Goal: Task Accomplishment & Management: Complete application form

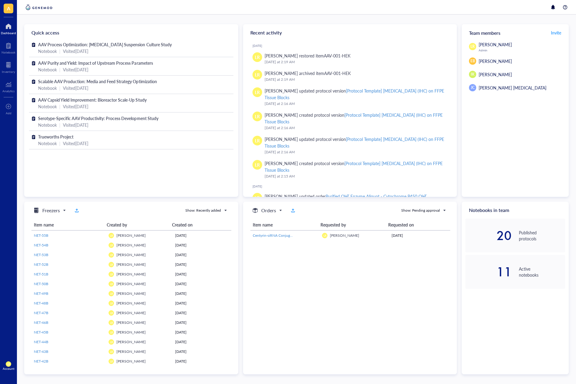
drag, startPoint x: 513, startPoint y: 315, endPoint x: 493, endPoint y: 292, distance: 30.2
click at [513, 315] on div "Notebooks in team 20 Published protocols 11 Active notebooks" at bounding box center [515, 288] width 107 height 173
click at [8, 54] on div "Notebook" at bounding box center [9, 52] width 14 height 4
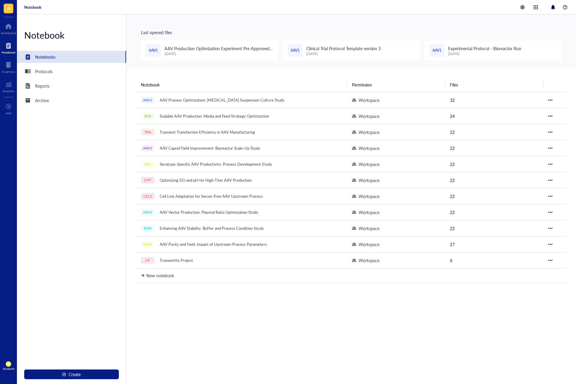
click at [10, 10] on span "A" at bounding box center [9, 9] width 10 height 10
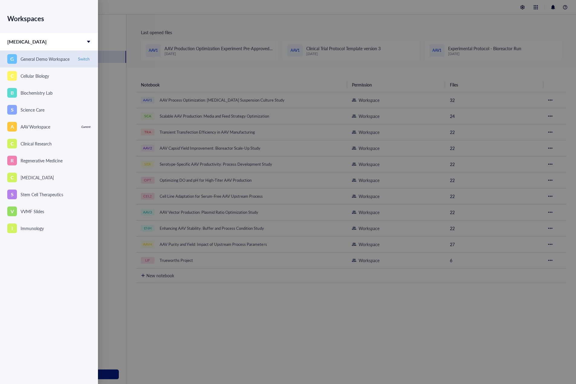
click at [57, 55] on div "G General Demo Workspace" at bounding box center [40, 59] width 66 height 10
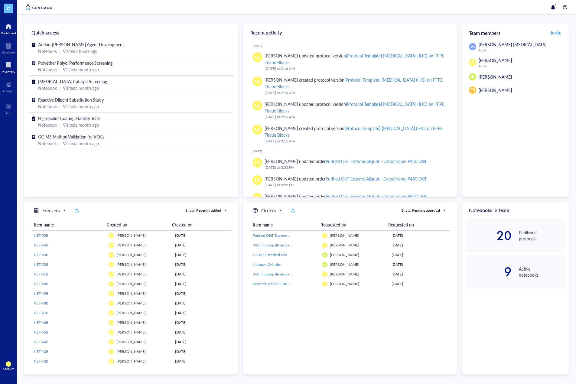
click at [10, 67] on div at bounding box center [8, 65] width 13 height 10
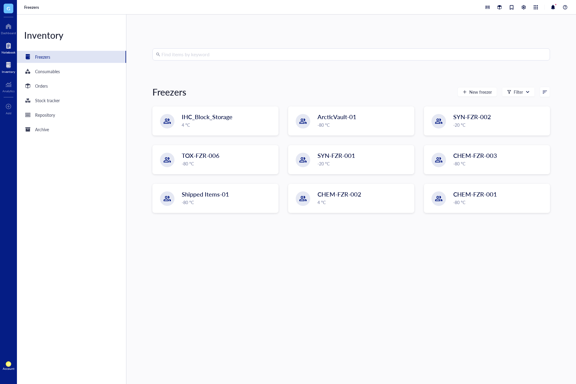
click at [5, 50] on div "Notebook" at bounding box center [9, 52] width 14 height 4
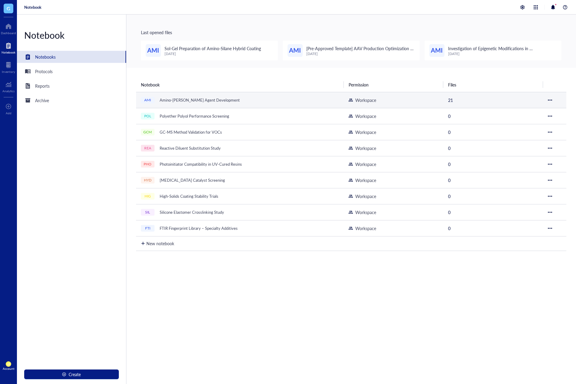
click at [221, 97] on div "Amino-[PERSON_NAME] Agent Development" at bounding box center [200, 100] width 86 height 8
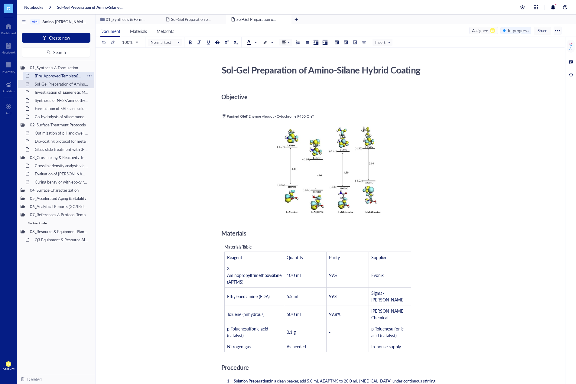
click at [89, 75] on div at bounding box center [89, 76] width 4 height 4
click at [104, 113] on div "Move to deleted" at bounding box center [114, 113] width 31 height 7
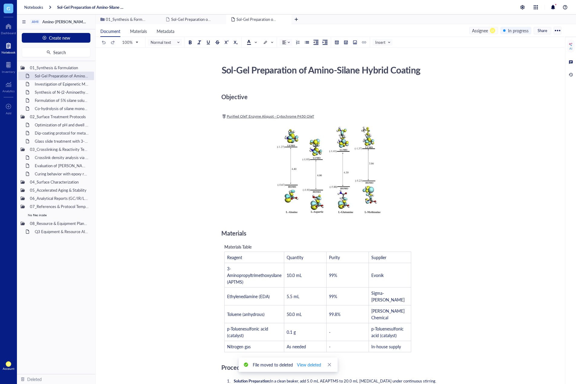
click at [8, 51] on div "Notebook" at bounding box center [9, 52] width 14 height 4
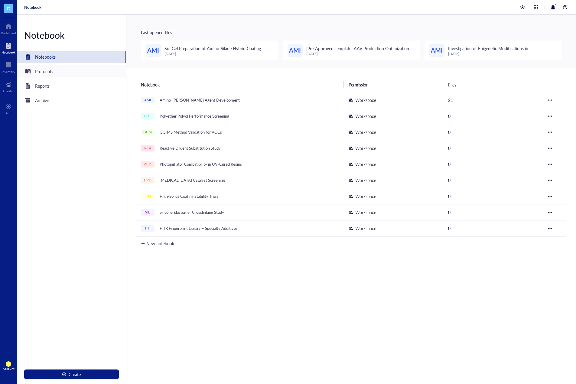
click at [63, 71] on div "Protocols" at bounding box center [71, 71] width 109 height 12
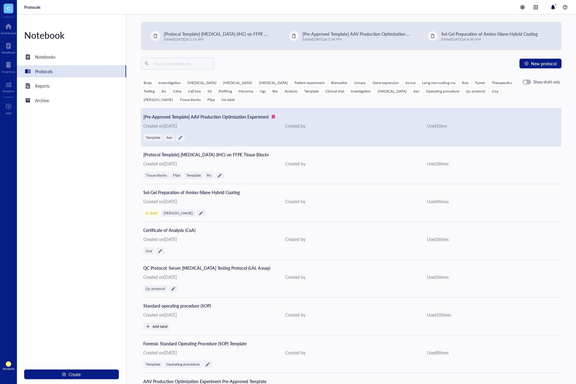
click at [272, 126] on div "Created on February 12, 2025" at bounding box center [209, 125] width 132 height 7
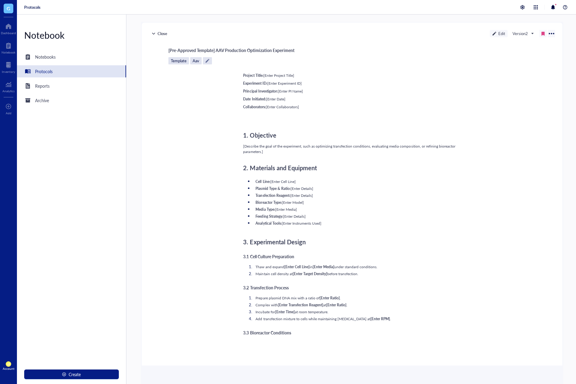
click at [542, 34] on div at bounding box center [543, 33] width 4 height 4
click at [51, 57] on div "Notebooks" at bounding box center [45, 57] width 21 height 7
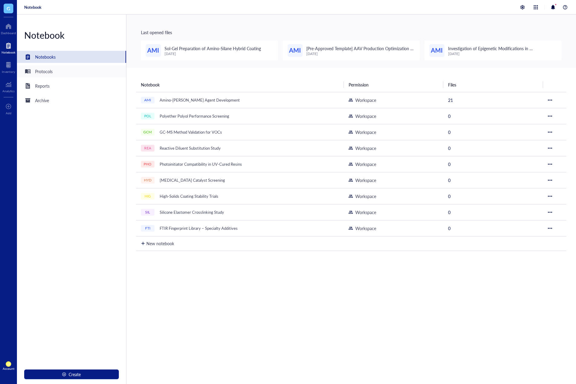
click at [40, 76] on div "Protocols" at bounding box center [71, 71] width 109 height 12
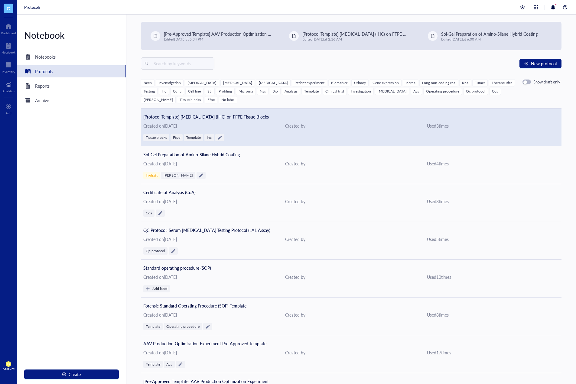
click at [253, 130] on div "[Protocol Template] Immunohistochemistry (IHC) on FFPE Tissue Blocks Created on…" at bounding box center [351, 128] width 421 height 38
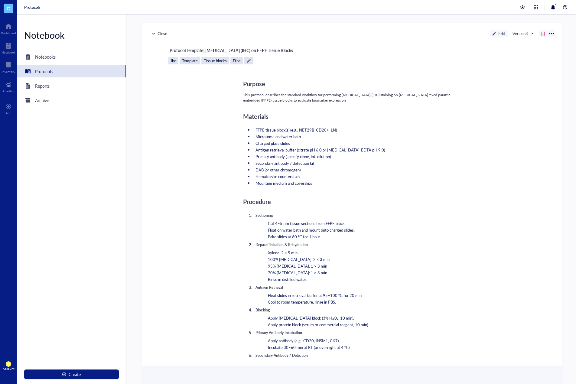
click at [542, 34] on div at bounding box center [543, 33] width 4 height 4
click at [468, 112] on div "Purpose This protocol describes the standard workflow for performing immunohist…" at bounding box center [350, 358] width 365 height 572
click at [503, 34] on div "Edit" at bounding box center [499, 33] width 18 height 7
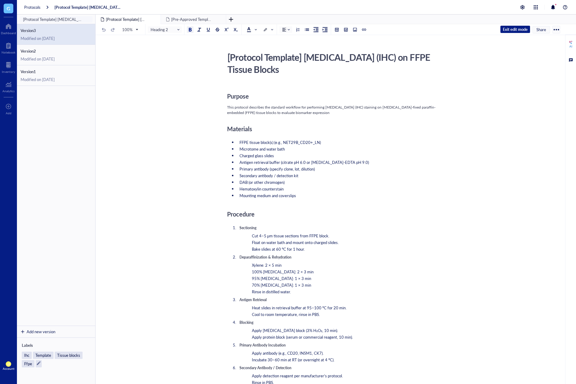
drag, startPoint x: 15, startPoint y: 48, endPoint x: 95, endPoint y: 0, distance: 93.7
click at [15, 48] on div at bounding box center [9, 46] width 14 height 10
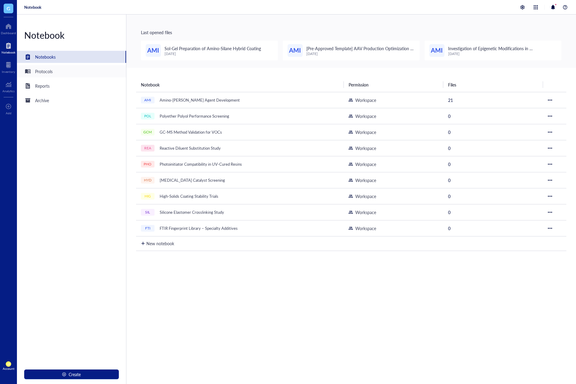
click at [88, 72] on div "Protocols" at bounding box center [71, 71] width 109 height 12
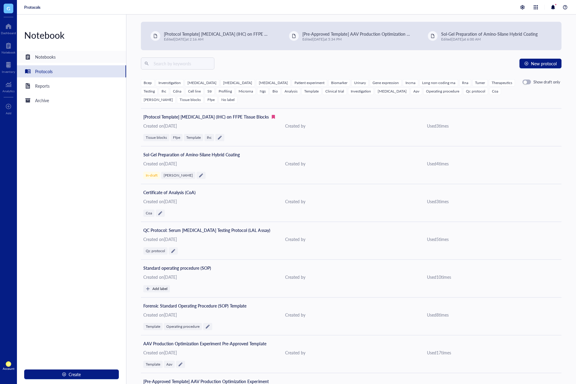
click at [82, 63] on div "Notebooks" at bounding box center [71, 57] width 109 height 12
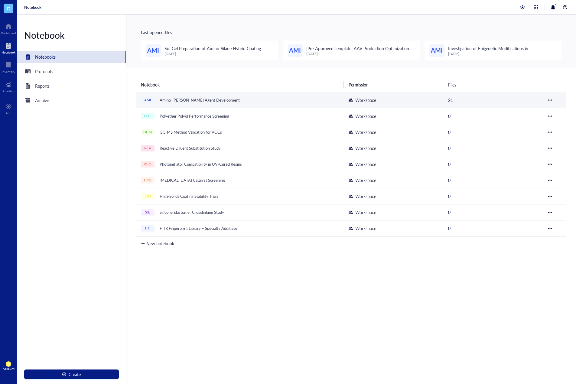
click at [235, 105] on td "AMI Amino-Silane Coupling Agent Development" at bounding box center [240, 100] width 208 height 16
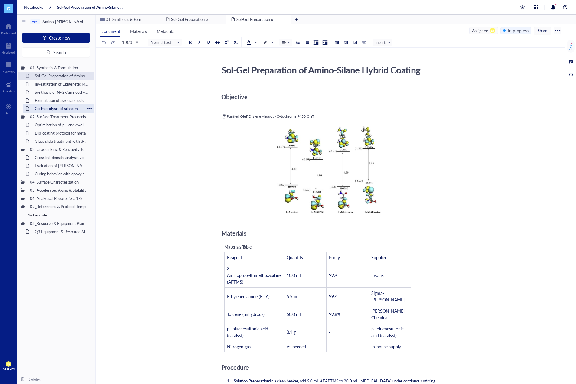
click at [54, 110] on div "Co-hydrolysis of silane monomers with TEOS" at bounding box center [58, 108] width 53 height 8
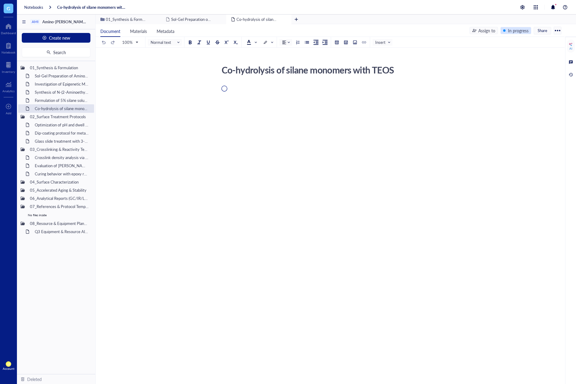
click at [512, 31] on div "In progress" at bounding box center [518, 30] width 21 height 7
click at [513, 32] on div "In progress" at bounding box center [518, 30] width 21 height 7
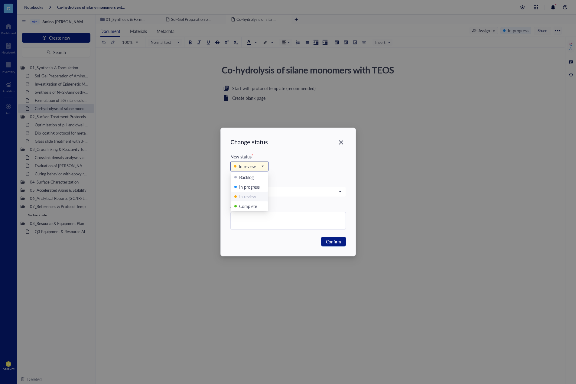
click at [254, 164] on div "In review" at bounding box center [247, 166] width 17 height 7
click at [254, 186] on div "In progress" at bounding box center [249, 187] width 21 height 7
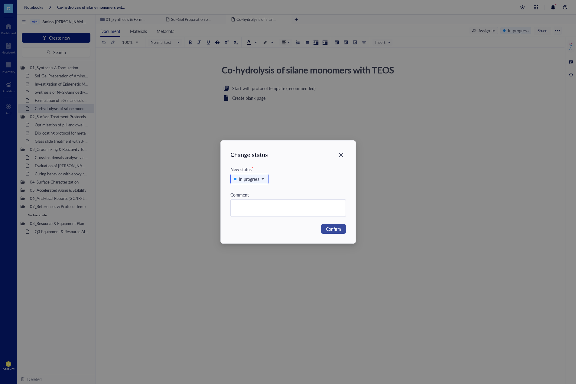
click at [329, 228] on span "Confirm" at bounding box center [333, 229] width 15 height 7
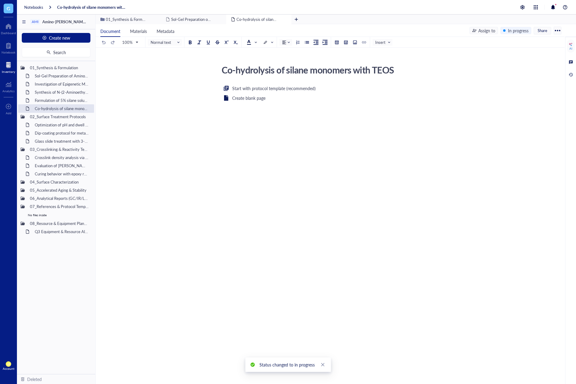
click at [6, 69] on div at bounding box center [8, 65] width 13 height 10
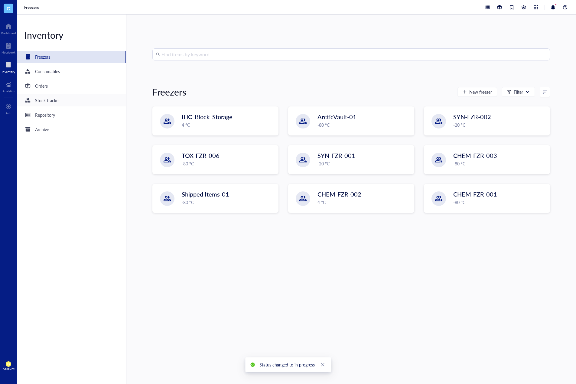
click at [53, 101] on div "Stock tracker" at bounding box center [47, 100] width 25 height 7
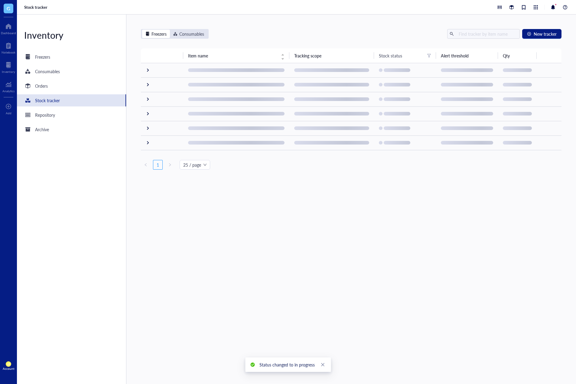
click at [58, 79] on div "Inventory Freezers Consumables Orders Stock tracker Repository Archive" at bounding box center [71, 200] width 109 height 370
click at [58, 86] on div "Orders" at bounding box center [71, 86] width 109 height 12
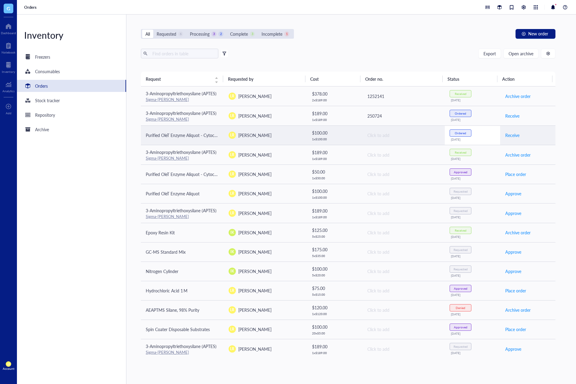
click at [463, 134] on div "Ordered" at bounding box center [461, 132] width 22 height 7
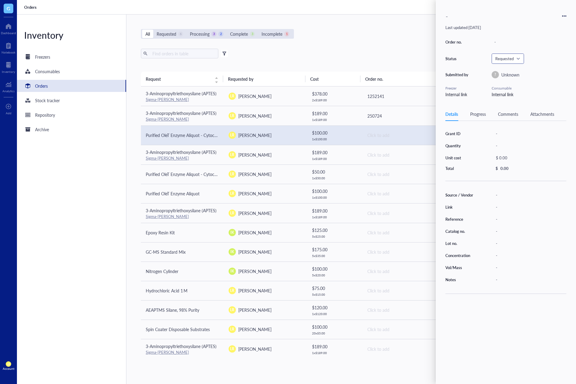
click at [516, 55] on span at bounding box center [507, 58] width 25 height 9
click at [510, 79] on div "Requested" at bounding box center [513, 79] width 20 height 7
click at [513, 102] on div "- Last updated: September 30, 2025 Order no. - Status Requested Requested Reque…" at bounding box center [506, 192] width 140 height 384
click at [519, 64] on div "Requested Requested Requested Processing Approved Ordered Complete Received Inc…" at bounding box center [508, 59] width 32 height 10
click at [367, 63] on div "Export Open archive Filter by: Requester Requested on Source / Vendor Last upda…" at bounding box center [348, 60] width 415 height 23
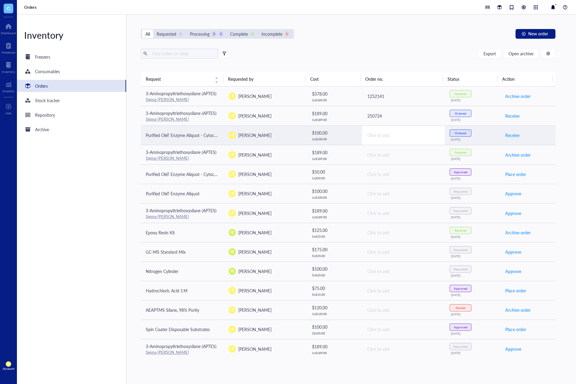
click at [388, 132] on div "Click to add" at bounding box center [403, 135] width 73 height 7
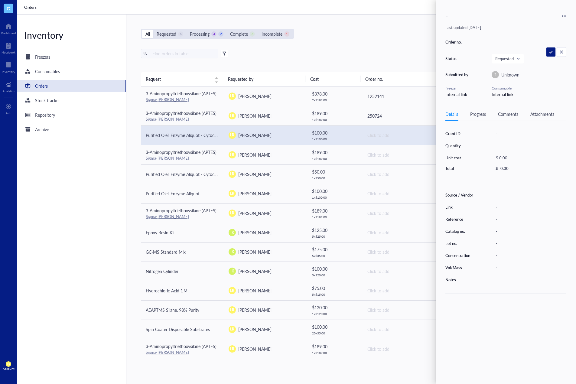
click at [510, 74] on span "Unknown" at bounding box center [510, 75] width 18 height 6
click at [511, 60] on span "Requested" at bounding box center [507, 58] width 24 height 5
click at [406, 47] on div "All Requested 6 Processing 3 2 Complete 3 Incomplete 1 New order Export Open ar…" at bounding box center [348, 200] width 444 height 370
click at [386, 183] on td "Click to add" at bounding box center [403, 173] width 83 height 19
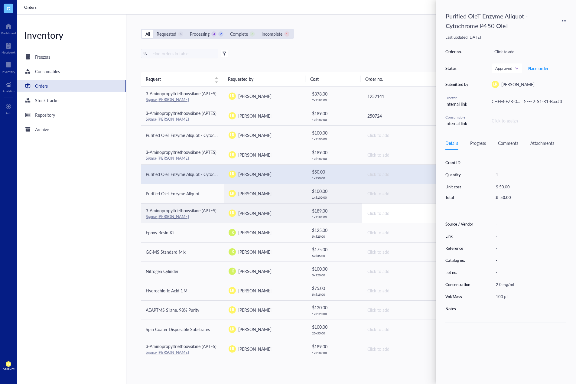
click at [374, 218] on td "Click to add" at bounding box center [403, 213] width 83 height 20
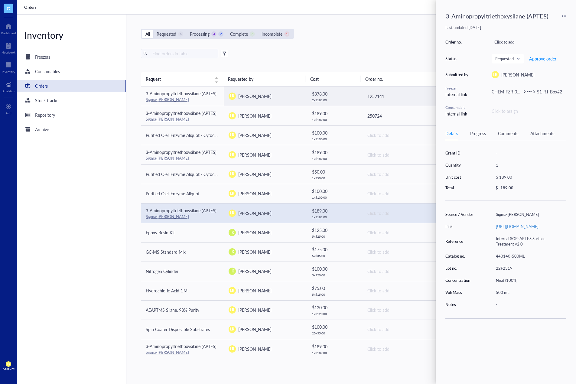
click at [395, 35] on div "All Requested 6 Processing 3 2 Complete 3 Incomplete 1 New order" at bounding box center [348, 34] width 415 height 10
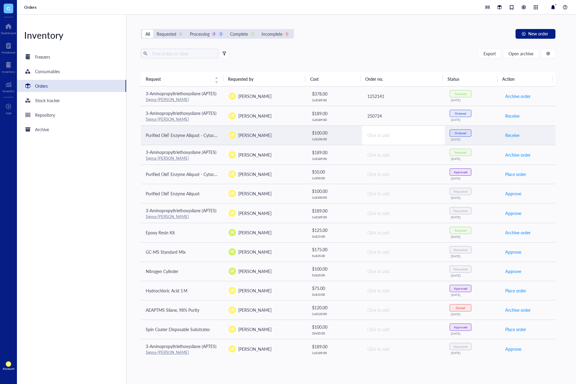
click at [371, 136] on div "Click to add" at bounding box center [403, 135] width 73 height 7
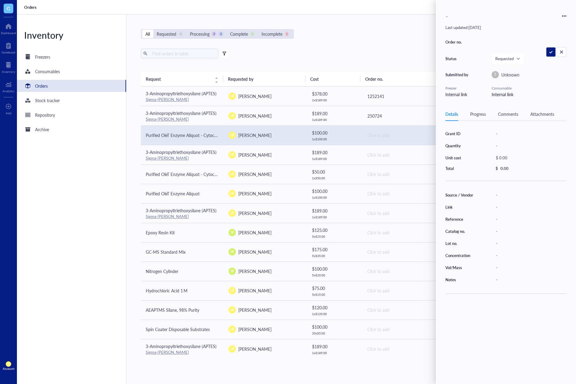
click at [496, 71] on div "Order no. Status Requested Submitted by ? Unknown Freezer Internal link Consuma…" at bounding box center [505, 68] width 121 height 60
click at [504, 74] on span "Unknown" at bounding box center [510, 75] width 18 height 6
drag, startPoint x: 500, startPoint y: 74, endPoint x: 519, endPoint y: 74, distance: 18.8
click at [519, 74] on div "? Unknown" at bounding box center [529, 74] width 75 height 7
click at [562, 14] on icon at bounding box center [564, 16] width 4 height 4
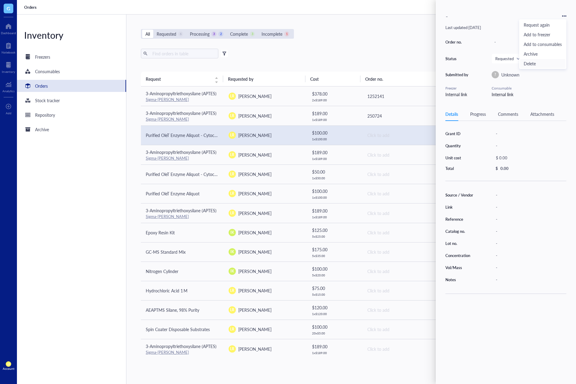
click at [534, 64] on span "Delete" at bounding box center [543, 63] width 38 height 7
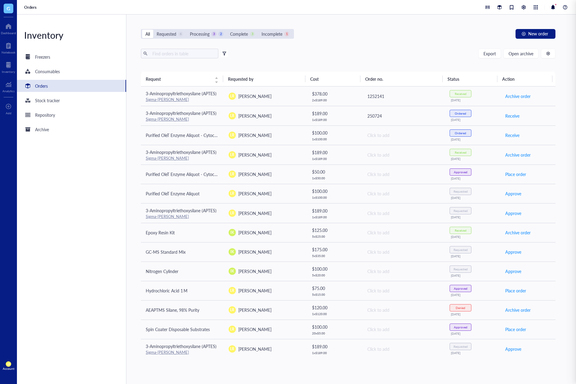
click at [418, 60] on div "Export Open archive Filter by: Requester Requested on Source / Vendor Last upda…" at bounding box center [348, 60] width 415 height 23
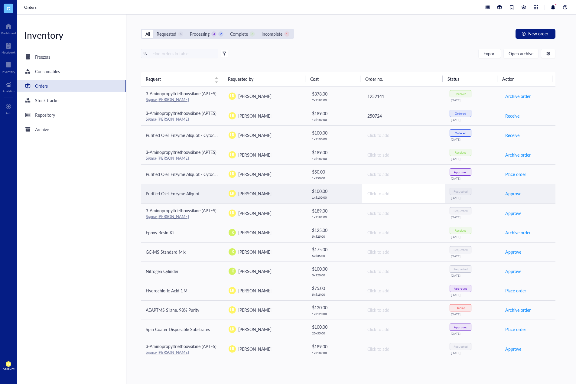
click at [377, 196] on div "Click to add" at bounding box center [403, 193] width 73 height 7
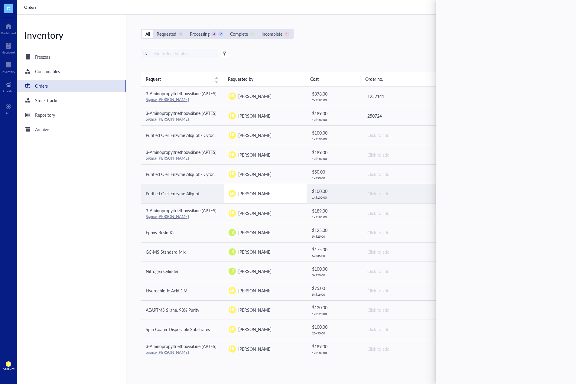
click at [298, 202] on td "LR Laura Rodriguez" at bounding box center [265, 193] width 83 height 19
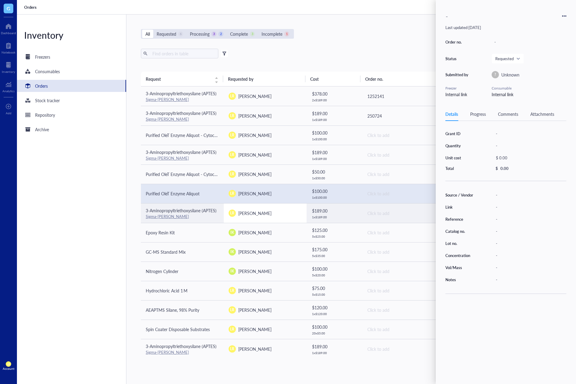
click at [284, 215] on div "LR Laura Rodriguez" at bounding box center [265, 213] width 73 height 7
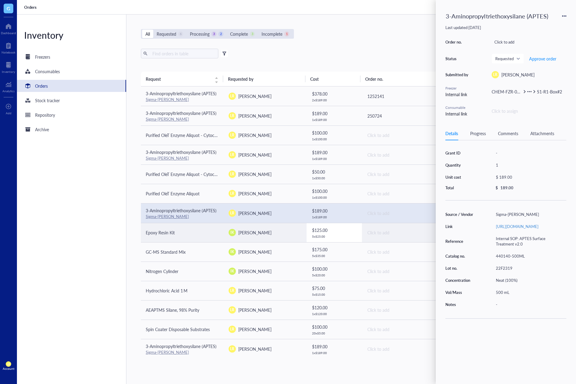
click at [333, 239] on td "$ 125.00 5 x $ 25.00" at bounding box center [334, 232] width 55 height 19
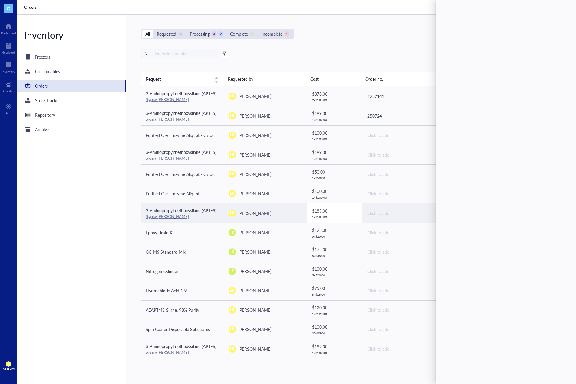
click at [343, 215] on div "1 x $ 189.00" at bounding box center [334, 217] width 45 height 4
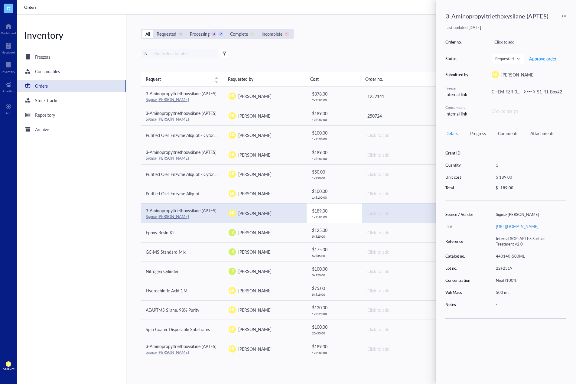
click at [334, 218] on div "1 x $ 189.00" at bounding box center [334, 217] width 45 height 4
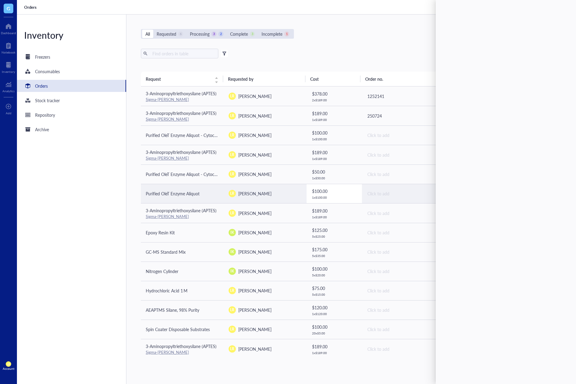
click at [342, 192] on div "$ 100.00" at bounding box center [334, 191] width 45 height 7
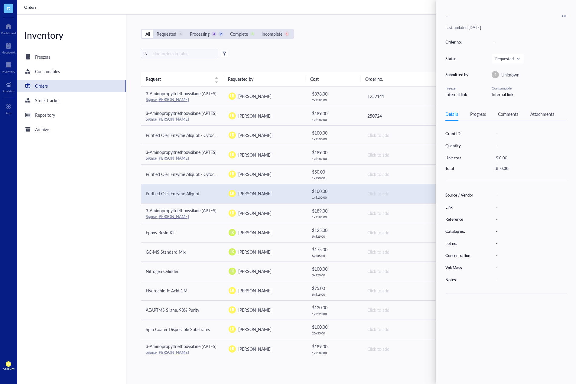
click at [361, 57] on div "Export Open archive" at bounding box center [348, 54] width 415 height 10
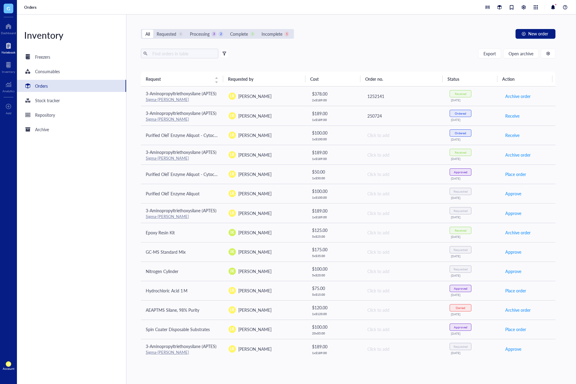
click at [12, 50] on div "Notebook" at bounding box center [9, 52] width 14 height 4
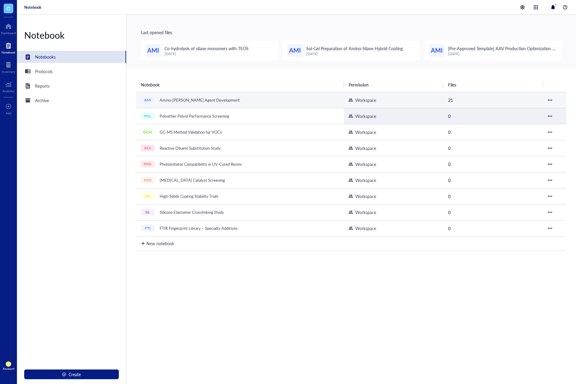
click at [253, 102] on div "AMI Amino-Silane Coupling Agent Development" at bounding box center [216, 100] width 151 height 8
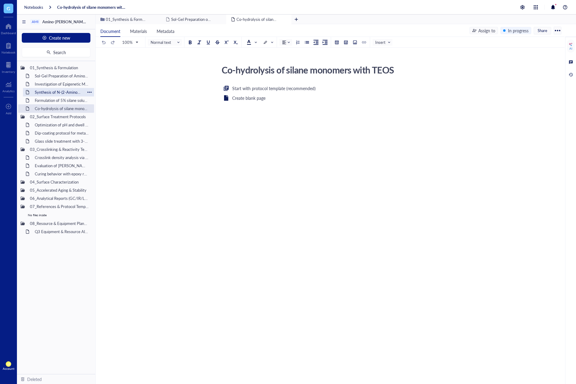
click at [60, 96] on div "Synthesis of N-(2-Aminoethyl)-3-aminopropyltrimethoxysilane" at bounding box center [58, 92] width 53 height 8
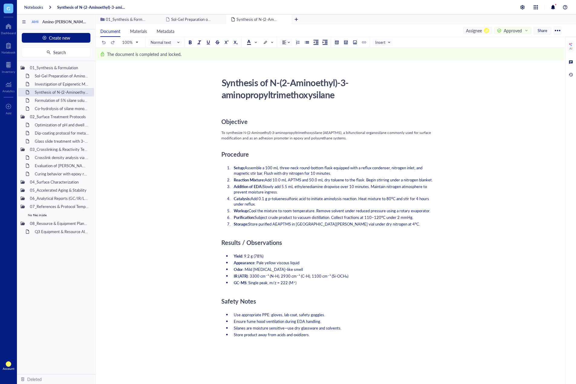
click at [336, 337] on li "Store product away from acids and oxidizers." at bounding box center [333, 334] width 205 height 5
click at [54, 133] on div "Dip-coating protocol for metal oxide substrates" at bounding box center [58, 133] width 53 height 8
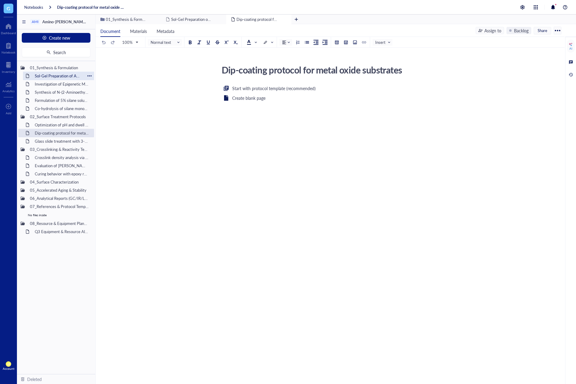
click at [58, 72] on div "Sol-Gel Preparation of Amino-Silane Hybrid Coating" at bounding box center [58, 76] width 53 height 8
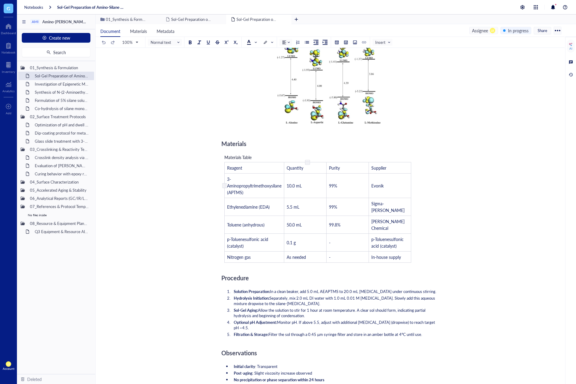
scroll to position [91, 0]
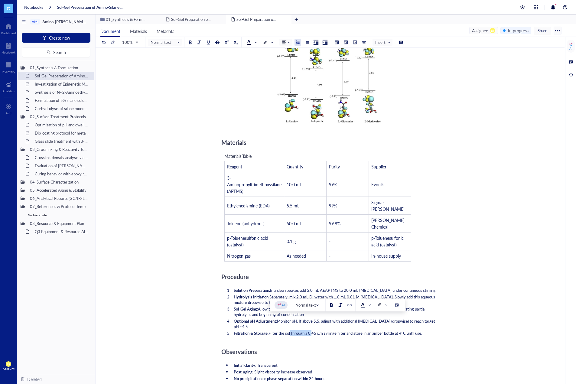
drag, startPoint x: 313, startPoint y: 320, endPoint x: 291, endPoint y: 320, distance: 21.8
click at [291, 330] on span "Filter the sol through a 0.45 µm syringe filter and store in an amber bottle at…" at bounding box center [346, 333] width 154 height 6
click at [363, 329] on div "Objective ﻿ ﻿ Purified OleT Enzyme Aliquot - Cytochrome P450 OleT ﻿ ﻿ Add Capti…" at bounding box center [328, 309] width 215 height 630
click at [355, 327] on div "Objective ﻿ ﻿ Purified OleT Enzyme Aliquot - Cytochrome P450 OleT ﻿ ﻿ Add Capti…" at bounding box center [328, 309] width 215 height 630
click at [354, 326] on div "Objective ﻿ ﻿ Purified OleT Enzyme Aliquot - Cytochrome P450 OleT ﻿ ﻿ Add Capti…" at bounding box center [328, 309] width 215 height 630
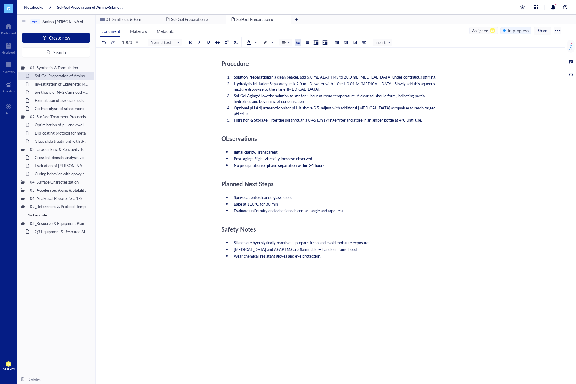
scroll to position [306, 0]
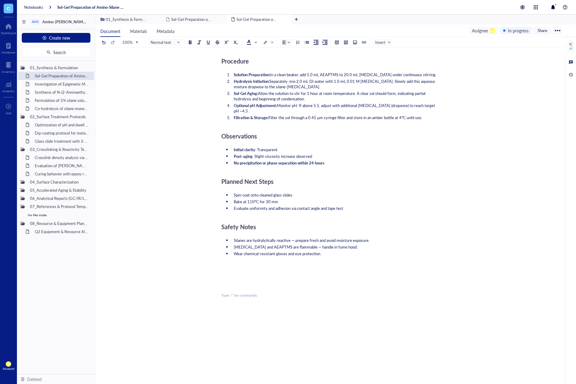
click at [343, 314] on div "Objective ﻿ ﻿ Purified OleT Enzyme Aliquot - Cytochrome P450 OleT ﻿ ﻿ Add Capti…" at bounding box center [328, 93] width 215 height 630
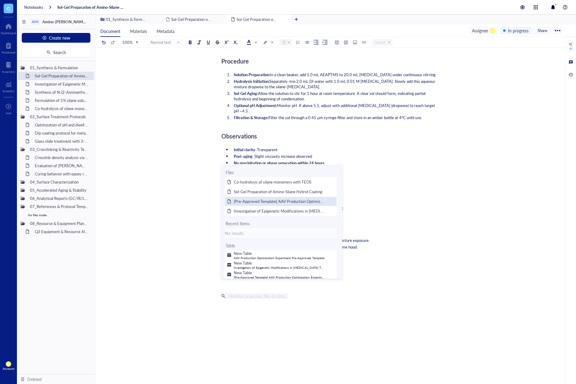
scroll to position [62, 0]
click at [245, 229] on div "No results" at bounding box center [281, 231] width 112 height 7
click at [243, 229] on div "No results" at bounding box center [281, 231] width 112 height 7
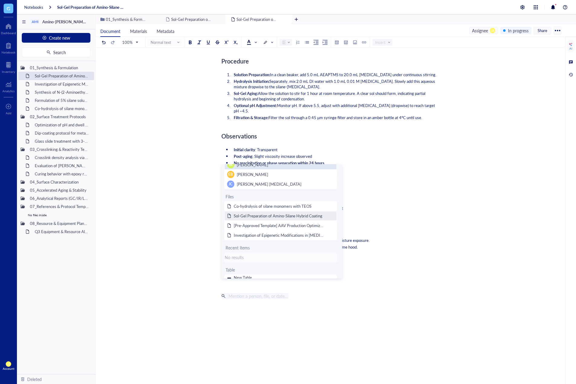
scroll to position [0, 0]
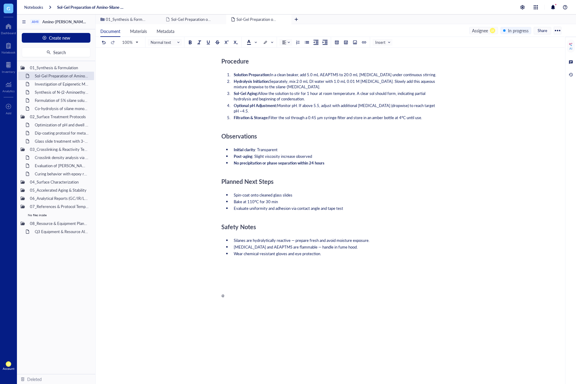
click at [233, 287] on div "Objective ﻿ ﻿ Purified OleT Enzyme Aliquot - Cytochrome P450 OleT ﻿ ﻿ Add Capti…" at bounding box center [328, 93] width 215 height 630
click at [386, 44] on span "Insert" at bounding box center [383, 42] width 16 height 5
click at [392, 93] on div "Link to item" at bounding box center [394, 91] width 21 height 5
click at [236, 321] on span at bounding box center [281, 321] width 112 height 7
click at [242, 304] on li at bounding box center [280, 302] width 117 height 10
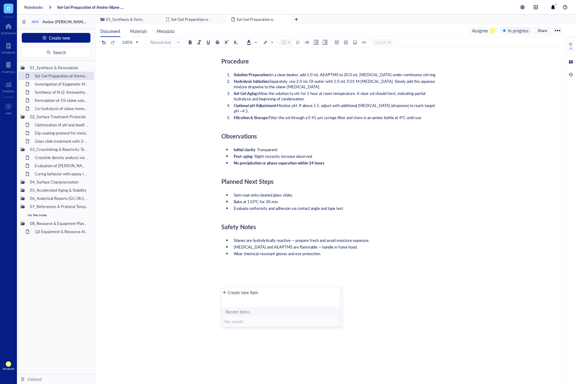
click at [268, 315] on div "Recent items" at bounding box center [281, 311] width 110 height 7
click at [264, 305] on li at bounding box center [280, 302] width 117 height 10
click at [252, 294] on div "Create new item" at bounding box center [243, 292] width 31 height 7
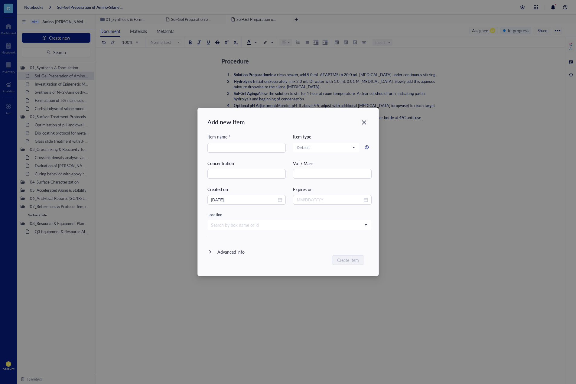
click at [220, 253] on div "Advanced info" at bounding box center [230, 252] width 27 height 7
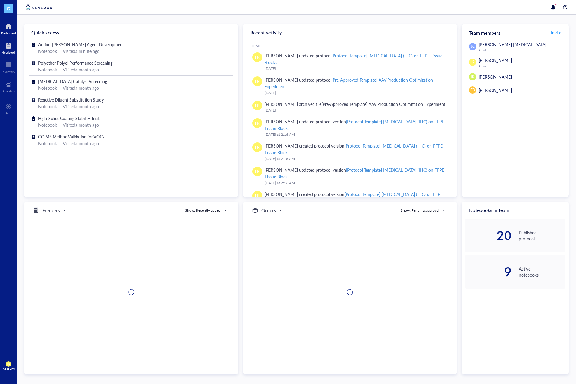
click at [7, 48] on div at bounding box center [9, 46] width 14 height 10
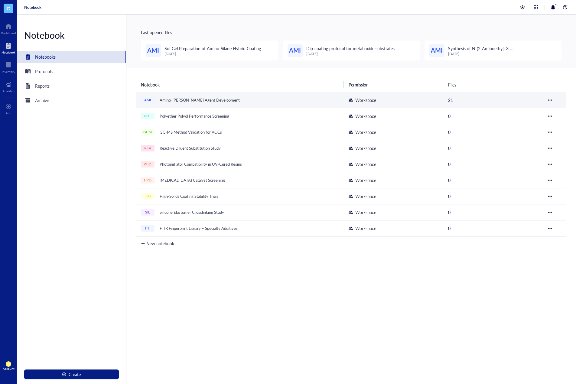
click at [203, 99] on div "Amino-[PERSON_NAME] Agent Development" at bounding box center [200, 100] width 86 height 8
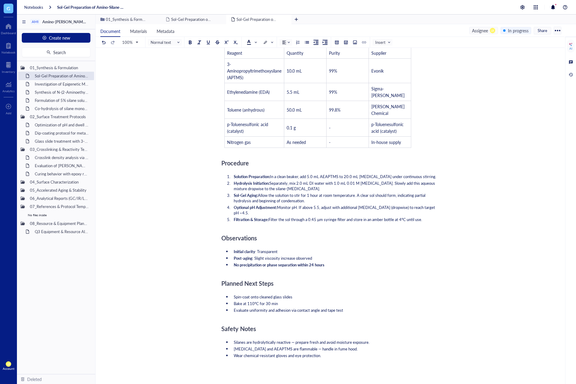
scroll to position [306, 0]
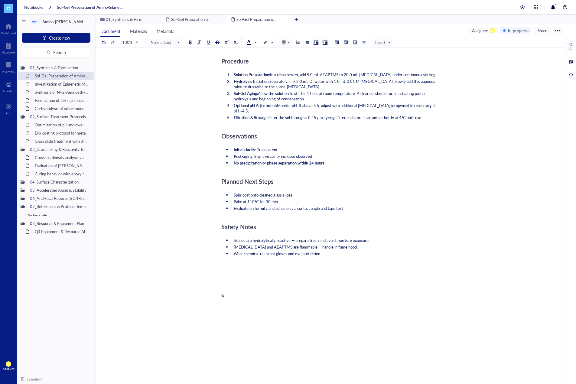
click at [286, 278] on div "Objective ﻿ ﻿ Purified OleT Enzyme Aliquot - Cytochrome P450 OleT ﻿ ﻿ Add Capti…" at bounding box center [328, 93] width 215 height 630
click at [388, 39] on span at bounding box center [383, 42] width 17 height 9
click at [388, 37] on div "100% Normal text Insert Insert" at bounding box center [246, 42] width 292 height 11
click at [386, 43] on span "Insert" at bounding box center [383, 42] width 16 height 5
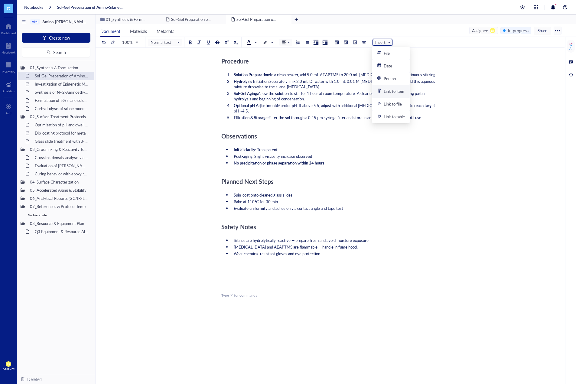
click at [394, 95] on div "Link to item" at bounding box center [390, 91] width 37 height 13
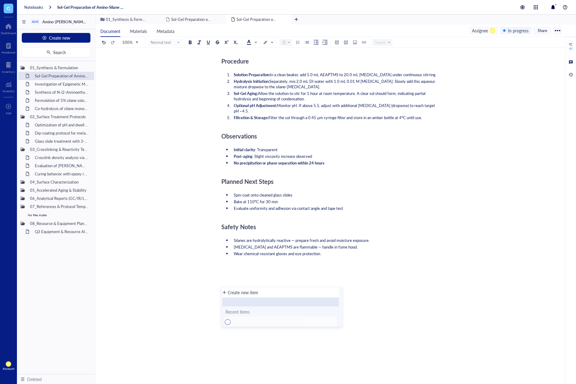
click at [247, 303] on li at bounding box center [280, 302] width 117 height 10
click at [258, 297] on li "Create new item" at bounding box center [280, 293] width 117 height 10
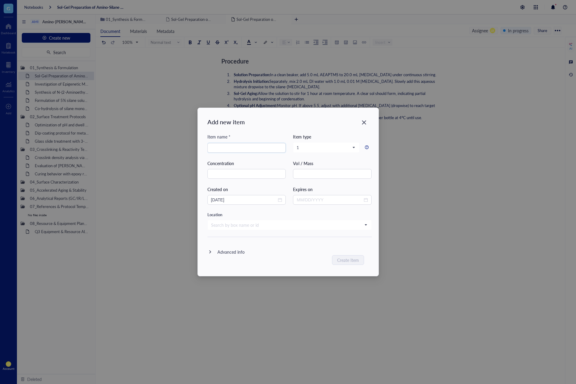
click at [263, 256] on div "Advanced info" at bounding box center [287, 252] width 169 height 15
click at [233, 252] on div "Advanced info" at bounding box center [230, 252] width 27 height 7
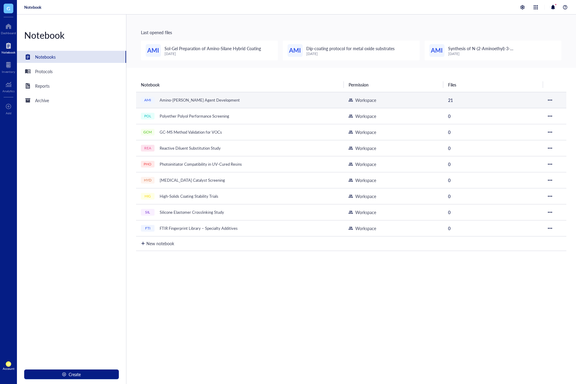
click at [186, 99] on div "Amino-Silane Coupling Agent Development" at bounding box center [200, 100] width 86 height 8
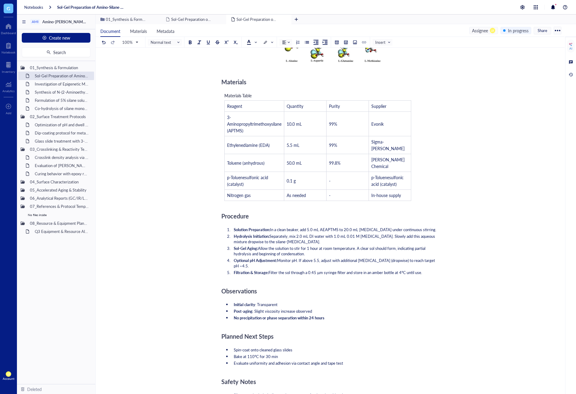
scroll to position [296, 0]
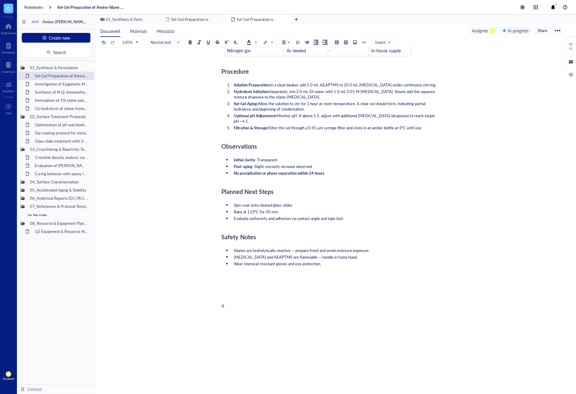
click at [305, 279] on div "﻿" at bounding box center [328, 281] width 215 height 5
click at [292, 303] on div "@" at bounding box center [328, 305] width 215 height 5
click at [244, 303] on div "﻿ Type ‘/’ for commands" at bounding box center [328, 305] width 215 height 5
click at [389, 40] on span "Insert" at bounding box center [383, 42] width 16 height 5
click at [391, 94] on div "Link to item" at bounding box center [394, 91] width 21 height 5
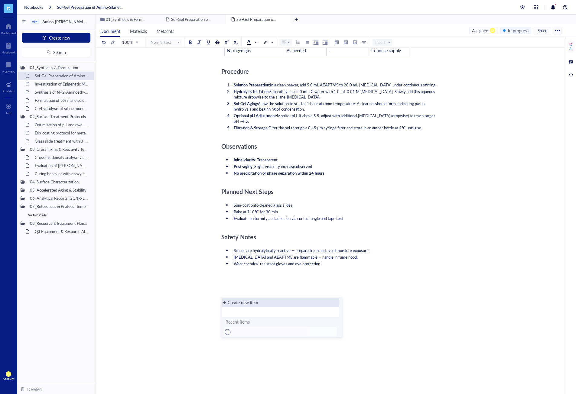
click at [250, 305] on div "Create new item" at bounding box center [243, 302] width 31 height 7
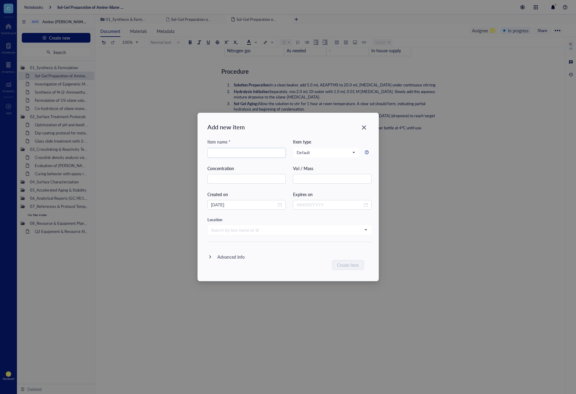
click at [230, 258] on div "Advanced info" at bounding box center [230, 257] width 27 height 7
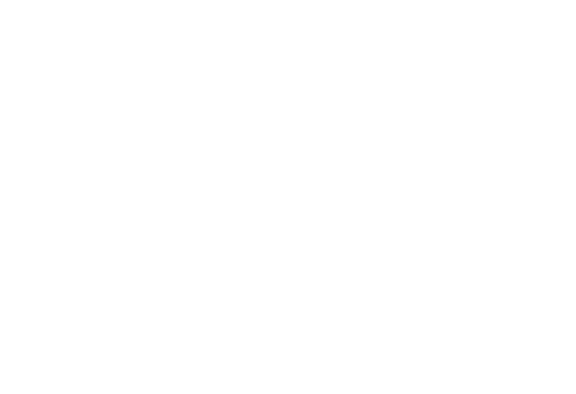
drag, startPoint x: 142, startPoint y: 233, endPoint x: 136, endPoint y: 133, distance: 100.6
click at [142, 233] on div at bounding box center [288, 197] width 576 height 394
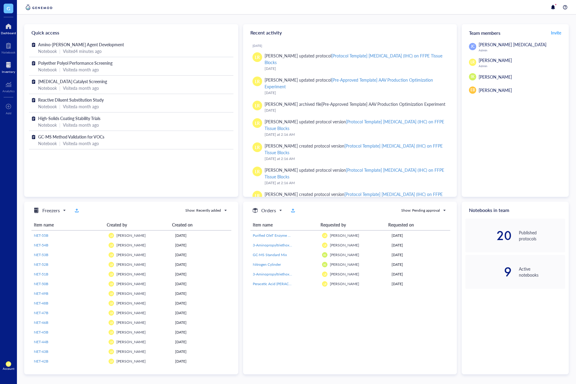
click at [11, 68] on div at bounding box center [8, 65] width 13 height 10
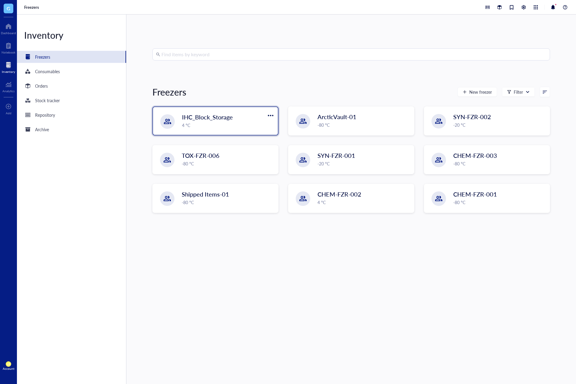
click at [181, 116] on div "IHC_Block_Storage 4 °C" at bounding box center [215, 121] width 125 height 28
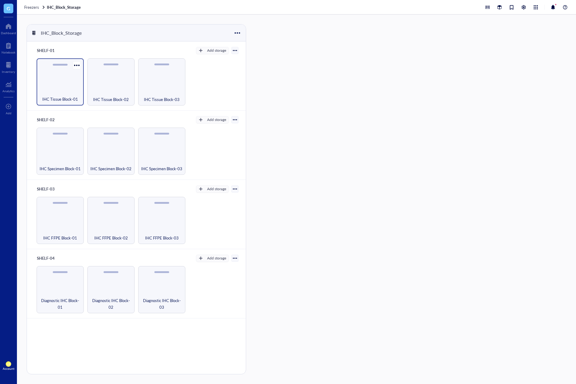
click at [69, 80] on div "IHC Tissue Block-01" at bounding box center [60, 81] width 47 height 47
click at [329, 63] on div "IHC Tissue Block-01-Box-01" at bounding box center [340, 67] width 57 height 19
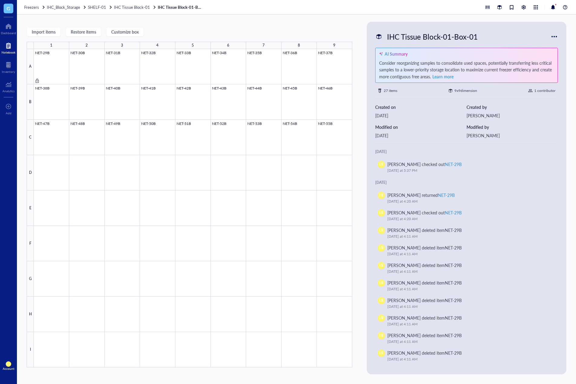
click at [13, 39] on div "Notebook" at bounding box center [8, 47] width 17 height 17
click at [11, 48] on div at bounding box center [9, 46] width 14 height 10
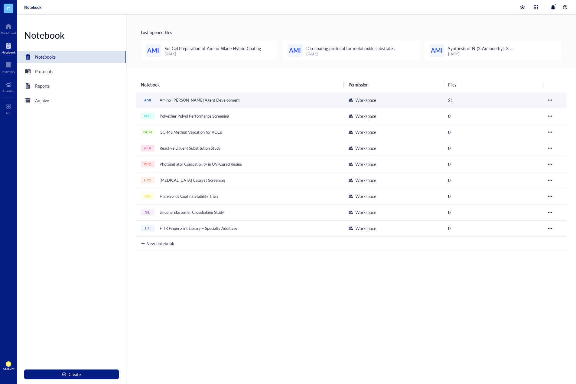
click at [184, 103] on div "Amino-[PERSON_NAME] Agent Development" at bounding box center [200, 100] width 86 height 8
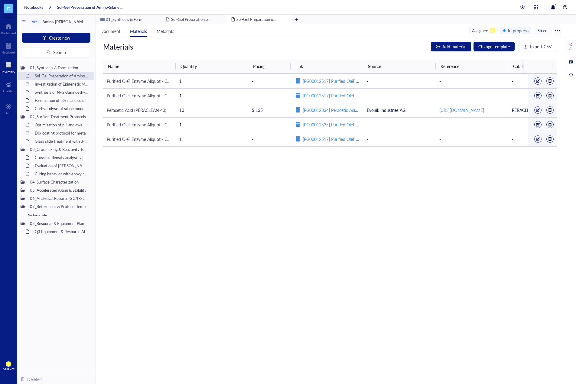
click at [8, 59] on div "Inventory" at bounding box center [8, 66] width 17 height 17
click at [156, 82] on span "Purified OleT Enzyme Aliquot - Cytochrome P450 OleT" at bounding box center [157, 81] width 101 height 6
click at [159, 29] on span "Metadata" at bounding box center [166, 31] width 18 height 6
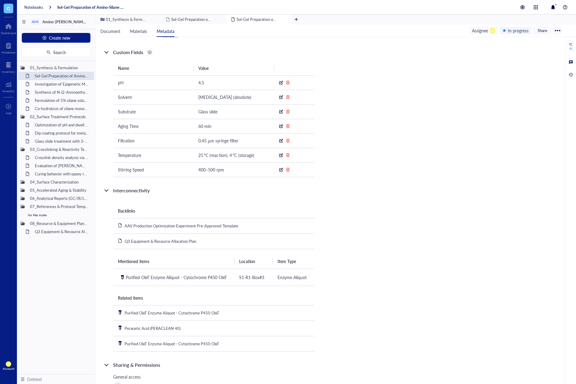
scroll to position [139, 0]
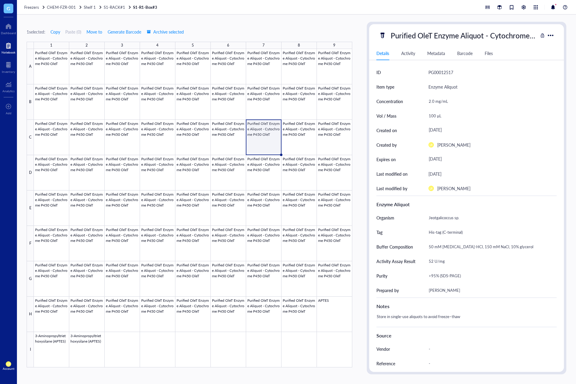
click at [14, 48] on div at bounding box center [9, 46] width 14 height 10
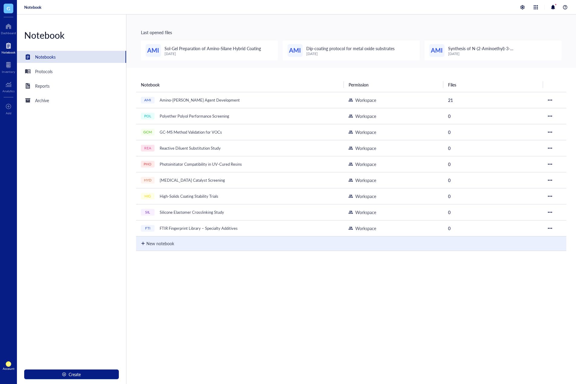
click at [147, 245] on div "New notebook" at bounding box center [160, 243] width 28 height 7
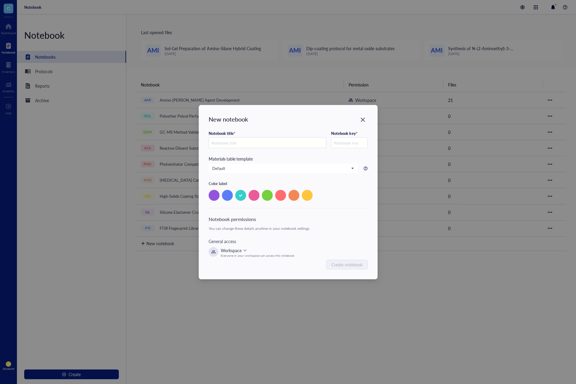
paste input "FFPE Tissue IHC Study"
type input "FFPE Tissue IHC Study"
type input "FFP1"
click at [289, 170] on span "Default" at bounding box center [282, 168] width 141 height 5
type input "FFPE Tissue IHC Study"
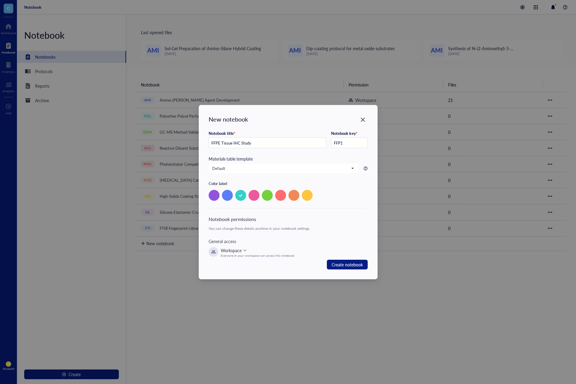
click at [297, 160] on div "Materials table template" at bounding box center [288, 158] width 159 height 7
click at [270, 196] on div at bounding box center [267, 195] width 11 height 11
click at [343, 269] on button "Create notebook" at bounding box center [347, 265] width 41 height 10
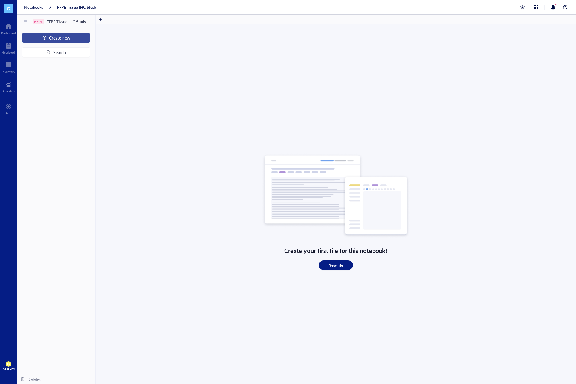
click at [52, 38] on span "Create new" at bounding box center [59, 37] width 21 height 5
click at [53, 60] on div "New folder" at bounding box center [43, 59] width 21 height 7
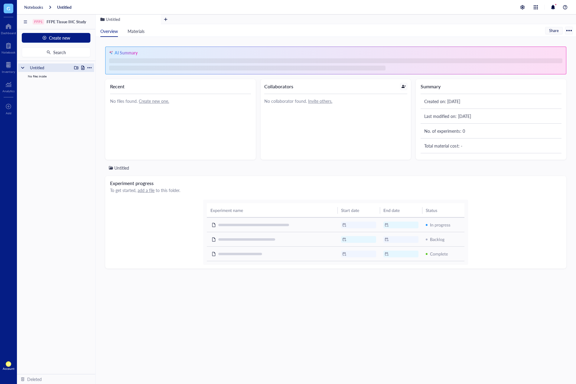
click at [90, 67] on div at bounding box center [89, 68] width 4 height 4
click at [99, 77] on div "Rename" at bounding box center [106, 76] width 15 height 7
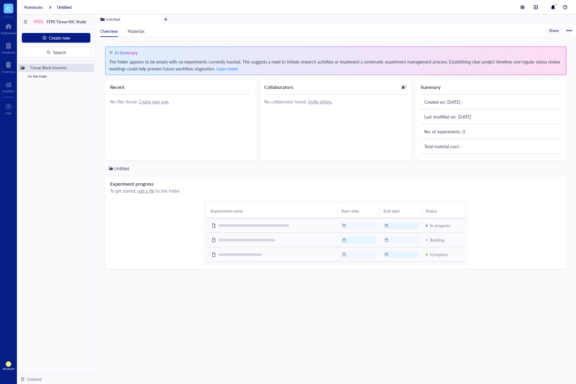
type input "Tissue Block Inventory"
click at [99, 77] on div "AI Summary The folder appears to be empty with no experiments currently tracked…" at bounding box center [336, 210] width 480 height 347
click at [77, 42] on div "Create new Search" at bounding box center [56, 45] width 78 height 32
click at [78, 37] on button "Create new" at bounding box center [56, 38] width 69 height 10
click at [70, 59] on div "New folder" at bounding box center [55, 59] width 59 height 7
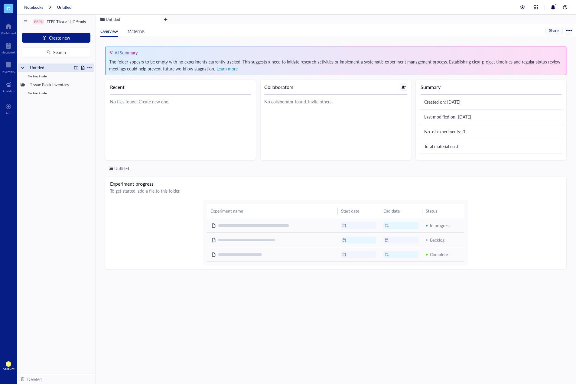
click at [90, 69] on div at bounding box center [89, 68] width 4 height 4
click at [96, 75] on icon at bounding box center [94, 77] width 4 height 4
type input "Antibody Portfolio"
click at [77, 118] on div "Antibody Portfolio No files inside Tissue Block Inventory No files inside To pi…" at bounding box center [56, 217] width 78 height 313
click at [74, 37] on button "Create new" at bounding box center [56, 38] width 69 height 10
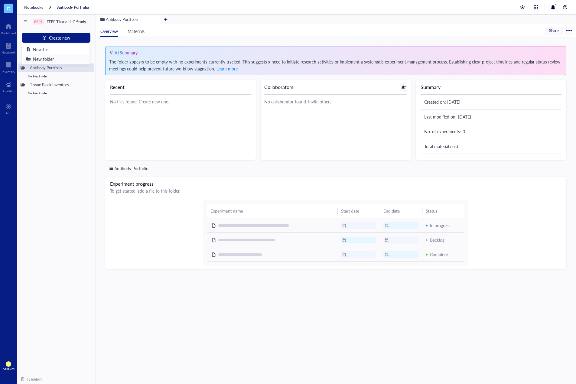
click at [59, 59] on div "New folder" at bounding box center [55, 59] width 59 height 7
click at [92, 67] on div "Untitled" at bounding box center [56, 68] width 76 height 8
click at [91, 68] on div at bounding box center [89, 68] width 4 height 4
click at [96, 78] on div "Rename" at bounding box center [110, 76] width 37 height 7
type input "IHC Run Sheets"
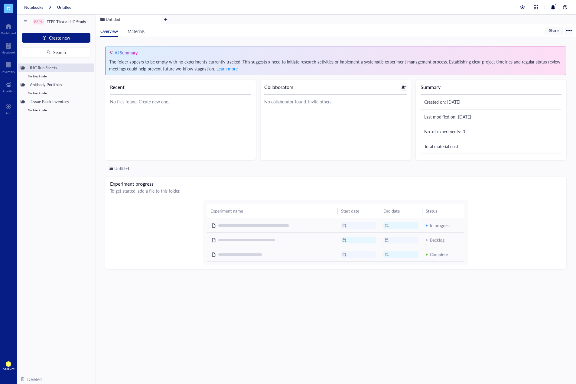
click at [88, 153] on div "IHC Run Sheets No files inside Antibody Portfolio No files inside Tissue Block …" at bounding box center [56, 217] width 78 height 313
click at [78, 34] on button "Create new" at bounding box center [56, 38] width 69 height 10
click at [64, 60] on div "New folder" at bounding box center [55, 59] width 59 height 7
click at [91, 67] on div at bounding box center [89, 68] width 4 height 4
click at [94, 78] on icon at bounding box center [94, 76] width 4 height 4
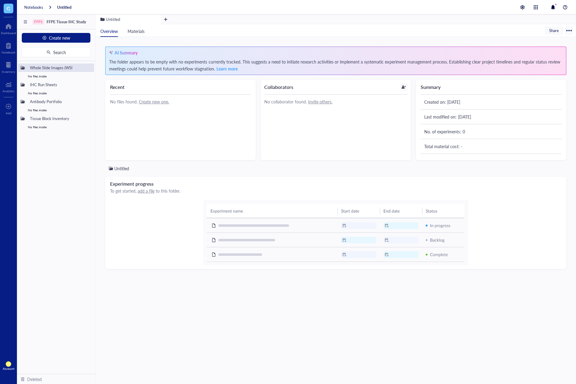
type input "Whole Slide Images (WSI)"
click at [52, 180] on div "Whole Slide Images (WSI) No files inside IHC Run Sheets No files inside Antibod…" at bounding box center [56, 217] width 78 height 313
click at [81, 37] on button "Create new" at bounding box center [56, 38] width 69 height 10
click at [73, 57] on div "New folder" at bounding box center [55, 59] width 59 height 7
click at [92, 68] on div "Untitled" at bounding box center [56, 68] width 76 height 8
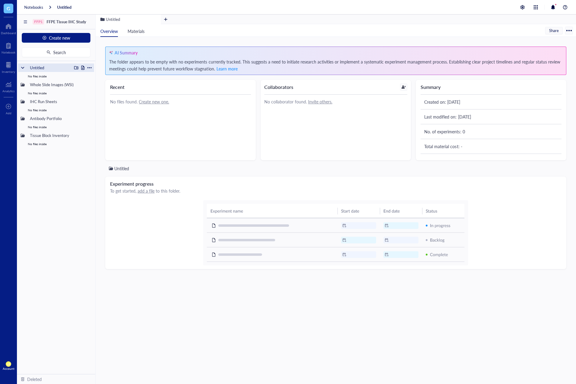
click at [89, 67] on div at bounding box center [89, 68] width 4 height 4
click at [95, 74] on div "Rename" at bounding box center [110, 76] width 37 height 7
type input "d"
click at [31, 70] on input "Data Analysis & Reports" at bounding box center [58, 68] width 60 height 8
type input "5. Data Analysis & Reports"
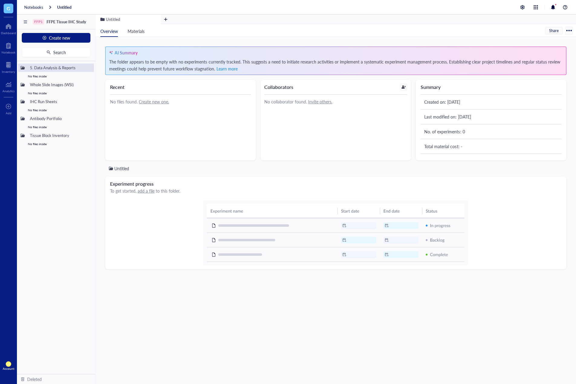
click at [59, 185] on div "5. Data Analysis & Reports No files inside Whole Slide Images (WSI) No files in…" at bounding box center [56, 217] width 78 height 313
click at [89, 137] on div at bounding box center [89, 135] width 4 height 4
click at [99, 143] on div "Rename" at bounding box center [106, 144] width 15 height 7
click at [28, 135] on input "Tissue Block Inventory" at bounding box center [57, 136] width 58 height 8
type input "1. Tissue Block Inventory"
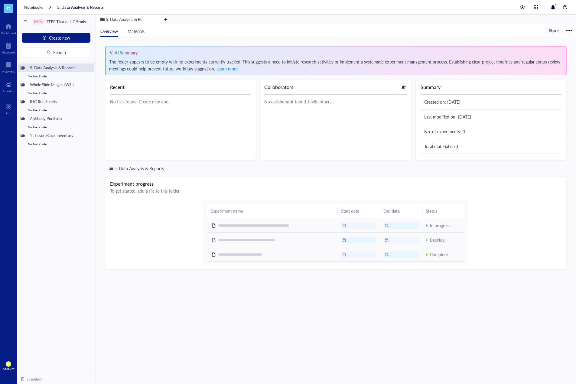
click at [49, 169] on div "5. Data Analysis & Reports No files inside Whole Slide Images (WSI) No files in…" at bounding box center [56, 217] width 78 height 313
click at [79, 120] on div at bounding box center [83, 118] width 18 height 4
click at [89, 120] on div at bounding box center [89, 118] width 4 height 4
click at [97, 127] on div "Rename" at bounding box center [110, 127] width 37 height 7
click at [32, 119] on input "Antibody Portfolio" at bounding box center [52, 119] width 48 height 8
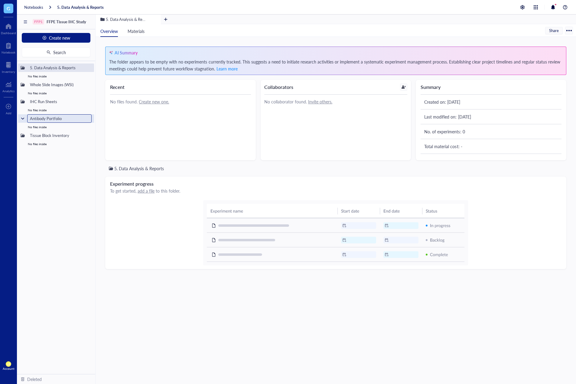
click at [30, 119] on input "Antibody Portfolio" at bounding box center [52, 119] width 48 height 8
type input "2. Antibody Portfolio"
click at [64, 194] on div "5. Data Analysis & Reports No files inside Whole Slide Images (WSI) No files in…" at bounding box center [56, 217] width 78 height 313
click at [89, 101] on div at bounding box center [89, 101] width 4 height 4
click at [95, 109] on icon at bounding box center [94, 111] width 4 height 4
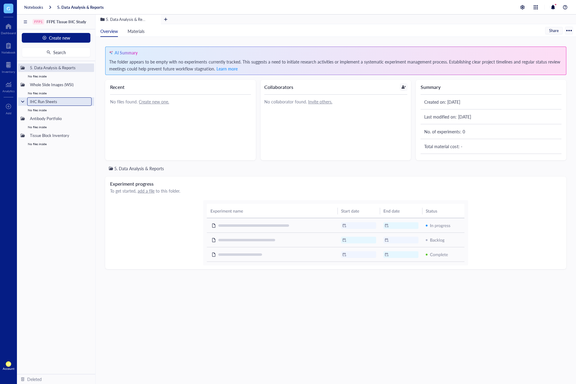
click at [29, 101] on input "IHC Run Sheets" at bounding box center [47, 102] width 39 height 8
type input "3. IHC Run Sheets"
click at [116, 145] on div "Recent No files found. Create new one." at bounding box center [180, 120] width 151 height 80
click at [90, 86] on div at bounding box center [89, 85] width 4 height 4
click at [95, 92] on icon at bounding box center [94, 93] width 4 height 4
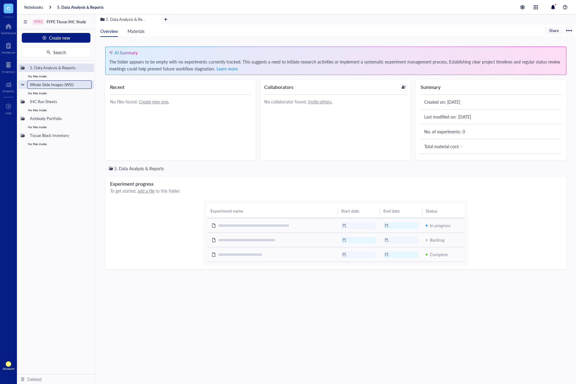
click at [30, 86] on input "Whole Slide Images (WSI)" at bounding box center [59, 85] width 63 height 8
type input "4. Whole Slide Images (WSI)"
drag, startPoint x: 163, startPoint y: 139, endPoint x: 160, endPoint y: 139, distance: 3.3
click at [163, 139] on div "Recent No files found. Create new one." at bounding box center [180, 120] width 151 height 80
click at [9, 48] on div at bounding box center [9, 46] width 14 height 10
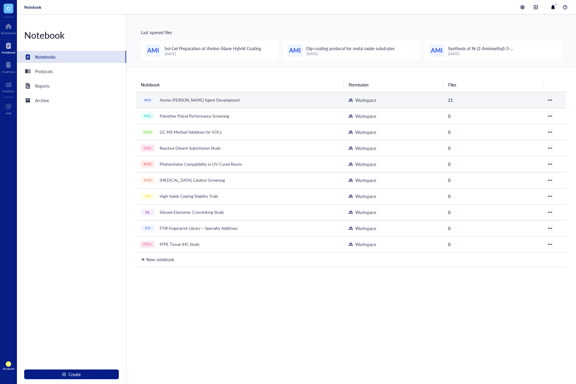
click at [178, 99] on div "Amino-Silane Coupling Agent Development" at bounding box center [200, 100] width 86 height 8
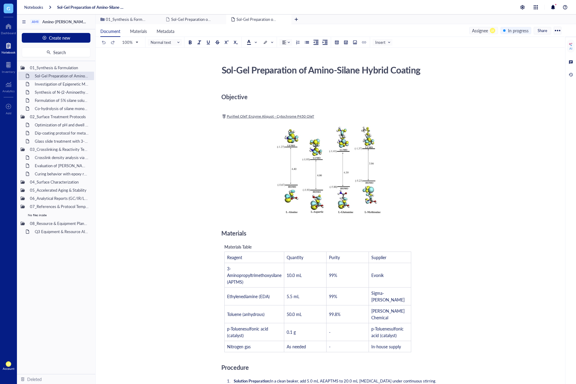
click at [13, 52] on div "Notebook" at bounding box center [9, 52] width 14 height 4
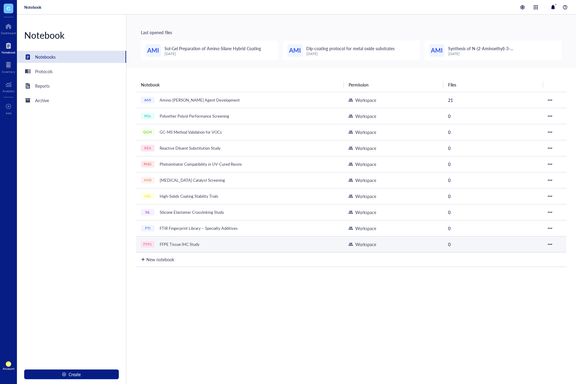
click at [190, 242] on div "FFPE Tissue IHC Study" at bounding box center [179, 244] width 45 height 8
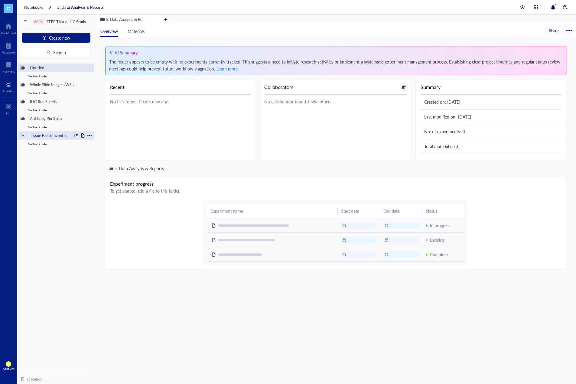
click at [90, 135] on div at bounding box center [89, 135] width 4 height 4
click at [94, 144] on icon at bounding box center [94, 144] width 4 height 4
click at [31, 133] on input "Tissue Block Inventory" at bounding box center [57, 136] width 58 height 8
type input "1. Tissue Block Inventory"
click at [156, 124] on div "Recent No files found. Create new one." at bounding box center [180, 120] width 151 height 80
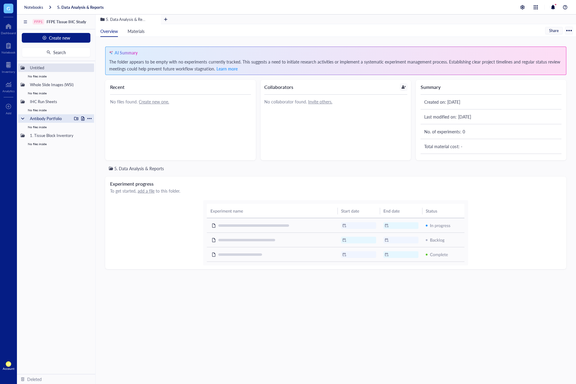
click at [90, 118] on div at bounding box center [89, 118] width 4 height 4
click at [99, 126] on div "Rename" at bounding box center [106, 127] width 15 height 7
click at [31, 117] on input "Antibody Portfolio" at bounding box center [52, 119] width 48 height 8
type input "2. Antibody Portfolio"
click at [125, 129] on div "Recent No files found. Create new one." at bounding box center [180, 120] width 151 height 80
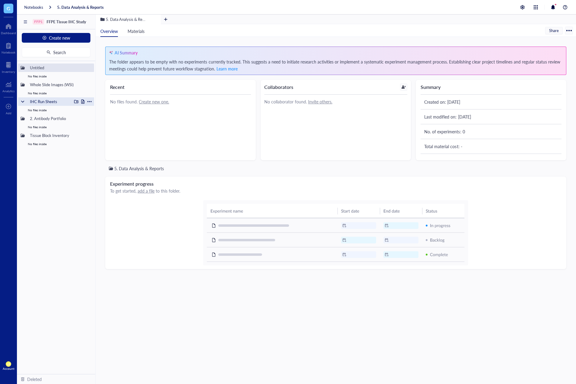
click at [93, 102] on div "IHC Run Sheets" at bounding box center [56, 101] width 76 height 8
click at [92, 102] on div "IHC Run Sheets" at bounding box center [56, 101] width 76 height 8
click at [104, 117] on div "AI Summary The folder appears to be empty with no experiments currently tracked…" at bounding box center [336, 210] width 480 height 347
drag, startPoint x: 60, startPoint y: 135, endPoint x: 61, endPoint y: 77, distance: 57.8
click at [61, 77] on div "5. Data Analysis & Reports No files inside 4. Whole Slide Images (WSI) No files…" at bounding box center [56, 217] width 78 height 313
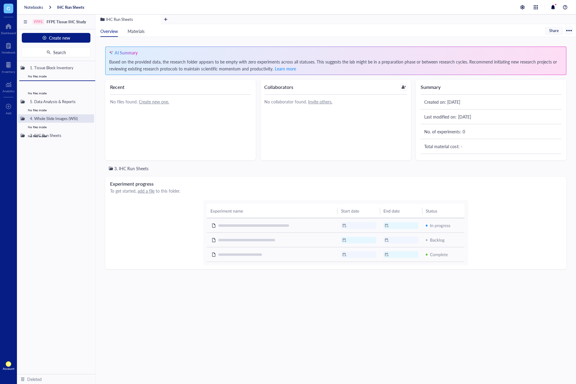
drag, startPoint x: 48, startPoint y: 138, endPoint x: 42, endPoint y: 96, distance: 42.5
click at [42, 96] on div "1. Tissue Block Inventory No files inside 5. Data Analysis & Reports No files i…" at bounding box center [56, 217] width 78 height 313
drag, startPoint x: 48, startPoint y: 135, endPoint x: 40, endPoint y: 109, distance: 27.7
click at [40, 109] on div "1. Tissue Block Inventory No files inside 2. Antibody Portfolio No files inside…" at bounding box center [56, 217] width 78 height 313
drag, startPoint x: 43, startPoint y: 136, endPoint x: 43, endPoint y: 125, distance: 10.6
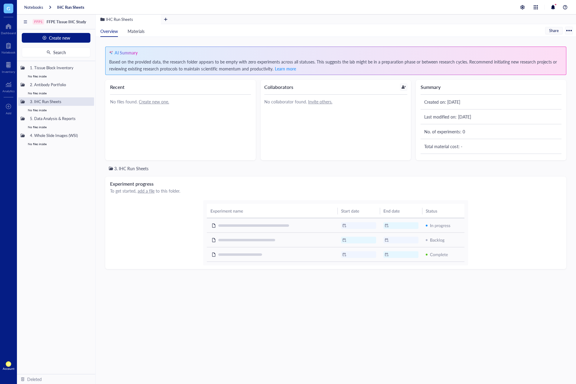
click at [43, 125] on div "FFP1 FFPE Tissue IHC Study Create new Search 1. Tissue Block Inventory No files…" at bounding box center [296, 207] width 559 height 384
drag, startPoint x: 43, startPoint y: 136, endPoint x: 34, endPoint y: 122, distance: 16.3
click at [34, 122] on div "1. Tissue Block Inventory No files inside 2. Antibody Portfolio No files inside…" at bounding box center [56, 217] width 78 height 313
click at [43, 194] on div "1. Tissue Block Inventory No files inside 2. Antibody Portfolio No files inside…" at bounding box center [56, 217] width 78 height 313
click at [81, 69] on div at bounding box center [83, 68] width 4 height 4
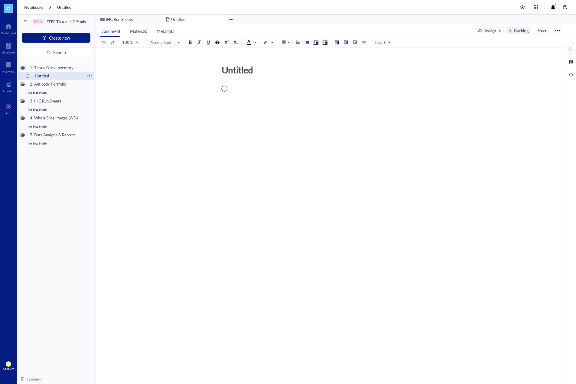
click at [91, 77] on div at bounding box center [89, 76] width 4 height 4
click at [96, 82] on div "Rename" at bounding box center [110, 84] width 37 height 7
type textarea "Experiment 1: Block Registration – NET-000 through NET-050"
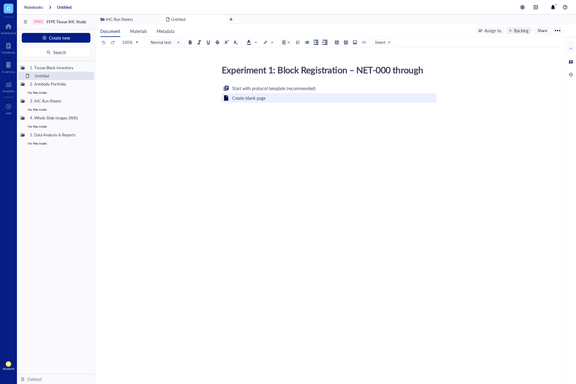
scroll to position [11, 0]
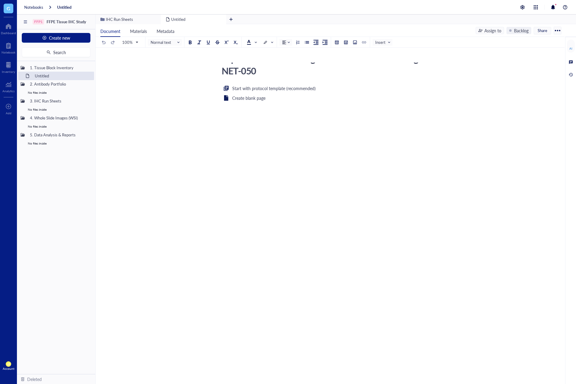
click at [294, 150] on div "Start with protocol template (recommended) Create blank page ﻿" at bounding box center [328, 143] width 215 height 117
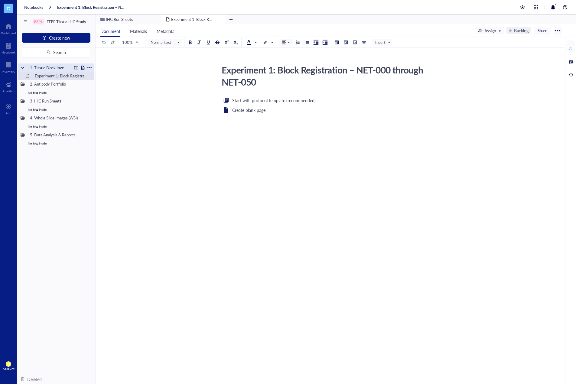
click at [92, 67] on div "1. Tissue Block Inventory" at bounding box center [56, 68] width 76 height 8
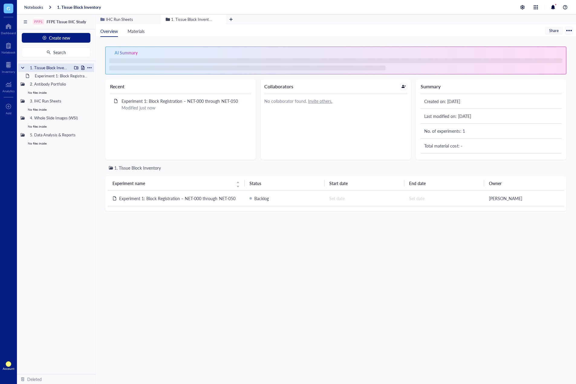
click at [84, 67] on div at bounding box center [83, 68] width 4 height 4
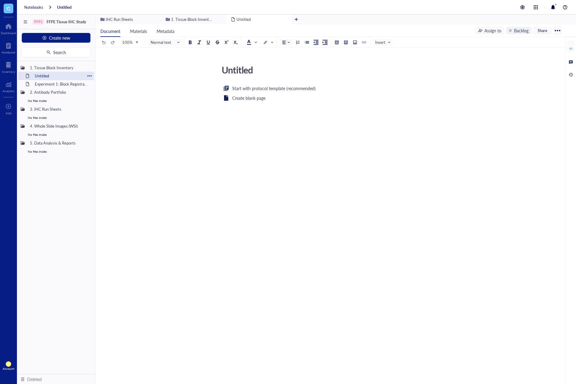
click at [88, 78] on div at bounding box center [89, 76] width 4 height 4
click at [99, 85] on div "Rename" at bounding box center [106, 84] width 15 height 7
type input "Experiment 2: Block Quality Scoring (Low/Medium/High)"
click at [114, 111] on div "Untitled Untitled Start with protocol template (recommended) Create blank page ﻿" at bounding box center [329, 131] width 467 height 139
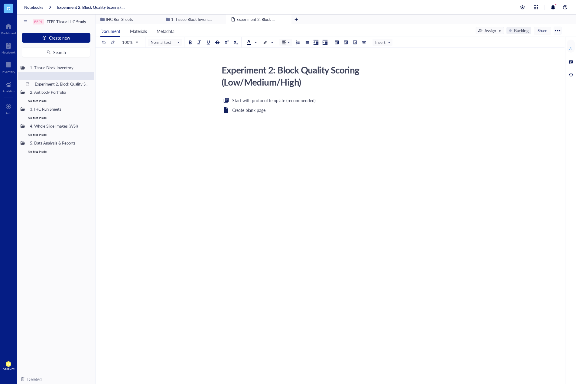
drag, startPoint x: 65, startPoint y: 86, endPoint x: 67, endPoint y: 83, distance: 4.3
click at [67, 83] on div "1. Tissue Block Inventory Experiment 2: Block Quality Scoring (Low/Medium/High)…" at bounding box center [56, 217] width 78 height 313
click at [129, 99] on div "Experiment 2: Block Quality Scoring (Low/Medium/High) Experiment 2: Block Quali…" at bounding box center [329, 137] width 467 height 151
click at [85, 69] on div at bounding box center [83, 68] width 4 height 4
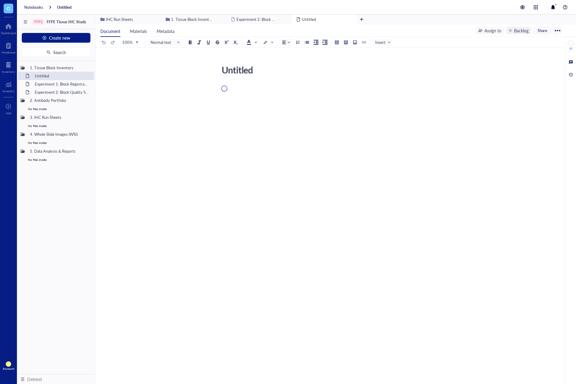
click at [235, 69] on div "Untitled Untitled ﻿" at bounding box center [329, 135] width 467 height 146
type textarea "Experiment 3: Patient Case Linking (Multiple Blocks per Case)"
click at [201, 174] on div "Experiment 3: Patient Case Linking (Multiple Blocks per Case) Experiment 3: Pat…" at bounding box center [329, 140] width 467 height 157
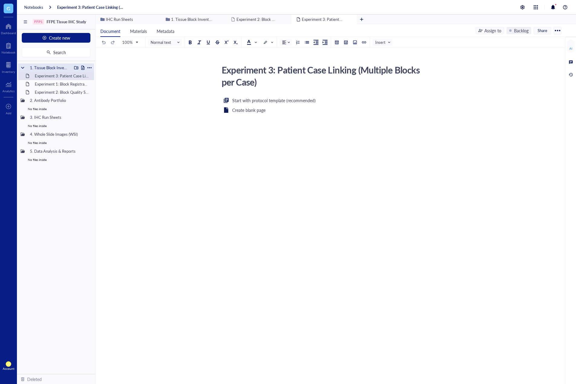
click at [83, 67] on div at bounding box center [83, 68] width 4 height 4
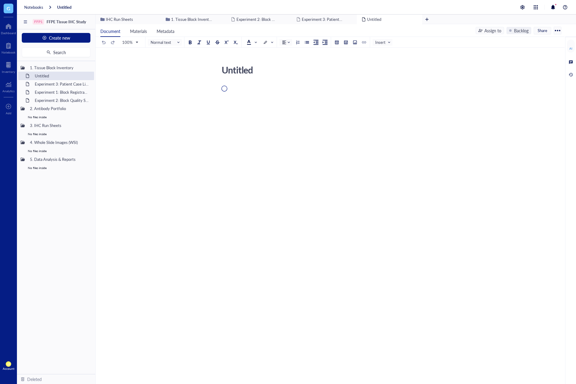
click at [245, 66] on div "Untitled Untitled" at bounding box center [329, 134] width 467 height 145
click at [246, 80] on div "Untitled Untitled ﻿" at bounding box center [329, 131] width 467 height 139
click at [256, 74] on div "Untitled" at bounding box center [326, 69] width 215 height 15
drag, startPoint x: 247, startPoint y: 74, endPoint x: 210, endPoint y: 69, distance: 38.1
click at [210, 69] on div "Untitled Untitled Start with protocol template (recommended) Create blank page ﻿" at bounding box center [329, 131] width 467 height 139
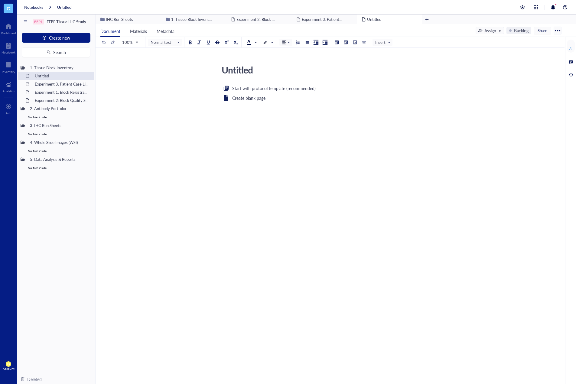
type textarea "Experiment 4: Block Split Documentation (Parent vs. Child IDs)"
click at [241, 198] on div "Start with protocol template (recommended) Create blank page ﻿" at bounding box center [328, 143] width 215 height 117
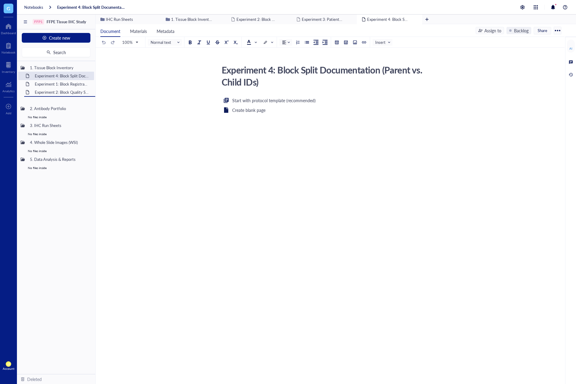
drag, startPoint x: 57, startPoint y: 83, endPoint x: 63, endPoint y: 105, distance: 22.9
drag, startPoint x: 67, startPoint y: 77, endPoint x: 77, endPoint y: 96, distance: 21.6
click at [77, 96] on div "FFP1 FFPE Tissue IHC Study Create new Search 1. Tissue Block Inventory Experime…" at bounding box center [296, 207] width 559 height 384
drag, startPoint x: 70, startPoint y: 76, endPoint x: 71, endPoint y: 107, distance: 31.2
click at [128, 136] on div "Experiment 4: Block Split Documentation (Parent vs. Child IDs) Experiment 4: Bl…" at bounding box center [329, 137] width 467 height 151
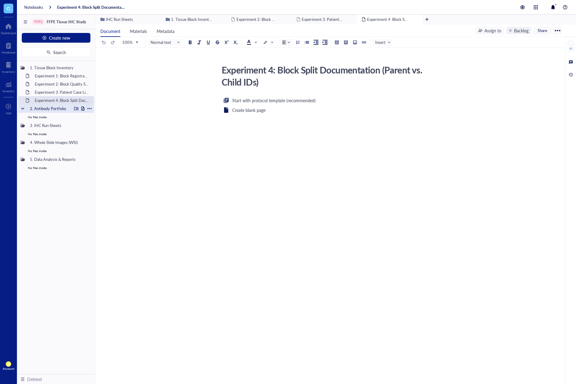
click at [84, 107] on div at bounding box center [83, 108] width 4 height 4
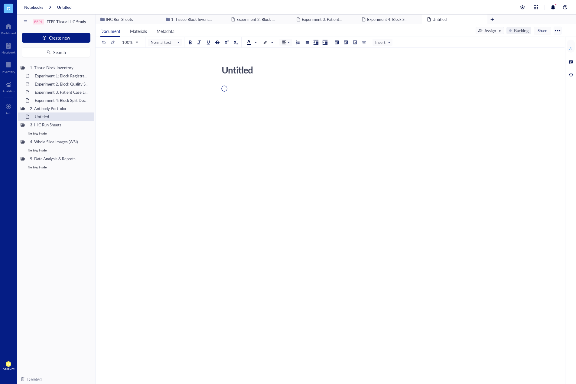
type textarea "Experiment 1: CD20 Clone Validation (L26)"
click at [283, 179] on div "Start with protocol template (recommended) Create blank page ﻿" at bounding box center [328, 143] width 215 height 117
click at [84, 107] on div at bounding box center [83, 108] width 4 height 4
click at [237, 70] on div "Untitled Untitled" at bounding box center [329, 134] width 467 height 145
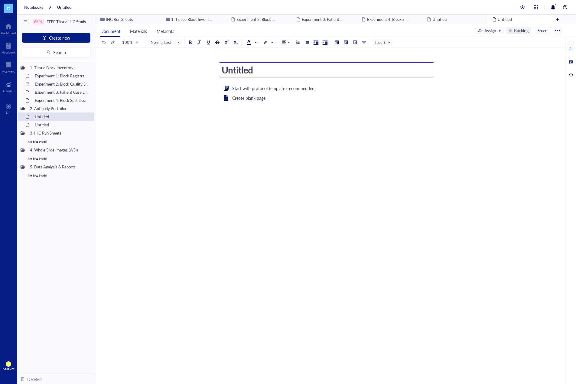
click at [241, 70] on textarea "Untitled" at bounding box center [326, 70] width 215 height 15
type textarea "Experiment 2: INSM1 Clone Validation (MRQ-70)"
click at [303, 212] on div "Experiment 2: INSM1 Clone Validation (MRQ-70) Experiment 2: INSM1 Clone Validat…" at bounding box center [330, 221] width 469 height 347
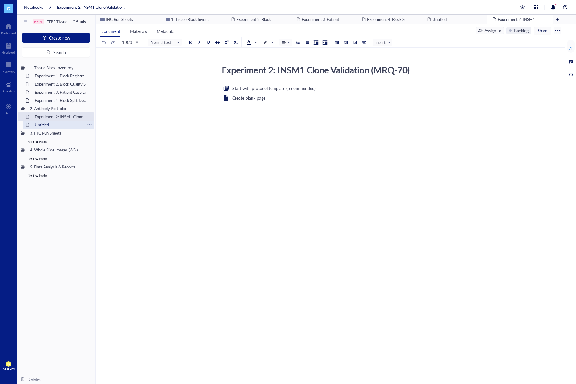
click at [89, 125] on div at bounding box center [89, 125] width 4 height 4
click at [97, 135] on div "Rename" at bounding box center [110, 133] width 37 height 7
type input "Experiment 1: CD20 Clone Validation (L26)"
click at [174, 202] on div "Experiment 2: INSM1 Clone Validation (MRQ-70) Experiment 2: INSM1 Clone Validat…" at bounding box center [330, 221] width 469 height 347
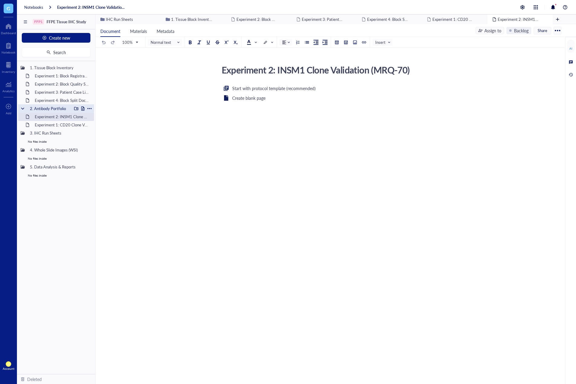
click at [91, 108] on div at bounding box center [89, 108] width 4 height 4
click at [95, 113] on li "Rename" at bounding box center [110, 117] width 45 height 10
click at [112, 115] on div "Experiment 2: INSM1 Clone Validation (MRQ-70) Experiment 2: INSM1 Clone Validat…" at bounding box center [329, 131] width 467 height 139
click at [84, 108] on div at bounding box center [83, 108] width 4 height 4
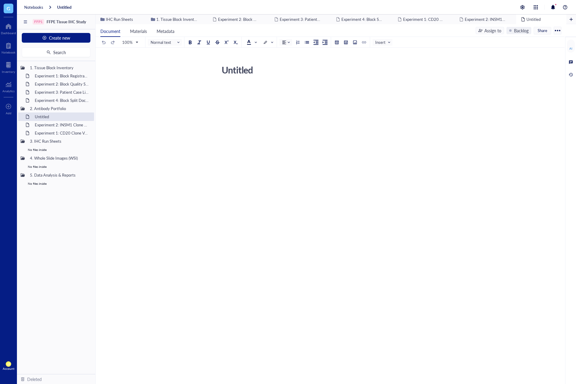
click at [241, 70] on textarea "Untitled" at bounding box center [326, 70] width 215 height 15
type textarea "Experiment 3: CK7 Control Antibody Testing"
click at [319, 178] on div "Start with protocol template (recommended) Create blank page ﻿" at bounding box center [328, 143] width 215 height 117
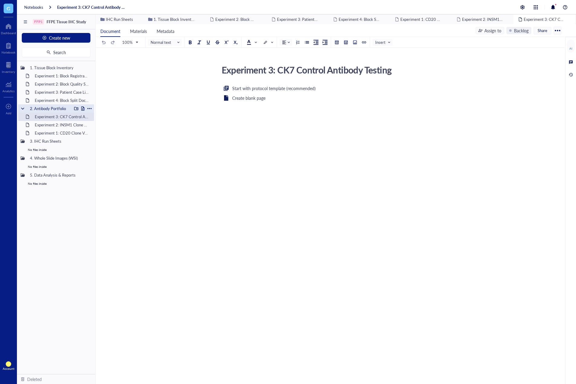
click at [83, 109] on div at bounding box center [83, 108] width 4 height 4
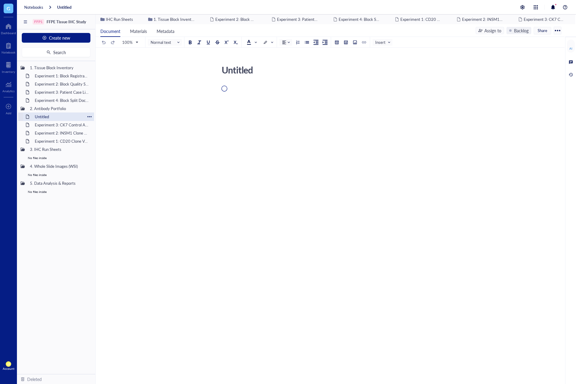
click at [89, 115] on div at bounding box center [89, 117] width 4 height 4
click at [97, 125] on div "Rename" at bounding box center [110, 125] width 37 height 7
click at [244, 71] on textarea "Untitled" at bounding box center [326, 70] width 215 height 15
click at [251, 71] on textarea "Untitled" at bounding box center [326, 70] width 215 height 15
type textarea "Experiment 4: Antibody Lot Comparison – Batch A vs. Batch B"
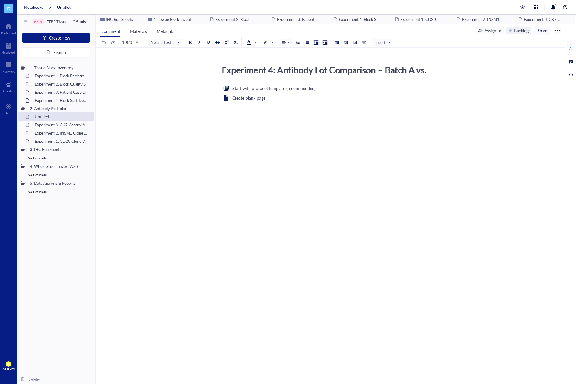
scroll to position [11, 0]
click at [249, 159] on div "Start with protocol template (recommended) Create blank page ﻿" at bounding box center [328, 155] width 215 height 117
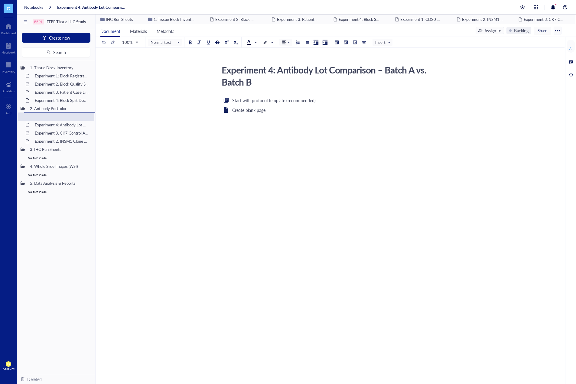
drag, startPoint x: 69, startPoint y: 141, endPoint x: 77, endPoint y: 133, distance: 11.3
click at [77, 133] on div "1. Tissue Block Inventory Experiment 1: Block Registration – NET-000 through NE…" at bounding box center [56, 217] width 78 height 313
drag, startPoint x: 64, startPoint y: 143, endPoint x: 69, endPoint y: 129, distance: 15.2
click at [69, 129] on div "FFP1 FFPE Tissue IHC Study Create new Search 1. Tissue Block Inventory Experime…" at bounding box center [296, 207] width 559 height 384
drag, startPoint x: 65, startPoint y: 143, endPoint x: 73, endPoint y: 138, distance: 8.8
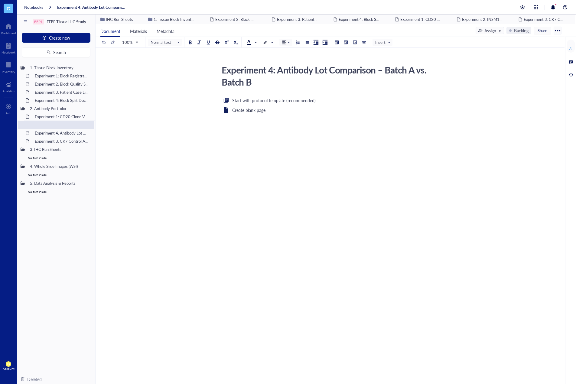
click at [73, 138] on div "1. Tissue Block Inventory Experiment 1: Block Registration – NET-000 through NE…" at bounding box center [56, 217] width 78 height 313
drag, startPoint x: 62, startPoint y: 141, endPoint x: 70, endPoint y: 142, distance: 8.3
click at [70, 142] on div "1. Tissue Block Inventory Experiment 1: Block Registration – NET-000 through NE…" at bounding box center [56, 217] width 78 height 313
click at [112, 161] on div "Experiment 4: Antibody Lot Comparison – Batch A vs. Batch B Experiment 4: Antib…" at bounding box center [329, 137] width 467 height 151
click at [182, 196] on div "Experiment 4: Antibody Lot Comparison – Batch A vs. Batch B Experiment 4: Antib…" at bounding box center [329, 137] width 467 height 151
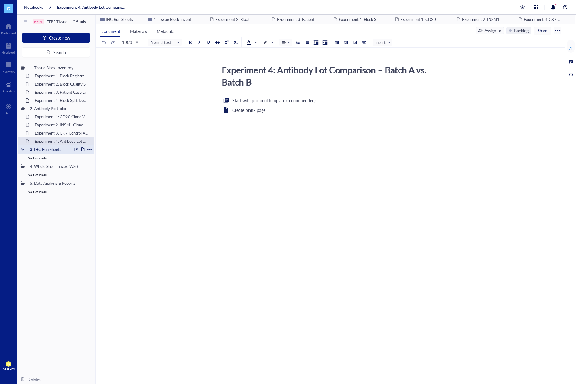
click at [83, 148] on div at bounding box center [83, 149] width 4 height 4
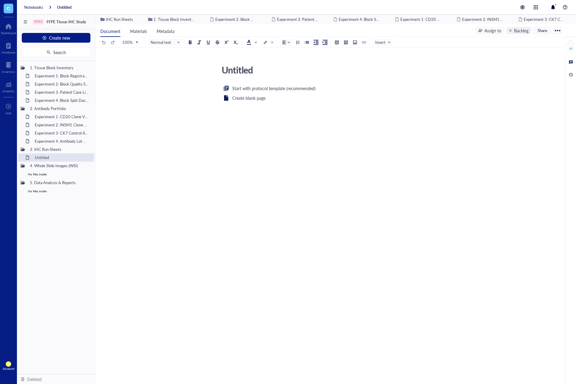
click at [246, 72] on textarea "Untitled" at bounding box center [326, 70] width 215 height 15
paste textarea "Negative Control Run – UVNegative Cohort"
type textarea "Negative Control Run – UVNegative Cohort"
click at [234, 207] on div "Negative Control Run – UVNegative Cohort Negative Control Run – UVNegative Coho…" at bounding box center [330, 221] width 469 height 347
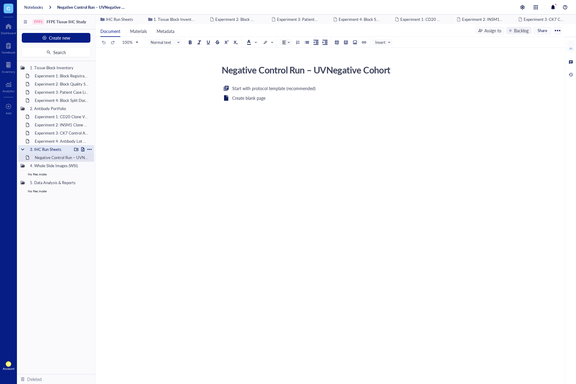
click at [90, 151] on div at bounding box center [89, 149] width 4 height 4
click at [83, 149] on div at bounding box center [83, 149] width 4 height 4
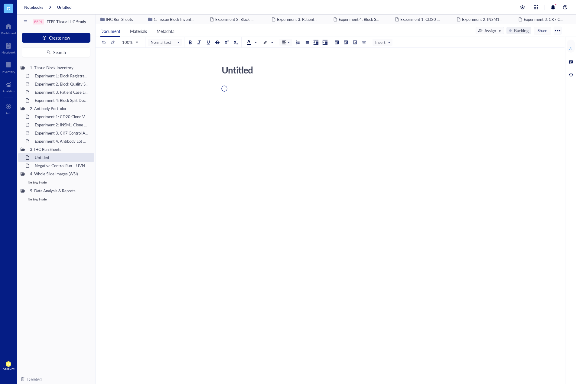
type textarea "Multi-Antibody Panel Run (CD20, INSM1, CK7)"
click at [441, 249] on div "Untitled Untitled ﻿" at bounding box center [330, 221] width 469 height 347
click at [83, 148] on div at bounding box center [83, 149] width 4 height 4
click at [249, 70] on textarea "Untitled" at bounding box center [326, 70] width 215 height 15
type textarea "INSM1 IHC Run – High Grade NET Blocks"
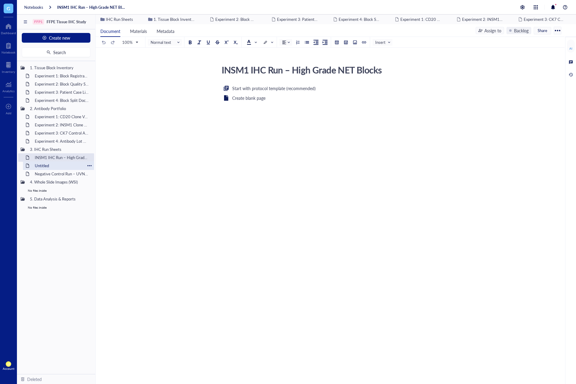
click at [69, 167] on div "Untitled" at bounding box center [58, 165] width 53 height 8
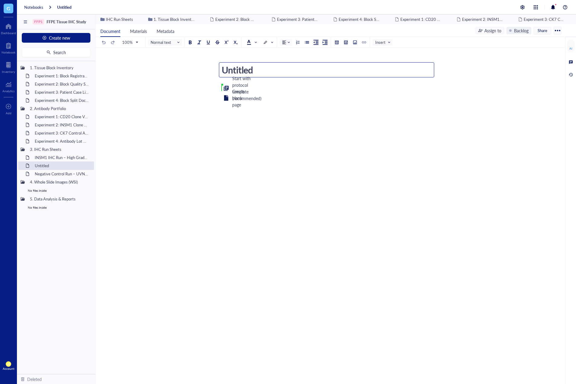
click at [245, 73] on textarea "Untitled" at bounding box center [326, 70] width 215 height 15
type textarea "Multi-Antibody Panel Run (CD20, INSM1, CK7)"
click at [264, 204] on div "Multi-Antibody Panel Run (CD20, INSM1, CK7) Multi-Antibody Panel Run (CD20, INS…" at bounding box center [330, 221] width 469 height 347
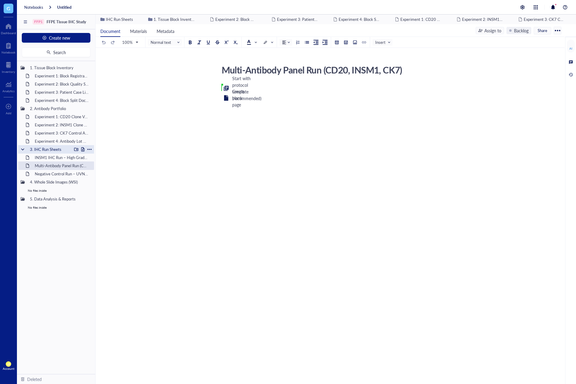
drag, startPoint x: 82, startPoint y: 149, endPoint x: 84, endPoint y: 146, distance: 3.6
click at [81, 149] on div at bounding box center [83, 149] width 4 height 4
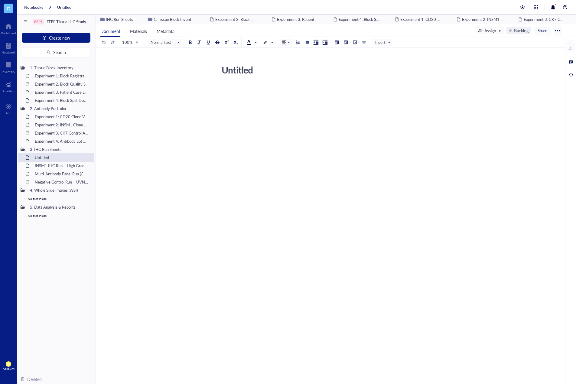
click at [241, 73] on textarea "Untitled" at bounding box center [326, 70] width 215 height 15
type textarea "CD20 IHC Run – NET Cohort (n=20)"
click at [237, 216] on div "CD20 IHC Run – NET Cohort (n=20) CD20 IHC Run – NET Cohort (n=20) Start with pr…" at bounding box center [330, 221] width 469 height 347
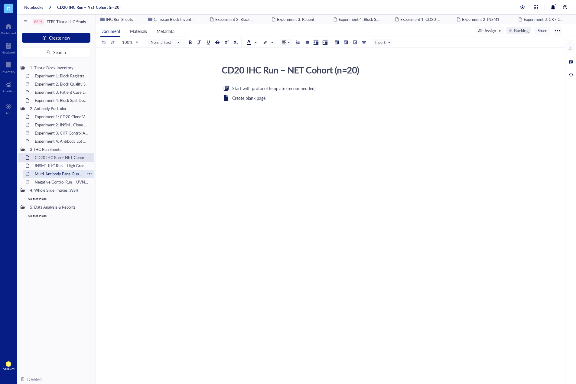
click at [50, 175] on div "Multi-Antibody Panel Run (CD20, INSM1, CK7)" at bounding box center [58, 174] width 53 height 8
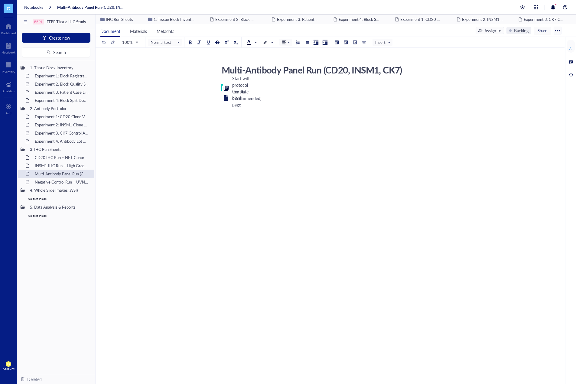
click at [243, 80] on div "Start with protocol template (recommended)" at bounding box center [246, 88] width 29 height 27
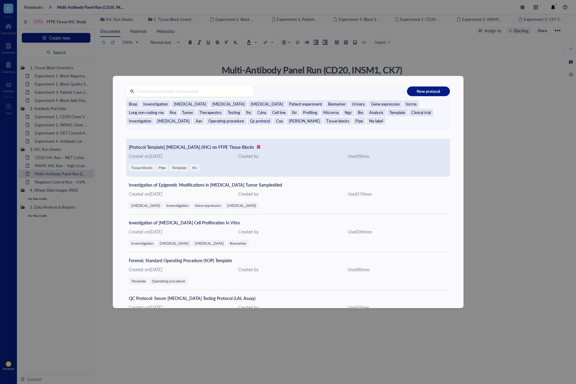
click at [246, 150] on div "[Protocol Template] Immunohistochemistry (IHC) on FFPE Tissue Blocks Created on…" at bounding box center [288, 158] width 324 height 38
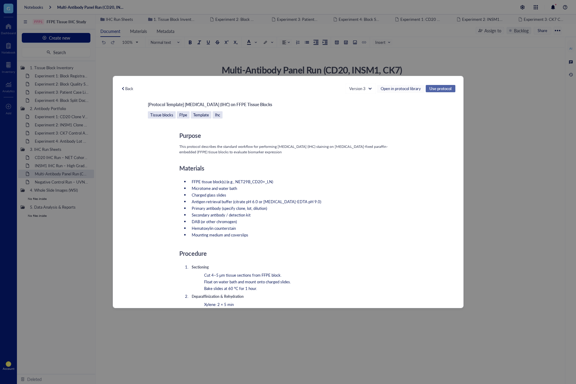
click at [441, 91] on span "Use protocol" at bounding box center [440, 88] width 22 height 5
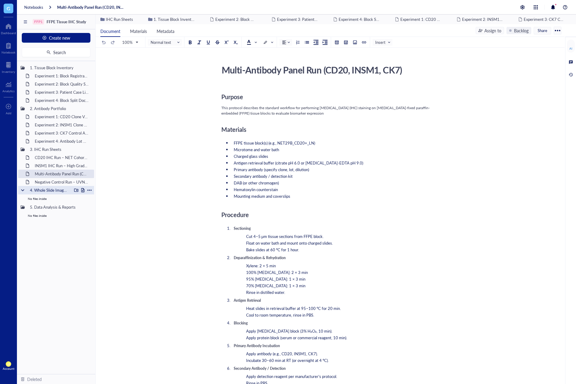
click at [83, 190] on div at bounding box center [83, 190] width 4 height 4
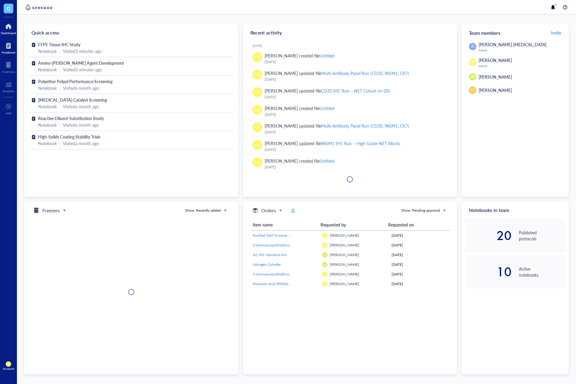
click at [8, 49] on div at bounding box center [9, 46] width 14 height 10
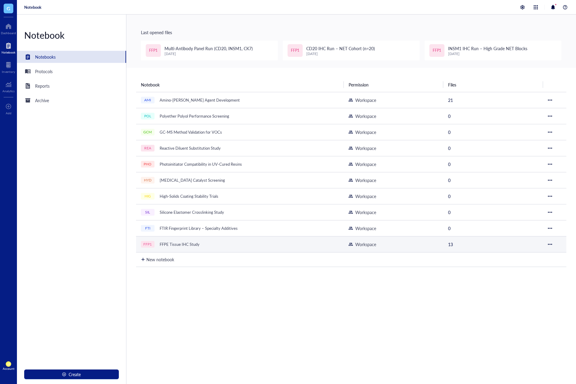
click at [217, 239] on td "FFP1 FFPE Tissue IHC Study" at bounding box center [240, 244] width 208 height 16
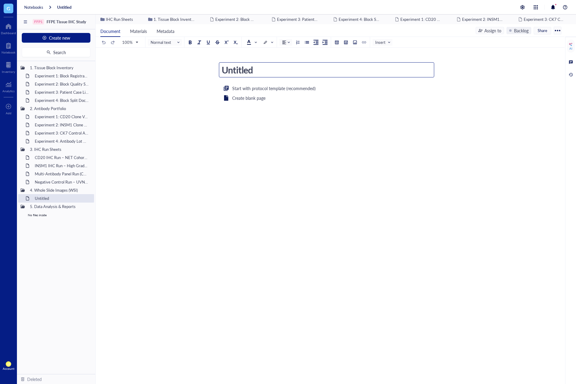
click at [235, 71] on textarea "Untitled" at bounding box center [326, 70] width 215 height 15
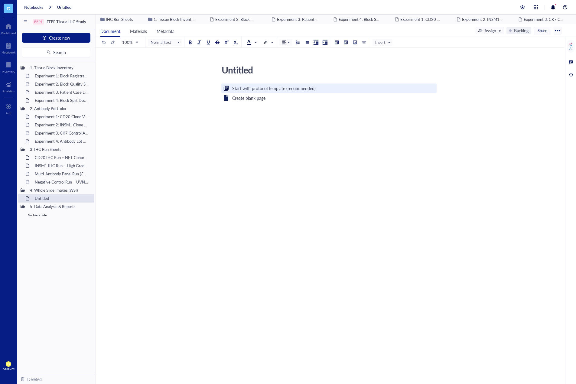
type textarea "Slide Scanning – NET-000 to NET-010"
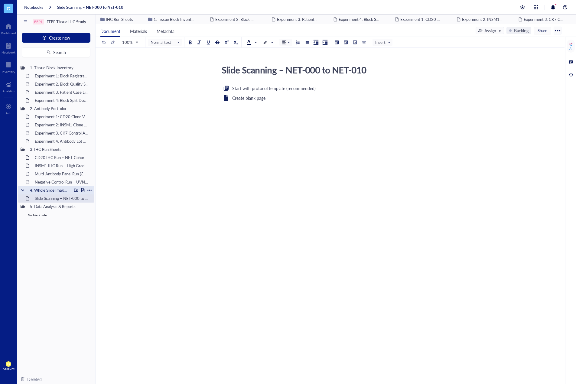
click at [83, 188] on div at bounding box center [83, 190] width 4 height 4
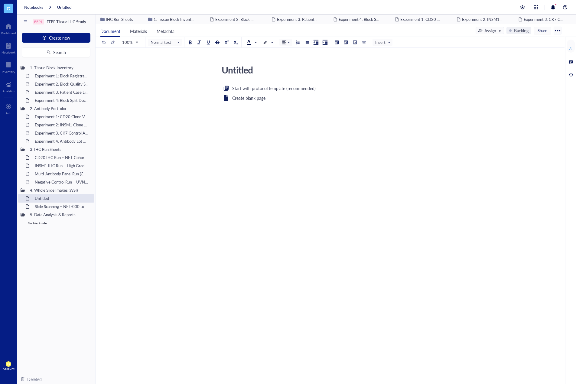
click at [242, 72] on textarea "Untitled" at bounding box center [326, 70] width 215 height 15
type textarea "Digital Annotation of Positive/Negative Stains"
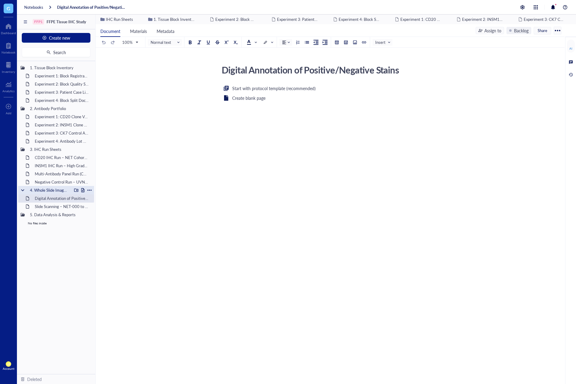
click at [82, 189] on div at bounding box center [83, 190] width 4 height 4
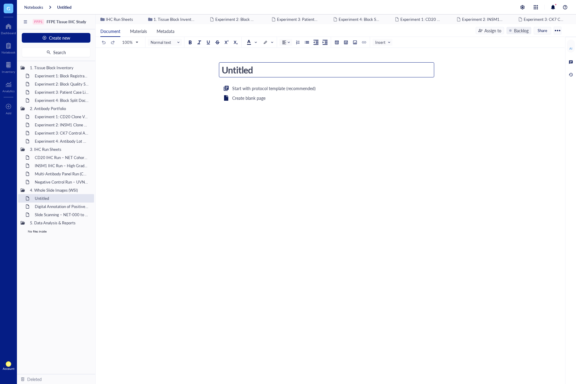
click at [246, 71] on textarea "Untitled" at bounding box center [326, 70] width 215 height 15
type textarea "Intensity Scoring Calibration Across Pathologists"
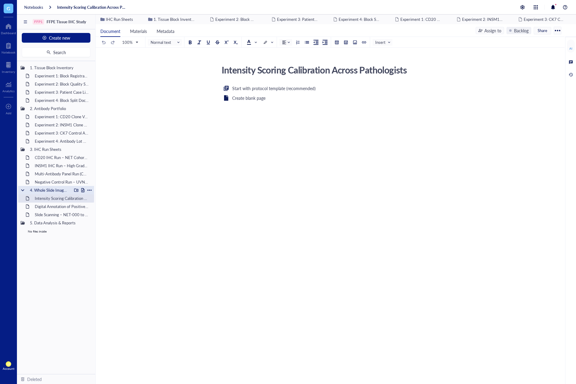
click at [84, 188] on div at bounding box center [83, 190] width 4 height 4
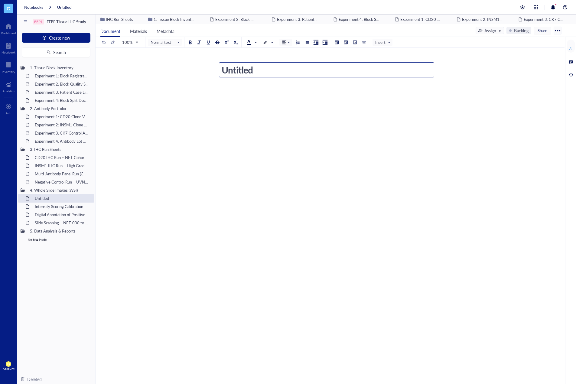
click at [239, 72] on textarea "Untitled" at bounding box center [326, 70] width 215 height 15
type textarea "Linking WSI to Block Metadata (Block ID & QC)"
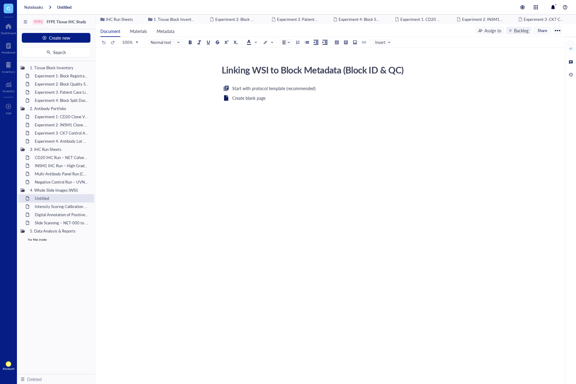
click at [323, 239] on div "Linking WSI to Block Metadata (Block ID & QC) Linking WSI to Block Metadata (Bl…" at bounding box center [330, 221] width 469 height 347
click at [84, 231] on div at bounding box center [83, 231] width 4 height 4
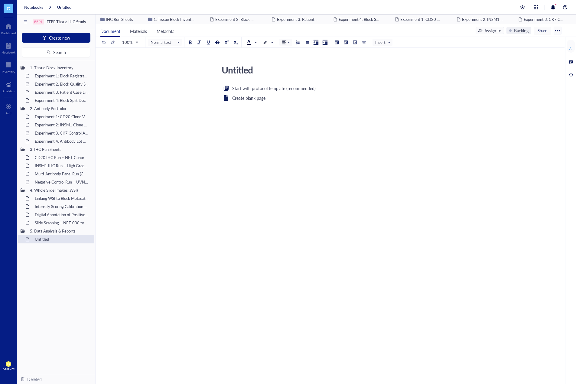
click at [248, 74] on textarea "Untitled" at bounding box center [326, 70] width 215 height 15
type textarea "CD20 Intensity ≥2.0 – Cohort Summary"
click at [307, 210] on div "CD20 Intensity ≥2.0 – Cohort Summary CD20 Intensity ≥2.0 – Cohort Summary Start…" at bounding box center [330, 221] width 469 height 347
click at [80, 231] on div at bounding box center [83, 231] width 18 height 4
click at [83, 231] on div at bounding box center [83, 231] width 4 height 4
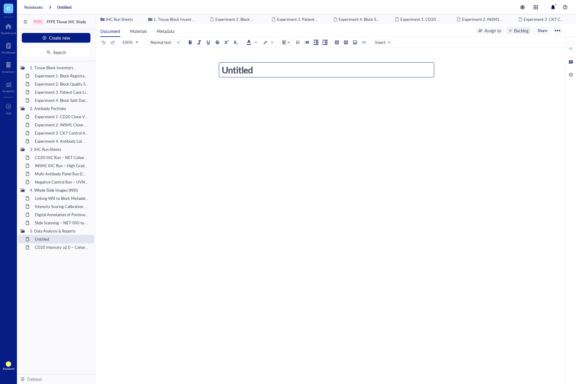
click at [243, 70] on textarea "Untitled" at bounding box center [326, 70] width 215 height 15
type textarea "INSM1 Positivity Rate in Lymph Node Metastases"
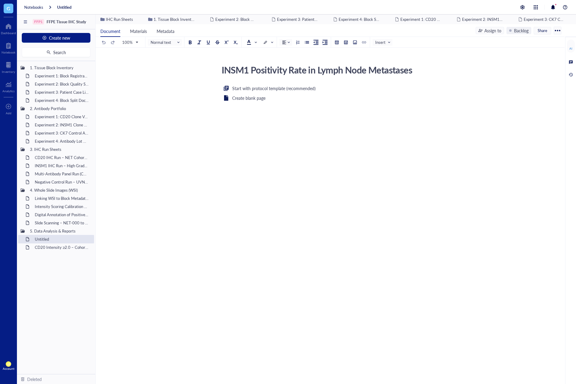
click at [311, 219] on div "INSM1 Positivity Rate in Lymph Node Metastases INSM1 Positivity Rate in Lymph N…" at bounding box center [330, 221] width 469 height 347
click at [82, 230] on div at bounding box center [83, 231] width 4 height 4
click at [245, 70] on textarea "Untitled" at bounding box center [326, 70] width 215 height 15
type textarea "Block Quality vs. Stain Performance Analysis"
click at [377, 228] on div "Block Quality vs. Stain Performance Analysis Block Quality vs. Stain Performanc…" at bounding box center [330, 221] width 469 height 347
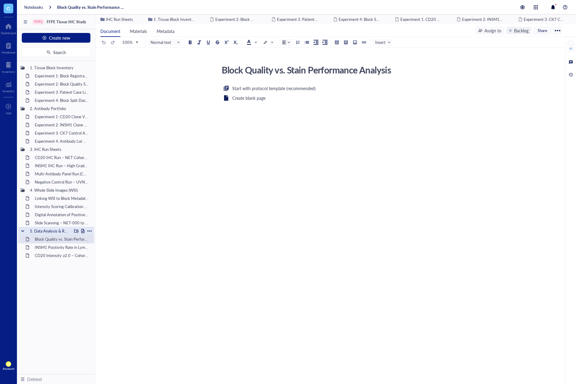
click at [83, 231] on div at bounding box center [83, 231] width 4 height 4
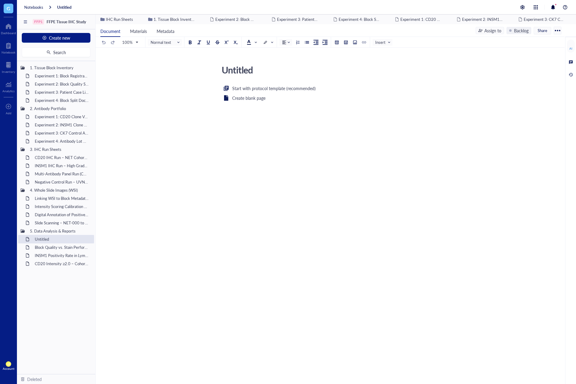
click at [239, 70] on textarea "Untitled" at bounding box center [326, 70] width 215 height 15
type textarea "Pathologist Report Compilation – Case NET Study"
click at [325, 272] on div "Pathologist Report Compilation – Case NET Study Pathologist Report Compilation …" at bounding box center [330, 221] width 469 height 347
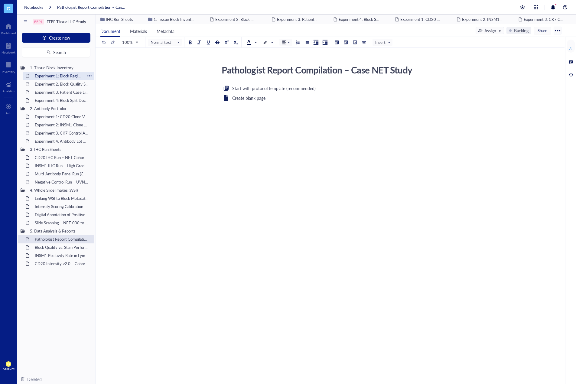
click at [76, 77] on div "Experiment 1: Block Registration – NET-000 through NET-050" at bounding box center [58, 76] width 53 height 8
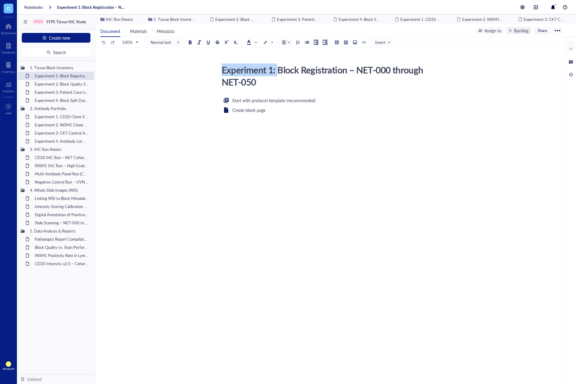
drag, startPoint x: 277, startPoint y: 70, endPoint x: 212, endPoint y: 67, distance: 65.4
click at [212, 67] on div "Experiment 1: Block Registration – NET-000 through NET-050 Experiment 1: Block …" at bounding box center [329, 137] width 467 height 151
click at [256, 75] on div "Experiment 1: Block Registration – NET-000 through NET-050" at bounding box center [326, 75] width 215 height 27
drag, startPoint x: 278, startPoint y: 72, endPoint x: 218, endPoint y: 71, distance: 60.8
click at [218, 71] on div "Experiment 1: Block Registration – NET-000 through NET-050 Experiment 1: Block …" at bounding box center [329, 137] width 467 height 151
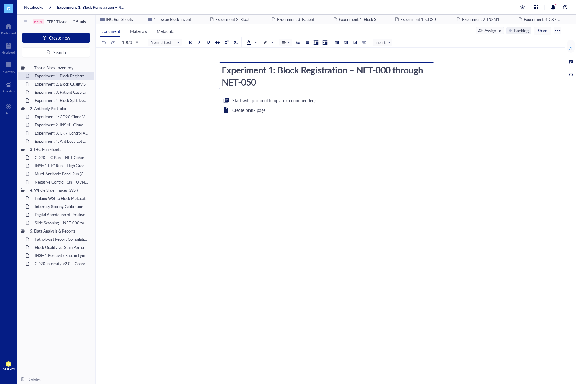
type textarea "Block Registration – NET-000 through NET-050"
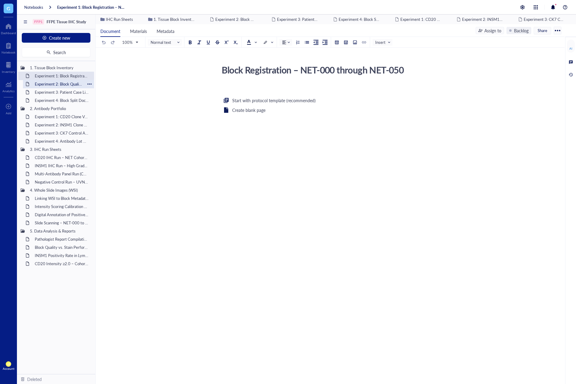
click at [72, 86] on div "Experiment 2: Block Quality Scoring (Low/Medium/High)" at bounding box center [58, 84] width 53 height 8
click at [51, 81] on div "Experiment 2: Block Quality Scoring (Low/Medium/High)" at bounding box center [58, 84] width 53 height 8
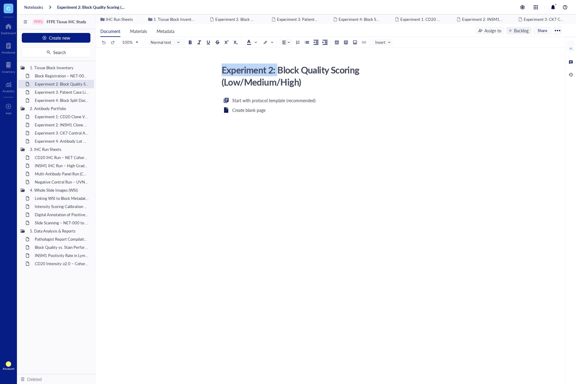
drag, startPoint x: 277, startPoint y: 71, endPoint x: 220, endPoint y: 70, distance: 57.2
click at [220, 70] on div "Experiment 2: Block Quality Scoring (Low/Medium/High)" at bounding box center [326, 75] width 215 height 27
drag, startPoint x: 278, startPoint y: 69, endPoint x: 216, endPoint y: 70, distance: 62.6
click at [216, 70] on div "Experiment 2: Block Quality Scoring (Low/Medium/High) Experiment 2: Block Quali…" at bounding box center [329, 137] width 467 height 151
type textarea "Block Quality Scoring (Low/Medium/High)"
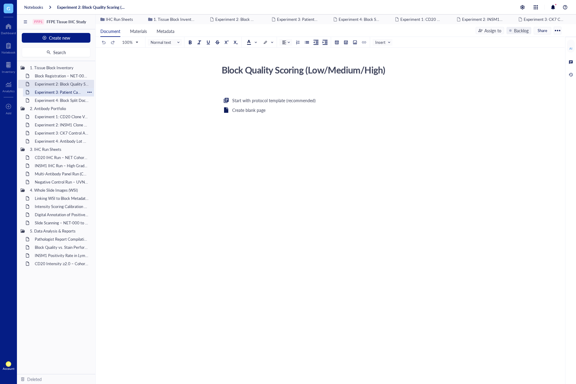
click at [60, 95] on div "Experiment 3: Patient Case Linking (Multiple Blocks per Case)" at bounding box center [58, 92] width 53 height 8
drag, startPoint x: 278, startPoint y: 71, endPoint x: 229, endPoint y: 70, distance: 48.4
click at [229, 70] on div "Experiment 3: Patient Case Linking (Multiple Blocks per Case)" at bounding box center [326, 75] width 215 height 27
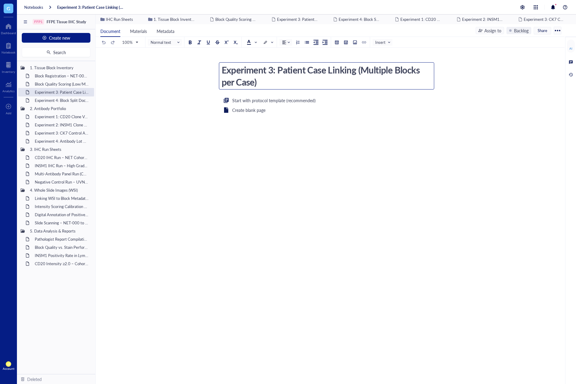
drag, startPoint x: 276, startPoint y: 72, endPoint x: 260, endPoint y: 71, distance: 16.1
click at [260, 71] on textarea "Experiment 3: Patient Case Linking (Multiple Blocks per Case)" at bounding box center [326, 76] width 215 height 27
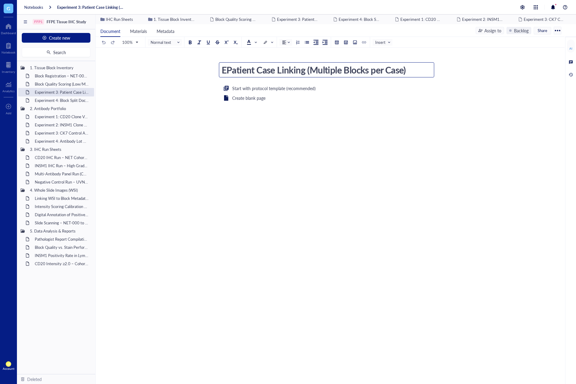
type textarea "Patient Case Linking (Multiple Blocks per Case)"
click at [77, 102] on div "Experiment 4: Block Split Documentation (Parent vs. Child IDs)" at bounding box center [58, 100] width 53 height 8
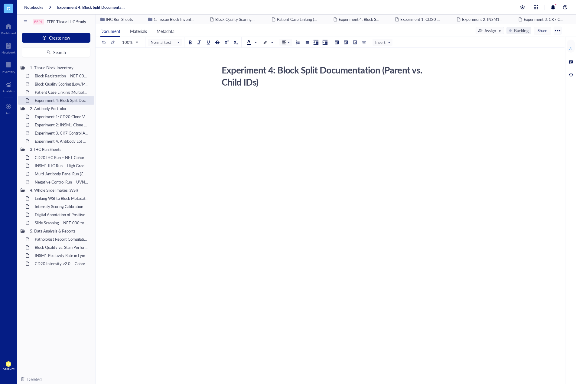
click at [278, 70] on div "Experiment 4: Block Split Documentation (Parent vs. Child IDs)" at bounding box center [326, 75] width 215 height 27
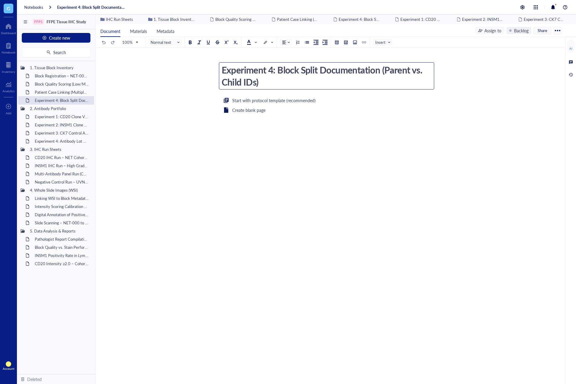
click at [278, 68] on textarea "Experiment 4: Block Split Documentation (Parent vs. Child IDs)" at bounding box center [326, 76] width 215 height 27
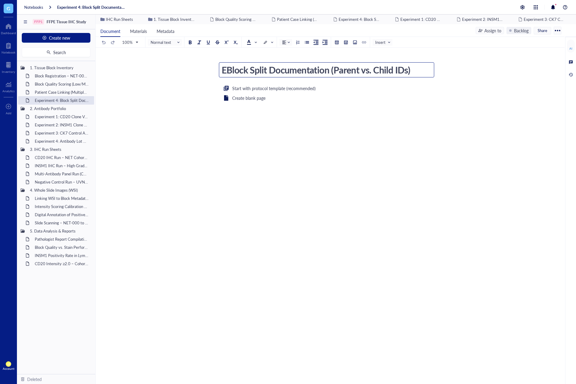
type textarea "Block Split Documentation (Parent vs. Child IDs)"
click at [66, 120] on div "Experiment 1: CD20 Clone Validation (L26)" at bounding box center [58, 116] width 53 height 8
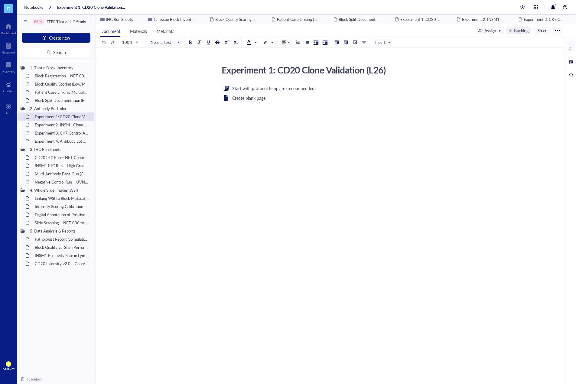
click at [278, 70] on div "Experiment 1: CD20 Clone Validation (L26)" at bounding box center [326, 69] width 215 height 15
click at [278, 70] on textarea "Experiment 1: CD20 Clone Validation (L26)" at bounding box center [326, 70] width 215 height 15
drag, startPoint x: 278, startPoint y: 70, endPoint x: 232, endPoint y: 69, distance: 46.0
click at [232, 69] on textarea "Experiment 1: CD20 Clone Validation (L26)" at bounding box center [326, 70] width 215 height 15
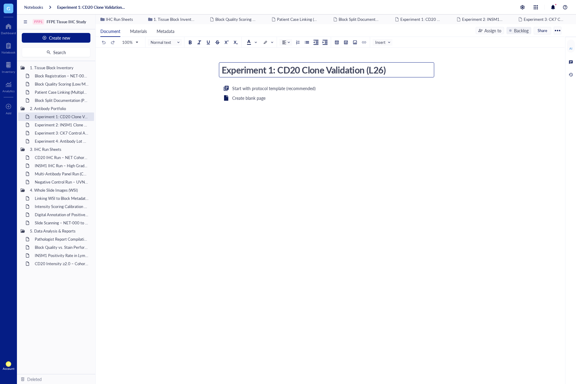
drag, startPoint x: 277, startPoint y: 69, endPoint x: 225, endPoint y: 69, distance: 51.4
click at [225, 69] on textarea "Experiment 1: CD20 Clone Validation (L26)" at bounding box center [326, 70] width 215 height 15
type textarea "CD20 Clone Validation (L26)"
click at [64, 126] on div "Experiment 2: INSM1 Clone Validation (MRQ-70)" at bounding box center [58, 125] width 53 height 8
click at [277, 71] on div "Experiment 2: INSM1 Clone Validation (MRQ-70)" at bounding box center [326, 69] width 215 height 15
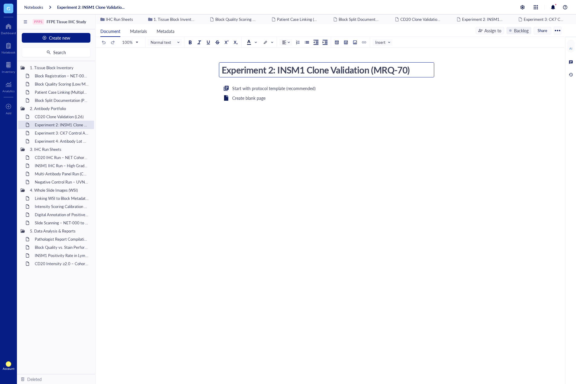
click at [277, 68] on textarea "Experiment 2: INSM1 Clone Validation (MRQ-70)" at bounding box center [326, 70] width 215 height 15
drag, startPoint x: 277, startPoint y: 68, endPoint x: 249, endPoint y: 68, distance: 28.4
click at [249, 68] on textarea "Experiment 2: INSM1 Clone Validation (MRQ-70)" at bounding box center [326, 70] width 215 height 15
click at [251, 68] on textarea "Experiment 2: INSM1 Clone Validation (MRQ-70)" at bounding box center [326, 70] width 215 height 15
drag, startPoint x: 278, startPoint y: 70, endPoint x: 239, endPoint y: 70, distance: 39.9
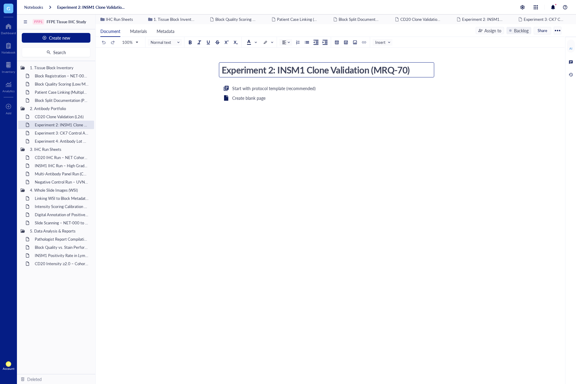
click at [239, 70] on textarea "Experiment 2: INSM1 Clone Validation (MRQ-70)" at bounding box center [326, 70] width 215 height 15
type textarea "INSM1 Clone Validation (MRQ-70)"
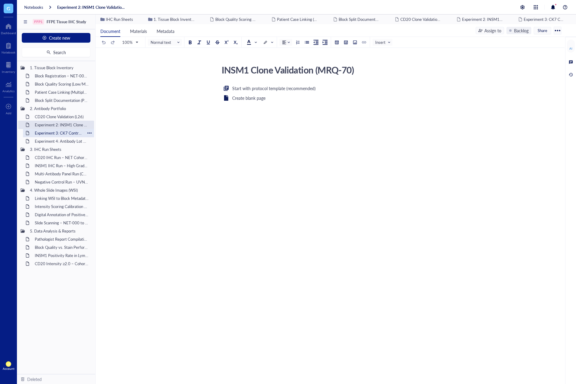
click at [60, 135] on div "Experiment 3: CK7 Control Antibody Testing" at bounding box center [58, 133] width 53 height 8
drag, startPoint x: 277, startPoint y: 71, endPoint x: 270, endPoint y: 71, distance: 6.7
click at [270, 71] on div "Experiment 3: CK7 Control Antibody Testing" at bounding box center [326, 69] width 215 height 15
click at [273, 71] on textarea "Experiment 3: CK7 Control Antibody Testing" at bounding box center [326, 70] width 215 height 15
drag, startPoint x: 277, startPoint y: 71, endPoint x: 253, endPoint y: 70, distance: 23.6
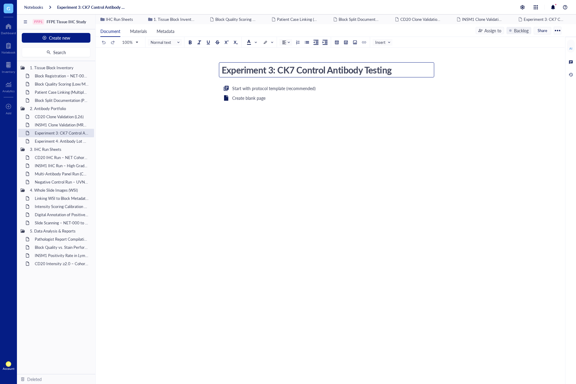
click at [253, 70] on textarea "Experiment 3: CK7 Control Antibody Testing" at bounding box center [326, 70] width 215 height 15
type textarea "CK7 Control Antibody Testing"
click at [67, 142] on div "Experiment 4: Antibody Lot Comparison – Batch A vs. Batch B" at bounding box center [58, 141] width 53 height 8
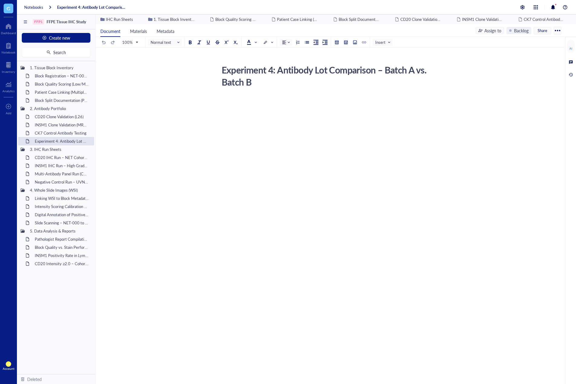
click at [278, 70] on div "Experiment 4: Antibody Lot Comparison – Batch A vs. Batch B" at bounding box center [326, 75] width 215 height 27
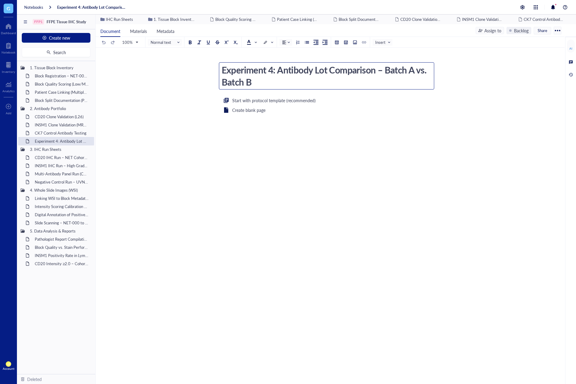
click at [277, 70] on textarea "Experiment 4: Antibody Lot Comparison – Batch A vs. Batch B" at bounding box center [326, 76] width 215 height 27
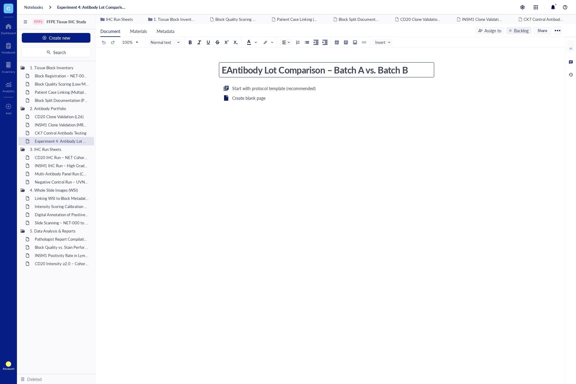
type textarea "Antibody Lot Comparison – Batch A vs. Batch B"
click at [250, 148] on div "Start with protocol template (recommended) Create blank page ﻿" at bounding box center [328, 143] width 215 height 117
click at [63, 78] on div "Block Registration – NET-000 through NET-050" at bounding box center [58, 76] width 53 height 8
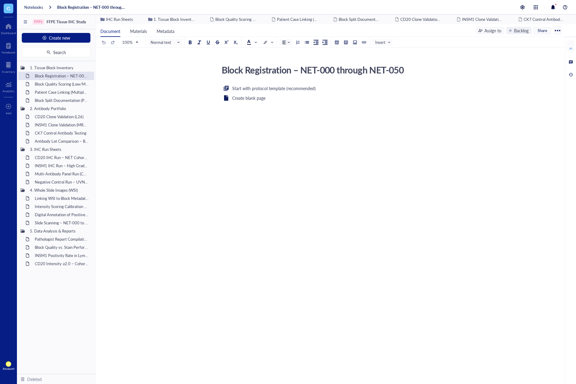
click at [311, 107] on div "Start with protocol template (recommended) Create blank page ﻿" at bounding box center [328, 143] width 215 height 117
click at [269, 99] on div "Create blank page" at bounding box center [328, 98] width 215 height 10
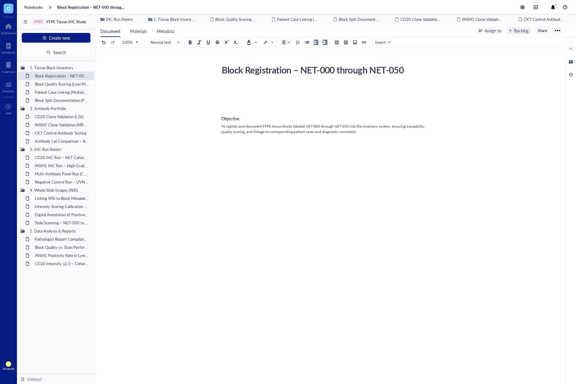
click at [248, 92] on div at bounding box center [328, 94] width 215 height 16
click at [245, 91] on div at bounding box center [328, 94] width 215 height 16
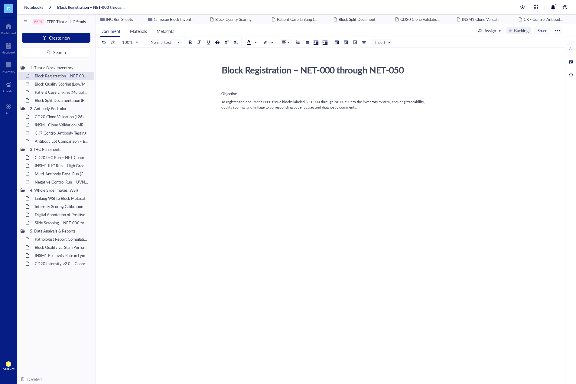
click at [461, 142] on div "Block Registration – NET-000 through NET-050 Block Registration – NET-000 throu…" at bounding box center [329, 154] width 467 height 184
drag, startPoint x: 352, startPoint y: 135, endPoint x: 337, endPoint y: 132, distance: 15.3
click at [351, 135] on div at bounding box center [328, 128] width 215 height 16
click at [267, 122] on div at bounding box center [328, 128] width 215 height 16
click at [234, 124] on div at bounding box center [328, 128] width 215 height 16
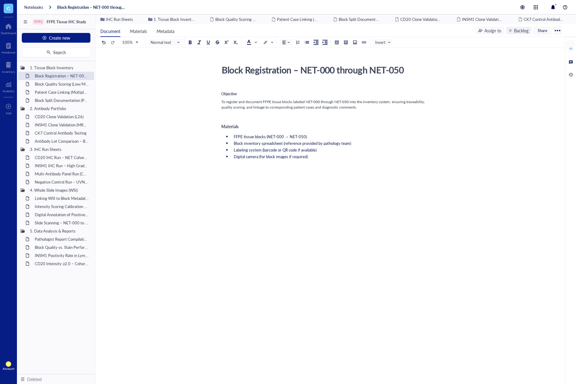
click at [276, 189] on div at bounding box center [328, 185] width 215 height 27
click at [280, 172] on div at bounding box center [328, 185] width 215 height 27
click at [278, 167] on div "﻿" at bounding box center [328, 166] width 215 height 5
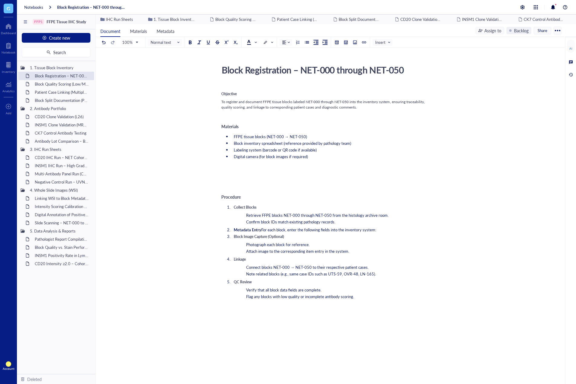
click at [268, 166] on div at bounding box center [328, 172] width 215 height 16
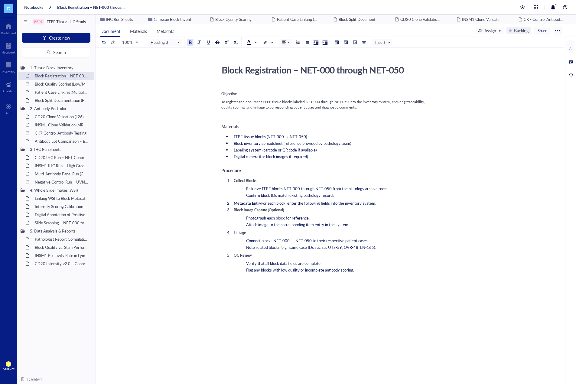
click at [360, 269] on li "Flag any blocks with low quality or incomplete antibody scoring." at bounding box center [340, 269] width 193 height 5
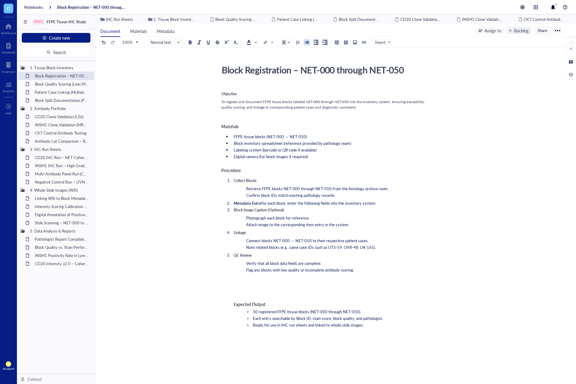
click at [308, 285] on li at bounding box center [340, 282] width 193 height 16
click at [370, 269] on li "Flag any blocks with low quality or incomplete antibody scoring." at bounding box center [340, 269] width 193 height 5
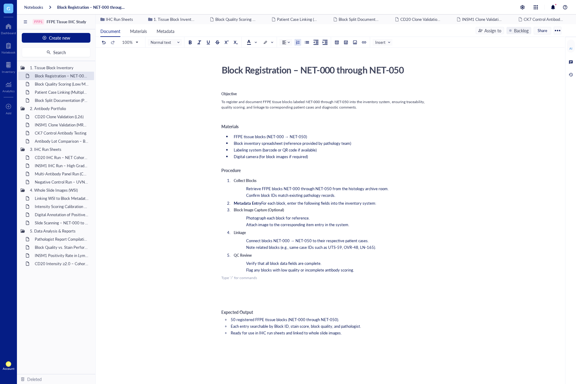
click at [249, 278] on div "﻿ Type ‘/’ for commands" at bounding box center [328, 277] width 215 height 5
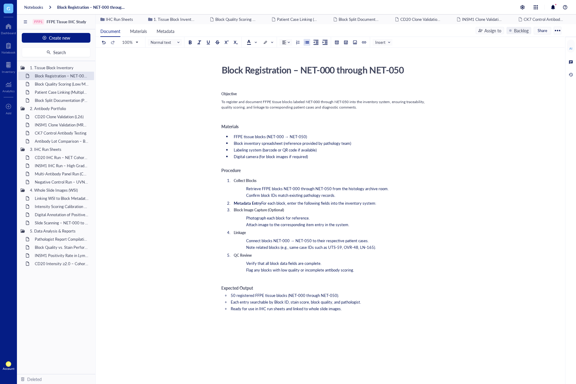
click at [353, 307] on li "Ready for use in IHC run sheets and linked to whole slide images." at bounding box center [333, 308] width 205 height 5
click at [230, 322] on div at bounding box center [328, 326] width 215 height 16
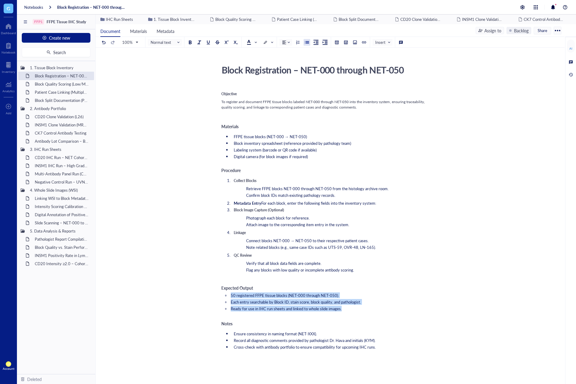
drag, startPoint x: 346, startPoint y: 308, endPoint x: 220, endPoint y: 297, distance: 125.9
click at [220, 297] on div "Block Registration – NET-000 through NET-050 Block Registration – NET-000 throu…" at bounding box center [329, 318] width 467 height 513
click at [299, 42] on div at bounding box center [298, 42] width 4 height 4
click at [307, 42] on div at bounding box center [307, 42] width 4 height 4
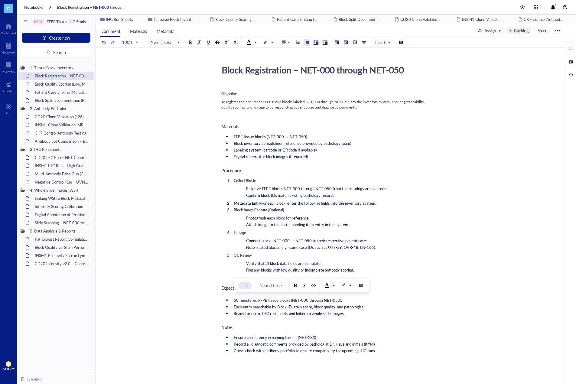
click at [375, 208] on div "Block Image Capture (Optional)" at bounding box center [335, 209] width 203 height 5
click at [340, 255] on div "QC Review" at bounding box center [335, 255] width 203 height 5
drag, startPoint x: 245, startPoint y: 94, endPoint x: 214, endPoint y: 92, distance: 31.2
click at [214, 93] on div "Block Registration – NET-000 through NET-050 Block Registration – NET-000 throu…" at bounding box center [329, 320] width 467 height 517
click at [168, 40] on span "Normal text" at bounding box center [166, 42] width 30 height 5
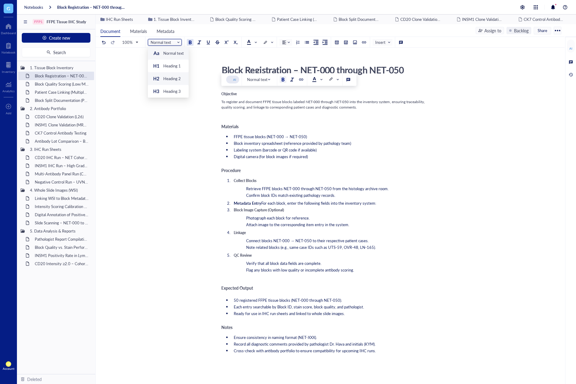
click at [171, 77] on div "Heading 2" at bounding box center [172, 78] width 18 height 5
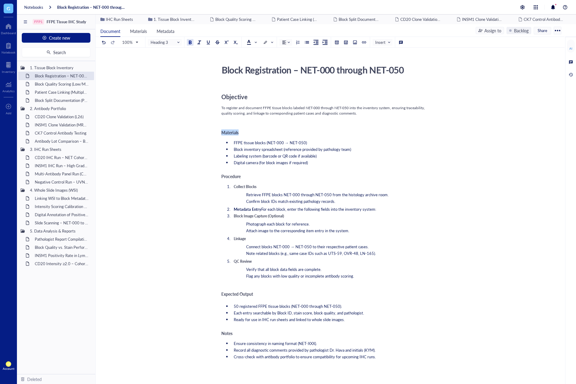
drag, startPoint x: 249, startPoint y: 134, endPoint x: 214, endPoint y: 134, distance: 34.8
click at [214, 134] on div "Block Registration – NET-000 through NET-050 Block Registration – NET-000 throu…" at bounding box center [329, 323] width 467 height 523
click at [178, 43] on span "Heading 3" at bounding box center [166, 42] width 30 height 5
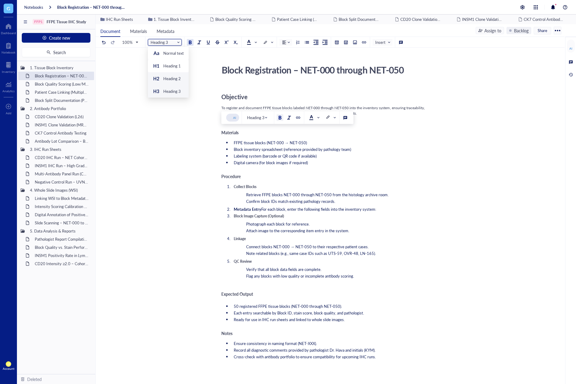
click at [171, 78] on div "Heading 2" at bounding box center [172, 78] width 18 height 5
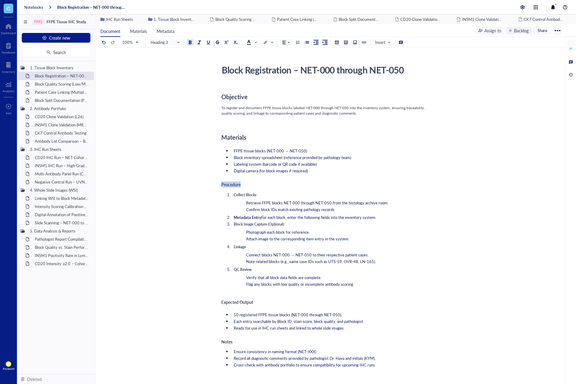
drag, startPoint x: 245, startPoint y: 183, endPoint x: 217, endPoint y: 183, distance: 27.8
click at [217, 183] on div "Block Registration – NET-000 through NET-050 Block Registration – NET-000 throu…" at bounding box center [329, 327] width 467 height 531
click at [171, 41] on span "Heading 3" at bounding box center [166, 42] width 30 height 5
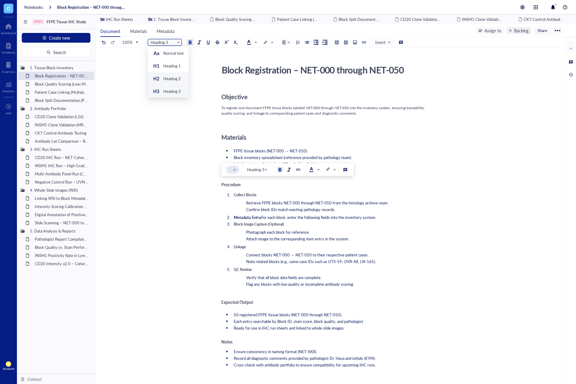
click at [174, 75] on div "Heading 2" at bounding box center [167, 78] width 28 height 7
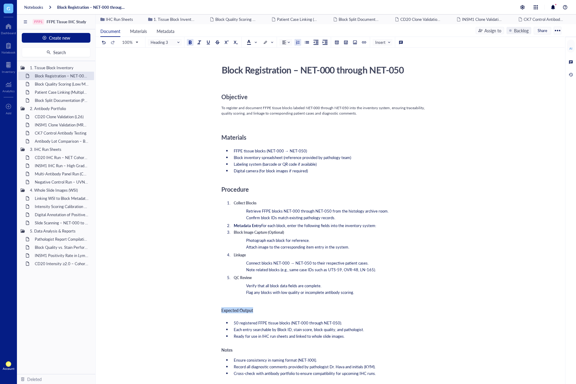
drag, startPoint x: 238, startPoint y: 310, endPoint x: 214, endPoint y: 311, distance: 24.2
click at [214, 311] on div "Block Registration – NET-000 through NET-050 Block Registration – NET-000 throu…" at bounding box center [329, 331] width 467 height 539
click at [173, 42] on span "Heading 3" at bounding box center [166, 42] width 30 height 5
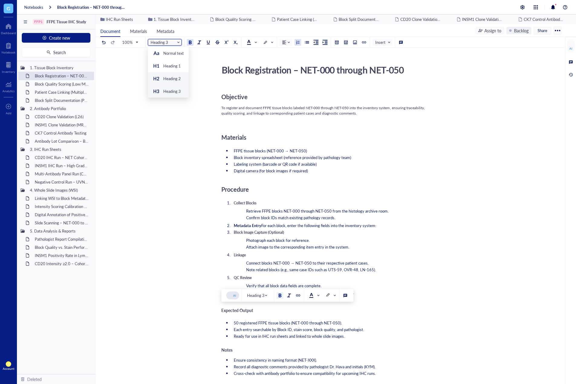
click at [175, 77] on div "Heading 2" at bounding box center [172, 78] width 18 height 5
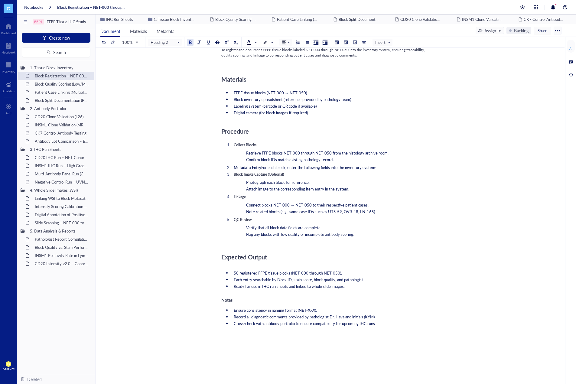
scroll to position [60, 0]
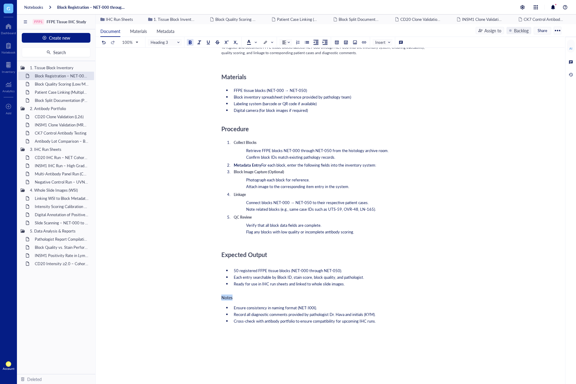
drag, startPoint x: 247, startPoint y: 298, endPoint x: 218, endPoint y: 298, distance: 29.0
click at [218, 298] on div "Block Registration – NET-000 through NET-050 Block Registration – NET-000 throu…" at bounding box center [329, 276] width 467 height 548
click at [161, 41] on span "Heading 3" at bounding box center [166, 42] width 30 height 5
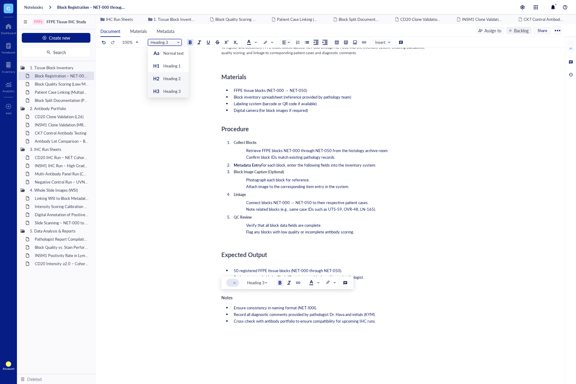
click at [164, 78] on div "Heading 2" at bounding box center [172, 78] width 18 height 5
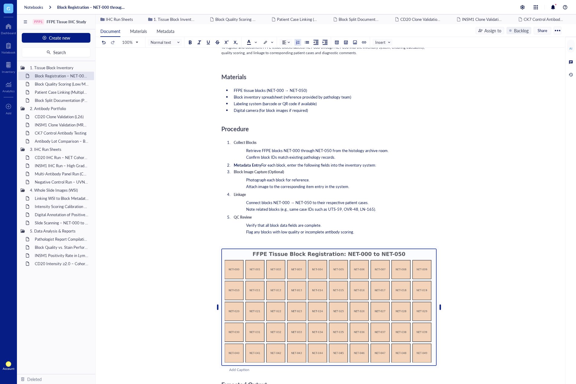
click at [389, 298] on img at bounding box center [328, 307] width 215 height 117
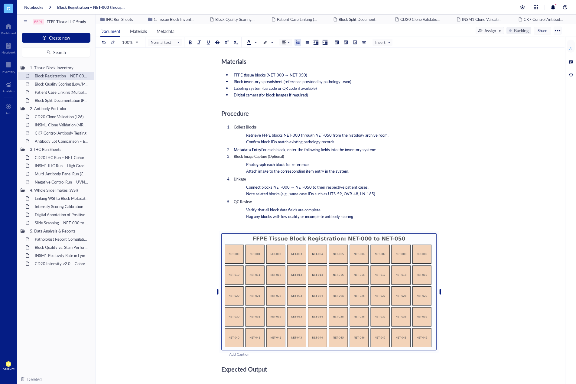
scroll to position [91, 0]
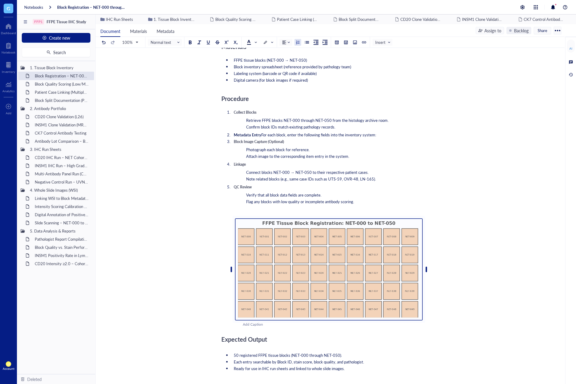
drag, startPoint x: 440, startPoint y: 278, endPoint x: 404, endPoint y: 276, distance: 36.3
click at [404, 276] on div at bounding box center [329, 269] width 188 height 102
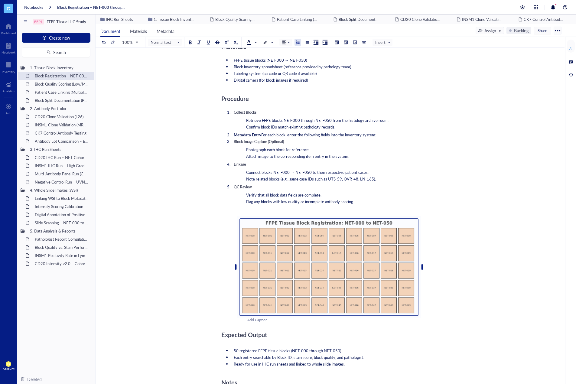
click at [362, 243] on img at bounding box center [328, 267] width 179 height 98
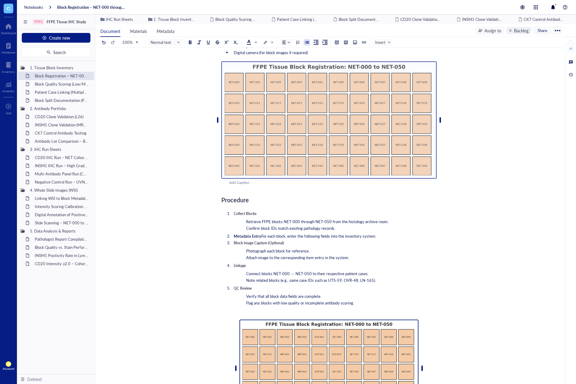
scroll to position [151, 0]
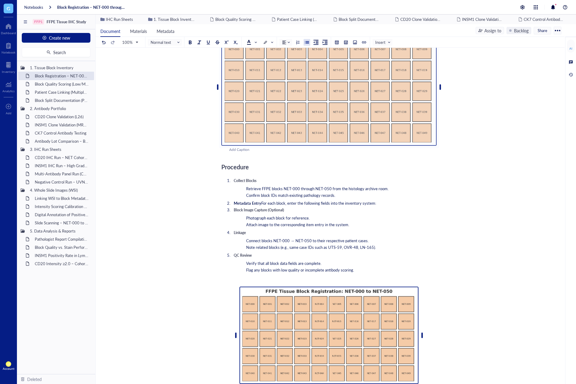
click at [366, 312] on img at bounding box center [328, 336] width 179 height 98
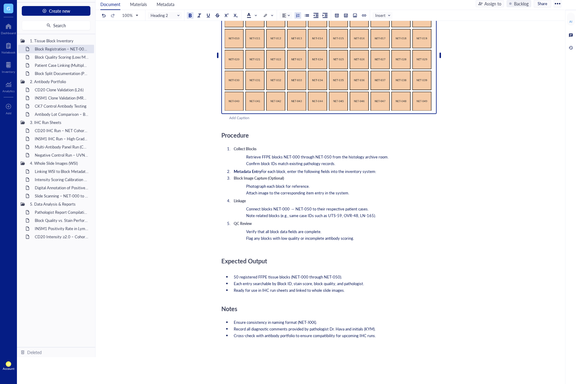
scroll to position [81, 0]
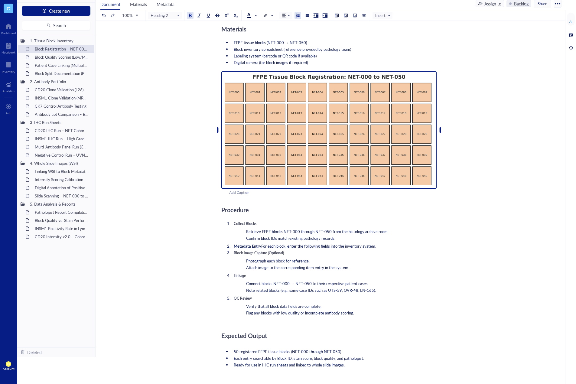
click at [364, 127] on img at bounding box center [328, 129] width 215 height 117
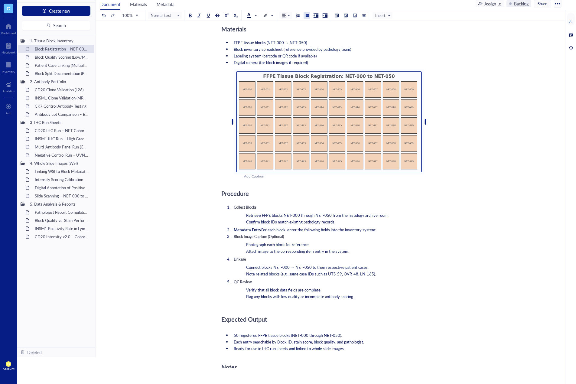
drag, startPoint x: 440, startPoint y: 131, endPoint x: 410, endPoint y: 128, distance: 30.2
click at [410, 128] on div at bounding box center [329, 121] width 186 height 101
drag, startPoint x: 435, startPoint y: 233, endPoint x: 426, endPoint y: 223, distance: 13.5
click at [433, 234] on li "Block Image Capture (Optional) Photograph each block for reference. Attach imag…" at bounding box center [333, 244] width 205 height 20
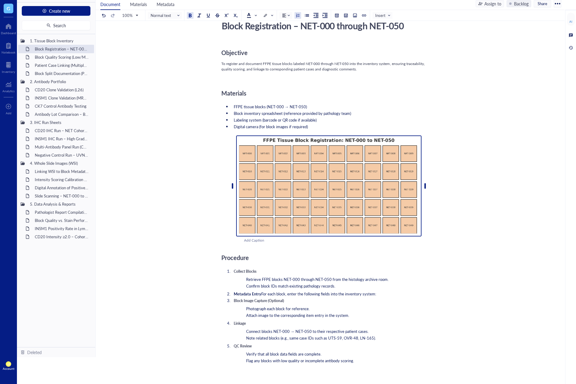
scroll to position [60, 0]
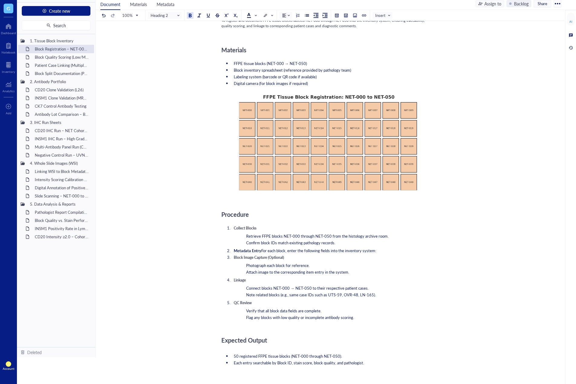
click at [325, 208] on div "Procedure" at bounding box center [328, 214] width 215 height 12
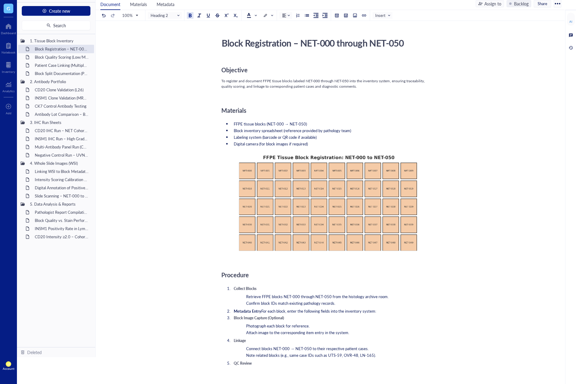
click at [259, 94] on div "﻿" at bounding box center [328, 94] width 215 height 5
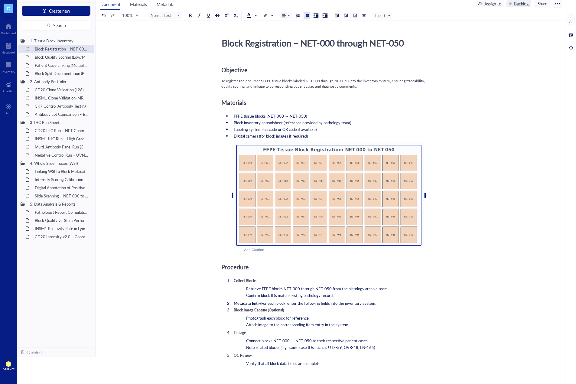
click at [247, 252] on div "Add Caption" at bounding box center [336, 249] width 185 height 5
click at [236, 259] on div "Objective To register and document FFPE tissue blocks labeled NET-000 through N…" at bounding box center [328, 377] width 215 height 638
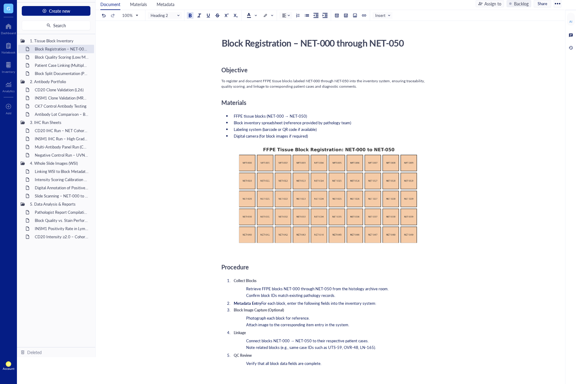
click at [223, 265] on span "Procedure" at bounding box center [235, 267] width 28 height 8
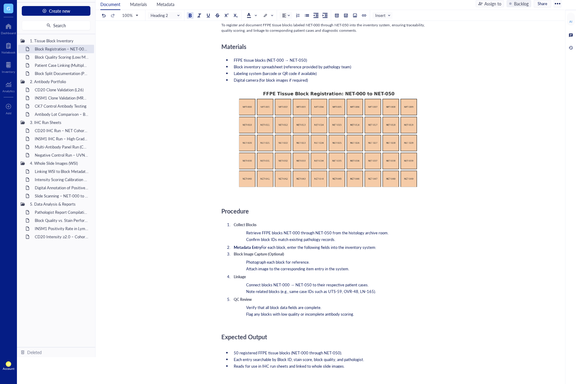
scroll to position [60, 0]
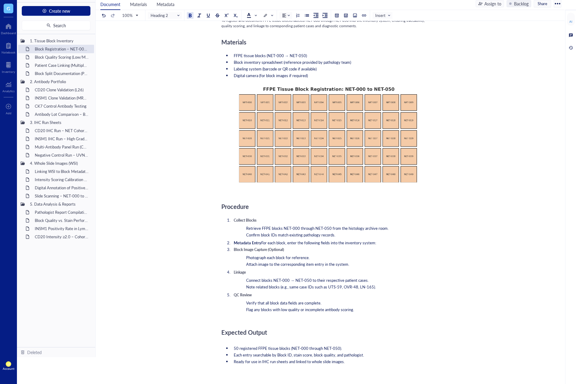
click at [381, 312] on li "Flag any blocks with low quality or incomplete antibody scoring." at bounding box center [340, 309] width 193 height 5
click at [259, 243] on span "Metadata Entry" at bounding box center [248, 243] width 28 height 6
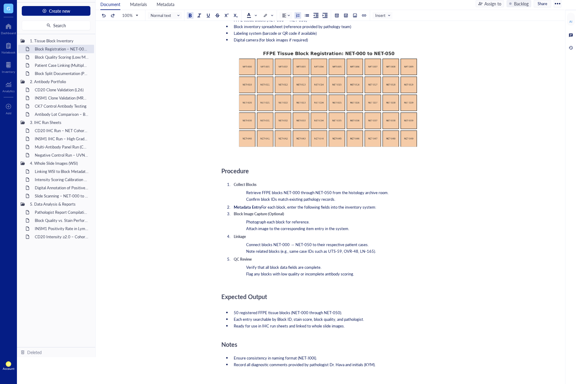
scroll to position [151, 0]
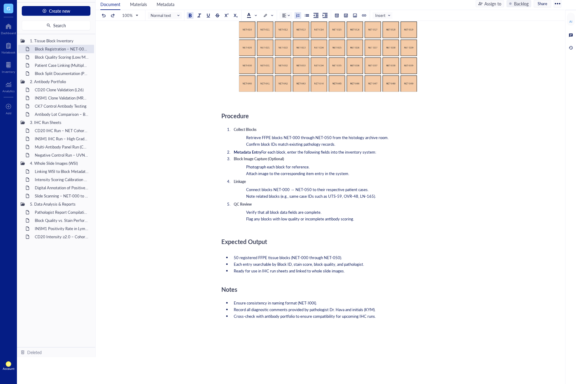
click at [374, 269] on li "Ready for use in IHC run sheets and linked to whole slide images." at bounding box center [333, 270] width 205 height 5
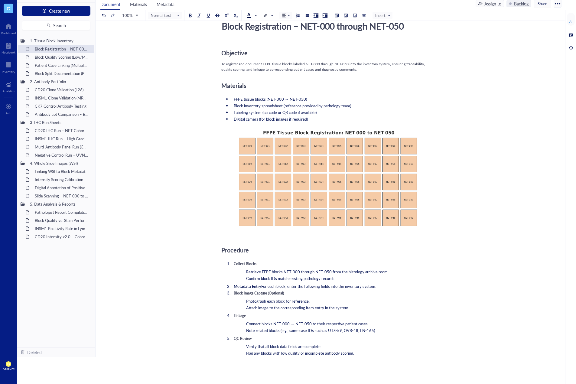
scroll to position [0, 0]
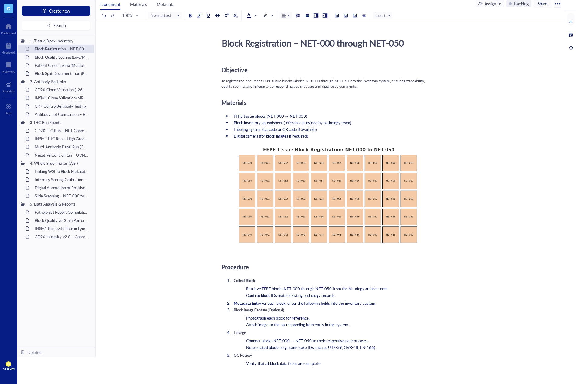
click at [51, 286] on div "1. Tissue Block Inventory Block Registration – NET-000 through NET-050 Block Qu…" at bounding box center [56, 190] width 78 height 313
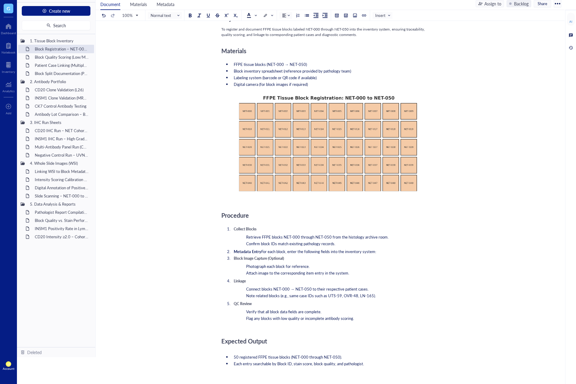
scroll to position [151, 0]
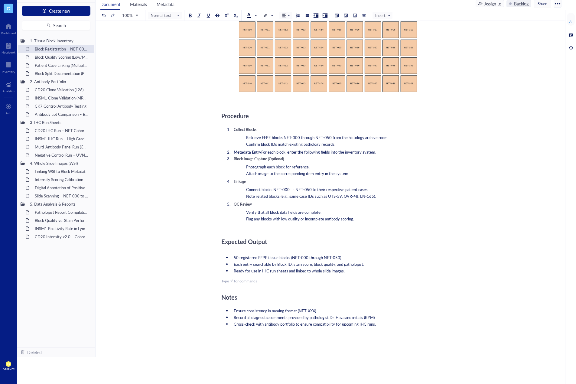
click at [265, 284] on div "﻿ Type ‘/’ for commands" at bounding box center [328, 280] width 215 height 5
click at [240, 281] on div "﻿" at bounding box center [328, 280] width 215 height 5
click at [338, 16] on div at bounding box center [337, 15] width 4 height 4
click at [353, 41] on td at bounding box center [353, 40] width 4 height 4
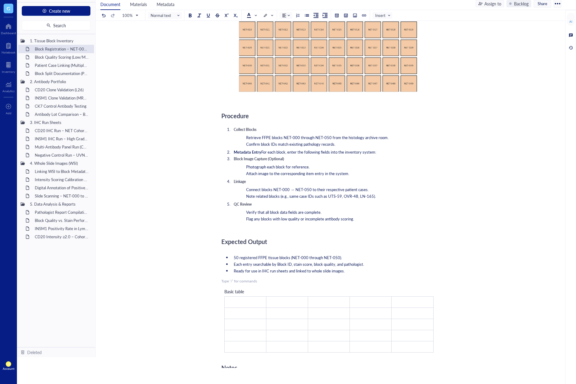
click at [239, 292] on span "Basic table" at bounding box center [234, 291] width 20 height 6
click at [242, 291] on span "Basic table" at bounding box center [234, 291] width 20 height 6
drag, startPoint x: 238, startPoint y: 291, endPoint x: 223, endPoint y: 291, distance: 14.2
click at [223, 291] on div "Basic table ﻿ ﻿ ﻿ ﻿ ﻿ ﻿ ﻿ ﻿ ﻿ ﻿ ﻿ ﻿ ﻿ ﻿ ﻿ ﻿ ﻿ ﻿ ﻿ ﻿ ﻿ ﻿ ﻿ ﻿ ﻿" at bounding box center [328, 320] width 215 height 70
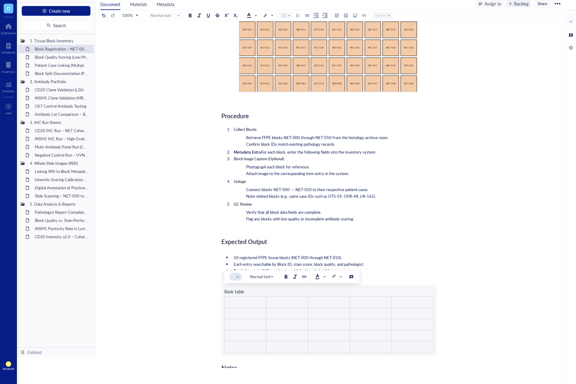
drag, startPoint x: 243, startPoint y: 292, endPoint x: 239, endPoint y: 292, distance: 3.6
click at [236, 292] on div "Objective To register and document FFPE tissue blocks labeled NET-000 through N…" at bounding box center [328, 265] width 215 height 716
drag, startPoint x: 244, startPoint y: 292, endPoint x: 220, endPoint y: 292, distance: 24.2
click at [220, 292] on div "Block Registration – NET-000 through NET-050 Block Registration – NET-000 throu…" at bounding box center [329, 253] width 467 height 739
click at [402, 259] on li "50 registered FFPE tissue blocks (NET-000 through NET-050)." at bounding box center [333, 257] width 205 height 5
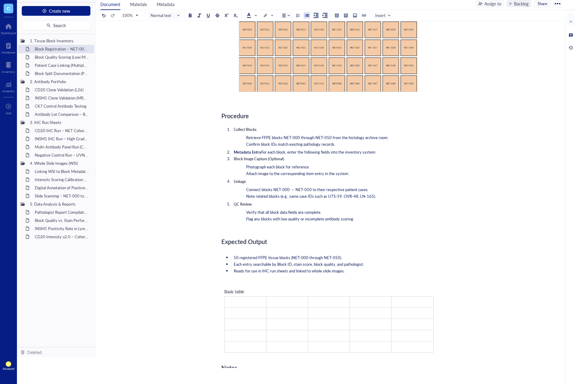
click at [243, 292] on span "Basic table" at bounding box center [234, 291] width 20 height 6
click at [242, 292] on span "Basic table" at bounding box center [234, 291] width 20 height 6
click at [246, 292] on div "Basic table" at bounding box center [245, 291] width 42 height 7
click at [248, 289] on div "﻿" at bounding box center [245, 291] width 42 height 7
click at [255, 315] on td "﻿" at bounding box center [245, 313] width 42 height 11
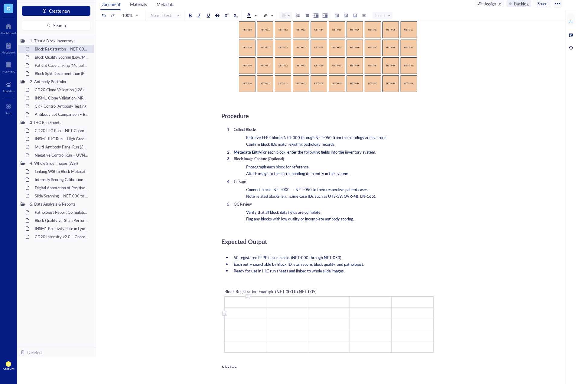
click at [250, 314] on td "﻿" at bounding box center [245, 313] width 42 height 11
click at [246, 324] on td "﻿" at bounding box center [245, 324] width 42 height 11
click at [243, 334] on td "﻿" at bounding box center [245, 335] width 42 height 11
click at [244, 348] on td "﻿" at bounding box center [245, 346] width 42 height 11
click at [314, 291] on span "Block Registration Example (NET-000 to NET-005)" at bounding box center [270, 291] width 92 height 6
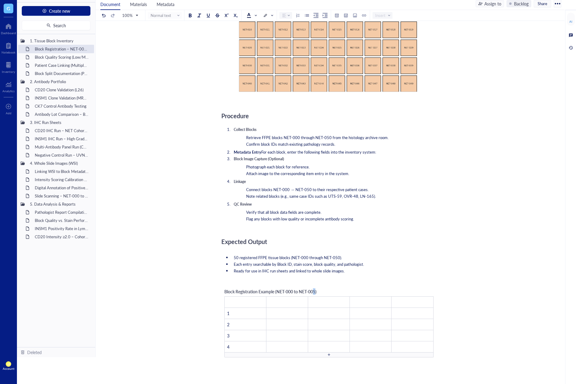
click at [316, 292] on span "Block Registration Example (NET-000 to NET-005)" at bounding box center [270, 291] width 92 height 6
click at [294, 293] on span "Block Registration Example (NET-000 to NET-004)" at bounding box center [270, 291] width 92 height 6
click at [282, 305] on td "﻿" at bounding box center [287, 301] width 42 height 11
click at [385, 300] on span "Antibody Positive" at bounding box center [368, 302] width 33 height 6
click at [419, 302] on td "﻿" at bounding box center [413, 305] width 42 height 18
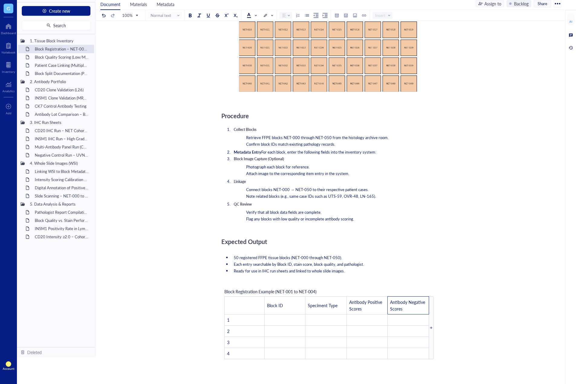
click at [448, 302] on div "Block Registration – NET-000 through NET-050 Block Registration – NET-000 throu…" at bounding box center [329, 256] width 467 height 745
drag, startPoint x: 407, startPoint y: 310, endPoint x: 291, endPoint y: 310, distance: 116.4
click at [291, 310] on tr "﻿ Block ID Speciment Type Antibody Positive Scores Antibody Negative Scores" at bounding box center [328, 305] width 209 height 18
click at [323, 16] on div at bounding box center [321, 15] width 16 height 7
click at [493, 192] on div "Block Registration – NET-000 through NET-050 Block Registration – NET-000 throu…" at bounding box center [329, 256] width 467 height 745
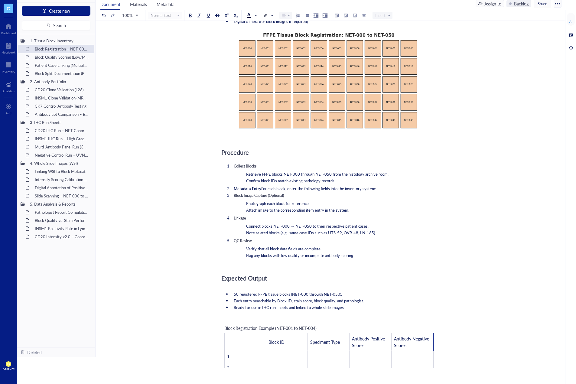
scroll to position [91, 0]
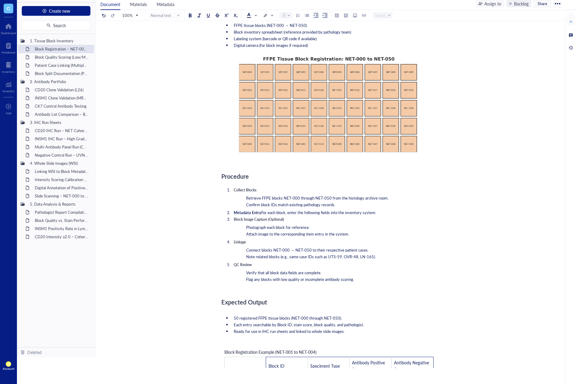
click at [319, 210] on span "For each block, enter the following fields into the inventory system:" at bounding box center [318, 213] width 115 height 6
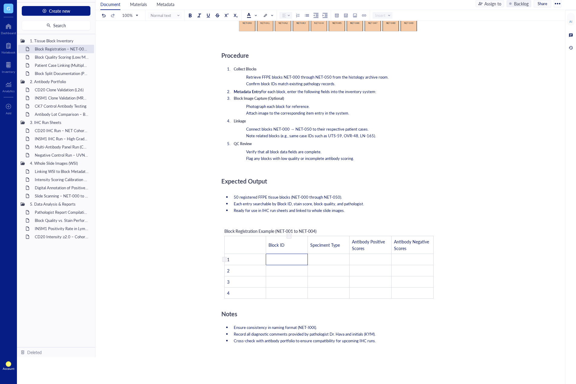
click at [277, 259] on td "﻿" at bounding box center [287, 259] width 42 height 11
drag, startPoint x: 265, startPoint y: 243, endPoint x: 237, endPoint y: 242, distance: 28.2
click at [237, 242] on td "﻿" at bounding box center [231, 245] width 14 height 18
click at [235, 244] on td "﻿" at bounding box center [230, 245] width 13 height 18
click at [232, 260] on td "1" at bounding box center [228, 259] width 8 height 11
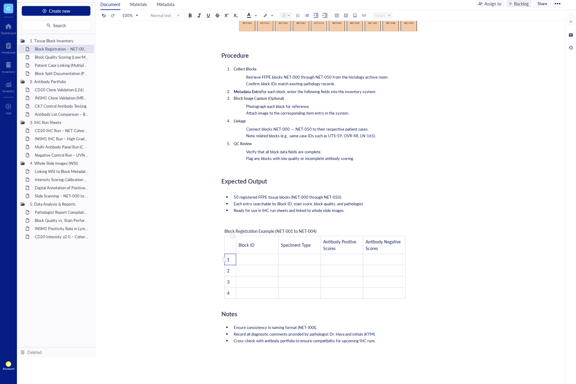
click at [234, 262] on td "1" at bounding box center [229, 259] width 11 height 11
click at [259, 259] on td "1" at bounding box center [244, 259] width 41 height 11
click at [290, 353] on div "﻿ Type ‘/’ for commands" at bounding box center [328, 350] width 215 height 5
click at [279, 243] on td "﻿" at bounding box center [252, 245] width 56 height 18
click at [280, 243] on td "Block ID" at bounding box center [298, 245] width 37 height 18
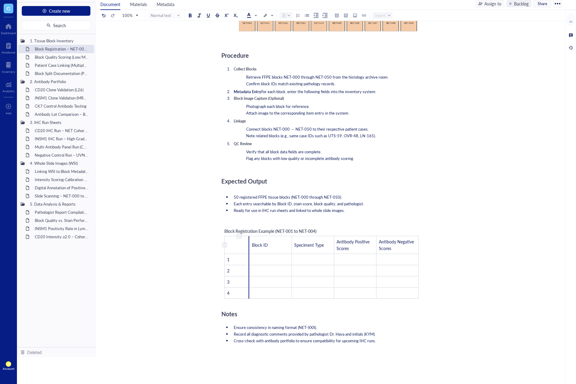
drag, startPoint x: 280, startPoint y: 243, endPoint x: 235, endPoint y: 245, distance: 44.8
click at [235, 245] on td "﻿" at bounding box center [236, 245] width 25 height 18
click at [224, 210] on ul "50 registered FFPE tissue blocks (NET-000 through NET-050). Each entry searchab…" at bounding box center [328, 203] width 215 height 21
drag, startPoint x: 277, startPoint y: 248, endPoint x: 273, endPoint y: 248, distance: 4.2
click at [277, 248] on div at bounding box center [277, 245] width 1 height 18
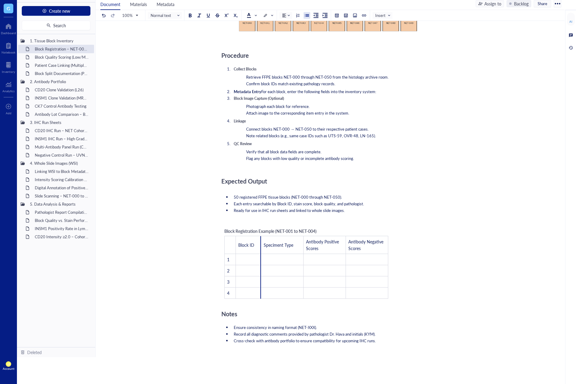
click at [260, 222] on div "﻿" at bounding box center [328, 220] width 215 height 5
click at [303, 249] on div at bounding box center [303, 245] width 1 height 18
click at [299, 222] on div "﻿ Type ‘/’ for commands" at bounding box center [328, 220] width 215 height 5
click at [341, 249] on div at bounding box center [341, 245] width 1 height 18
click at [338, 248] on div at bounding box center [338, 245] width 1 height 18
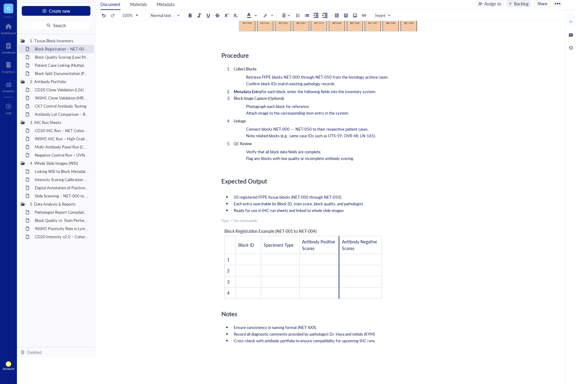
click at [338, 210] on span "Ready for use in IHC run sheets and linked to whole slide images." at bounding box center [289, 210] width 111 height 6
click at [251, 257] on td "﻿" at bounding box center [248, 259] width 25 height 11
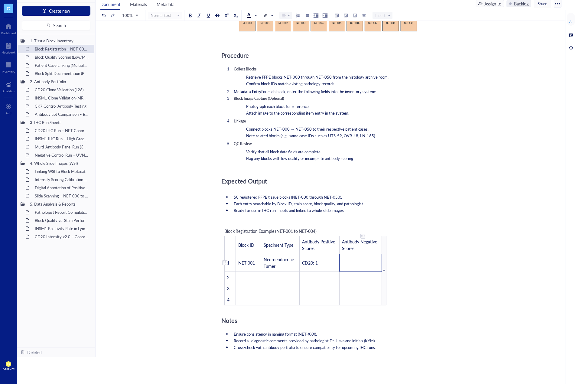
click at [367, 270] on td "﻿" at bounding box center [360, 263] width 42 height 18
copy span "Neuroendocrine Tumer"
click at [271, 263] on span "Neuroendocrine Tumer" at bounding box center [279, 262] width 31 height 13
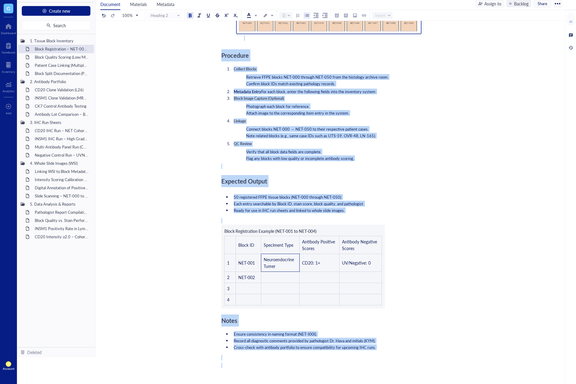
click at [280, 263] on div "Objective To register and document FFPE tissue blocks labeled NET-000 through N…" at bounding box center [328, 211] width 215 height 730
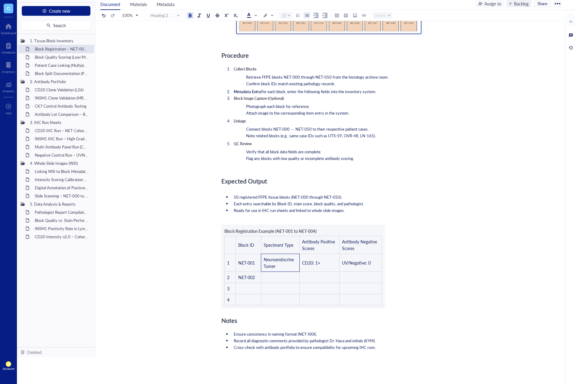
click at [280, 263] on div "Objective To register and document FFPE tissue blocks labeled NET-000 through N…" at bounding box center [328, 211] width 215 height 730
drag, startPoint x: 277, startPoint y: 268, endPoint x: 263, endPoint y: 259, distance: 16.5
click at [263, 259] on div "Objective To register and document FFPE tissue blocks labeled NET-000 through N…" at bounding box center [328, 211] width 215 height 730
click at [267, 260] on div "Objective To register and document FFPE tissue blocks labeled NET-000 through N…" at bounding box center [328, 211] width 215 height 730
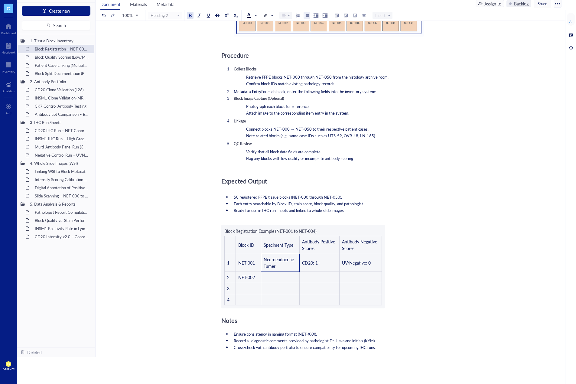
drag, startPoint x: 418, startPoint y: 332, endPoint x: 371, endPoint y: 344, distance: 48.1
click at [418, 332] on li "Ensure consistency in naming format (NET-XXX)." at bounding box center [333, 333] width 205 height 5
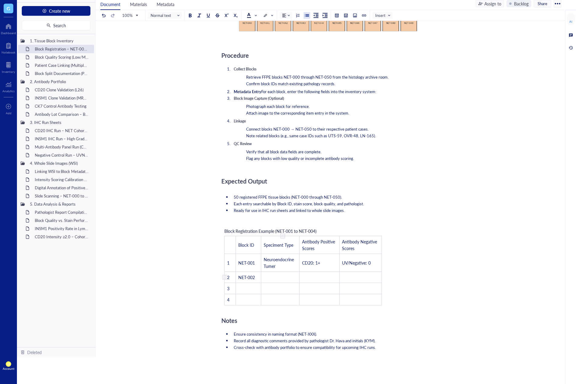
click at [278, 263] on td "Neuroendocrine Tumer" at bounding box center [280, 263] width 38 height 18
drag, startPoint x: 274, startPoint y: 269, endPoint x: 265, endPoint y: 258, distance: 14.2
click at [265, 258] on td "Neuroendocrine Tumer" at bounding box center [280, 263] width 38 height 18
click at [264, 258] on span "Neuroendocrine Tumer" at bounding box center [279, 262] width 31 height 13
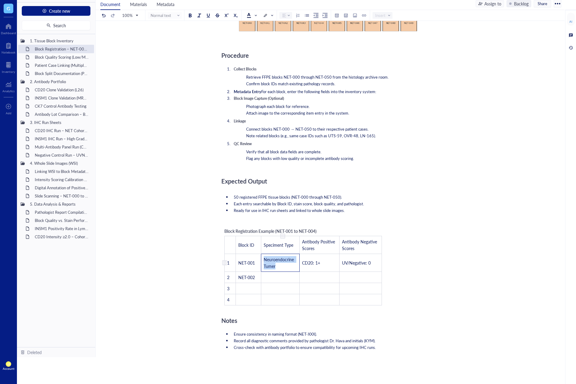
drag, startPoint x: 264, startPoint y: 261, endPoint x: 280, endPoint y: 266, distance: 17.4
click at [280, 266] on td "Neuroendocrine Tumer" at bounding box center [280, 263] width 38 height 18
copy span "Neuroendocrine Tumer"
click at [268, 279] on td "﻿" at bounding box center [280, 277] width 38 height 11
click at [323, 283] on td "﻿" at bounding box center [319, 277] width 40 height 11
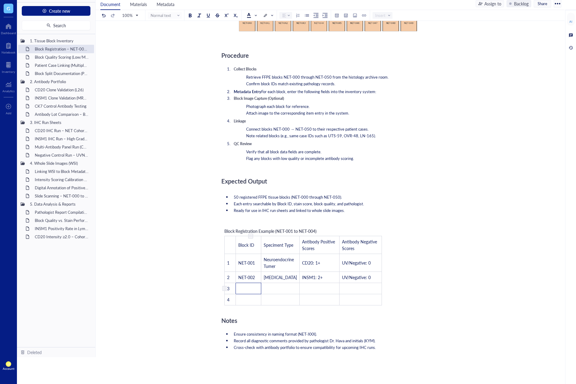
click at [255, 291] on td "﻿" at bounding box center [248, 288] width 25 height 11
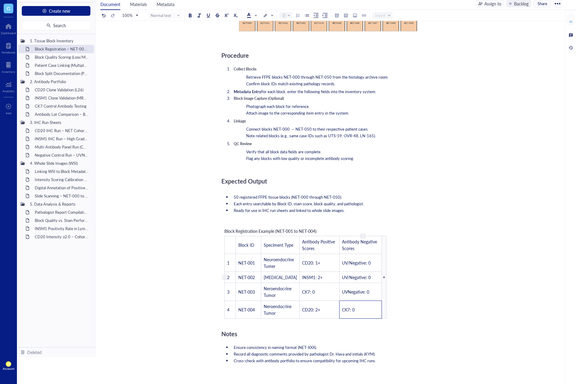
click at [348, 280] on span "UV/Negative: 0" at bounding box center [356, 277] width 29 height 6
click at [411, 289] on div "Objective To register and document FFPE tissue blocks labeled NET-000 through N…" at bounding box center [328, 217] width 215 height 743
click at [350, 280] on span "UV/Negative: 0" at bounding box center [356, 277] width 29 height 6
click at [344, 262] on span "UV/Negative: 0" at bounding box center [356, 263] width 29 height 6
click at [343, 262] on span "UV/Negative: 0" at bounding box center [356, 263] width 29 height 6
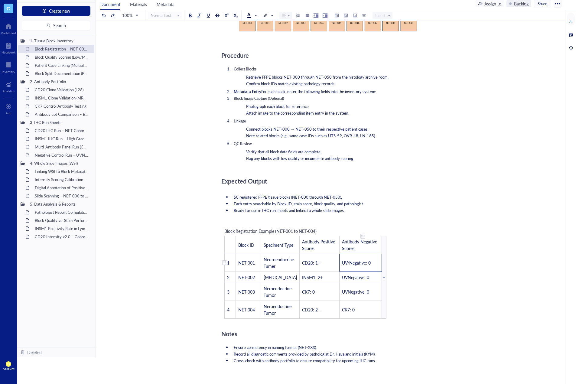
click at [350, 263] on span "UV/Negative: 0" at bounding box center [356, 263] width 29 height 6
click at [418, 268] on div "Objective To register and document FFPE tissue blocks labeled NET-000 through N…" at bounding box center [328, 217] width 215 height 743
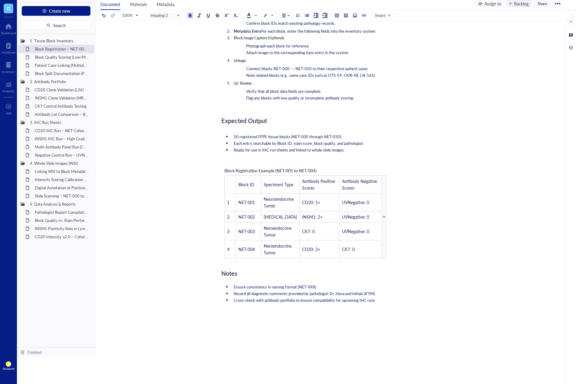
click at [387, 303] on li "Cross-check with antibody portfolio to ensure compatibility for upcoming IHC ru…" at bounding box center [333, 300] width 205 height 5
click at [385, 120] on div "Expected Output" at bounding box center [328, 121] width 215 height 12
click at [379, 151] on li "Ready for use in IHC run sheets and linked to whole slide images." at bounding box center [333, 149] width 205 height 5
click at [392, 122] on div "Expected Output" at bounding box center [328, 121] width 215 height 12
click at [260, 183] on div at bounding box center [260, 185] width 1 height 18
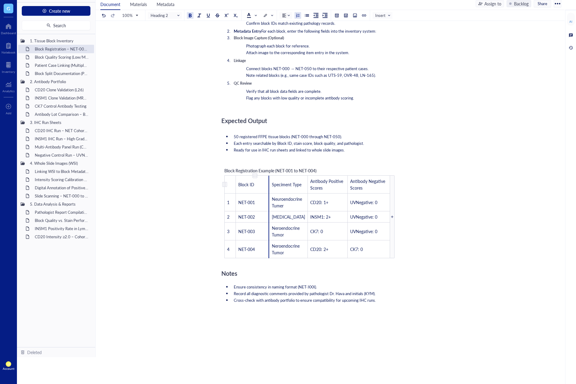
click at [269, 191] on div at bounding box center [269, 185] width 1 height 18
click at [266, 188] on div at bounding box center [266, 185] width 1 height 18
click at [264, 188] on div at bounding box center [264, 185] width 1 height 18
click at [262, 159] on div "﻿" at bounding box center [328, 160] width 215 height 5
click at [300, 181] on div at bounding box center [300, 185] width 1 height 18
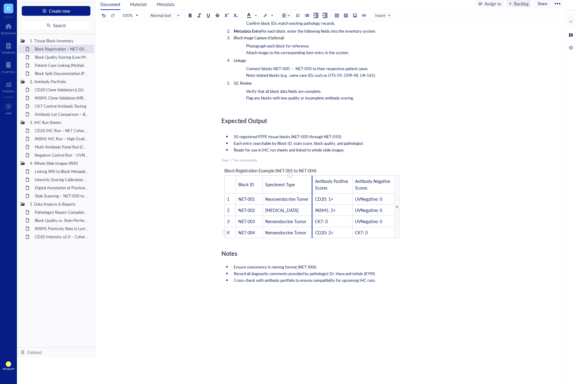
click at [312, 232] on div at bounding box center [312, 232] width 1 height 11
click at [315, 232] on div at bounding box center [315, 232] width 1 height 11
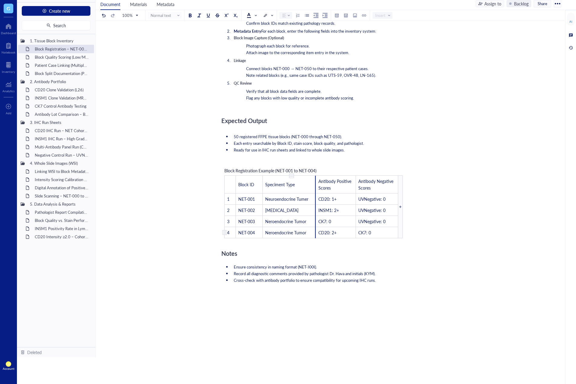
click at [315, 232] on div at bounding box center [315, 232] width 1 height 11
click at [319, 231] on div at bounding box center [319, 232] width 1 height 11
drag, startPoint x: 313, startPoint y: 229, endPoint x: 305, endPoint y: 228, distance: 8.3
click at [319, 229] on div at bounding box center [319, 232] width 1 height 11
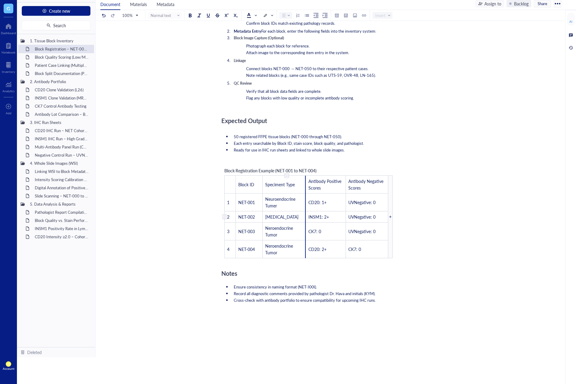
drag, startPoint x: 305, startPoint y: 228, endPoint x: 296, endPoint y: 228, distance: 8.8
click at [299, 222] on td "Neuroendocrine Tumor" at bounding box center [283, 216] width 43 height 11
click at [296, 222] on td "Neuroendocrine Tumor" at bounding box center [283, 216] width 43 height 11
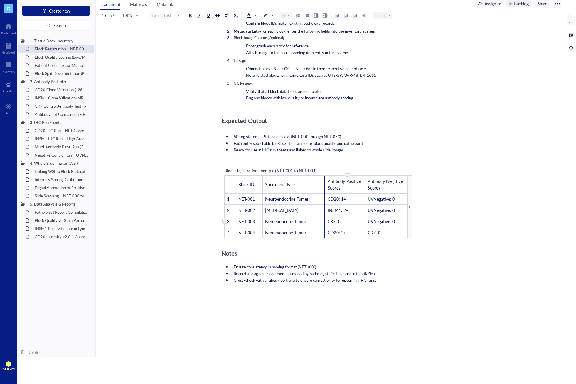
click at [325, 223] on div at bounding box center [324, 221] width 1 height 11
click at [318, 251] on div "Notes" at bounding box center [328, 253] width 215 height 12
click at [332, 278] on span "Cross-check with antibody portfolio to ensure compatibility for upcoming IHC ru…" at bounding box center [305, 280] width 142 height 6
click at [347, 300] on div at bounding box center [328, 304] width 215 height 16
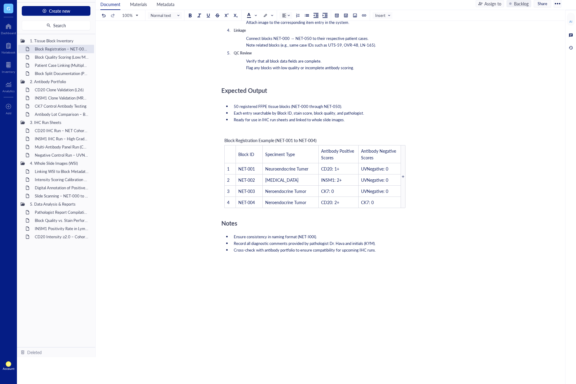
scroll to position [413, 0]
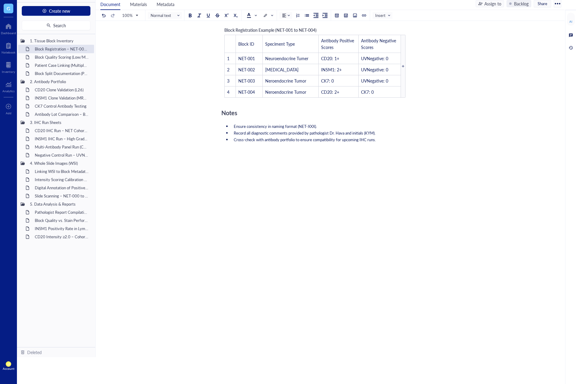
click at [361, 287] on div "Objective To register and document FFPE tissue blocks labeled NET-000 through N…" at bounding box center [328, 6] width 215 height 723
drag, startPoint x: 342, startPoint y: 325, endPoint x: 343, endPoint y: 329, distance: 4.0
click at [343, 329] on div "Objective To register and document FFPE tissue blocks labeled NET-000 through N…" at bounding box center [328, 6] width 215 height 723
click at [343, 340] on div "Objective To register and document FFPE tissue blocks labeled NET-000 through N…" at bounding box center [328, 6] width 215 height 723
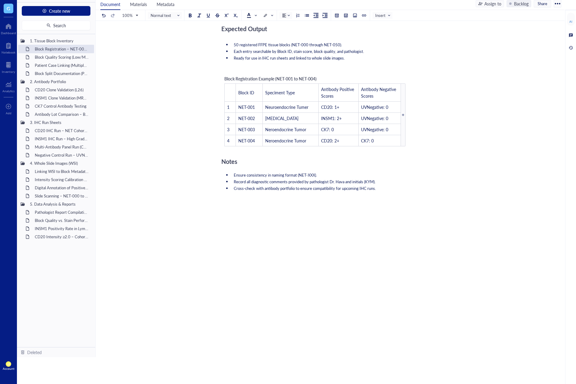
click at [294, 255] on div "﻿" at bounding box center [328, 255] width 215 height 5
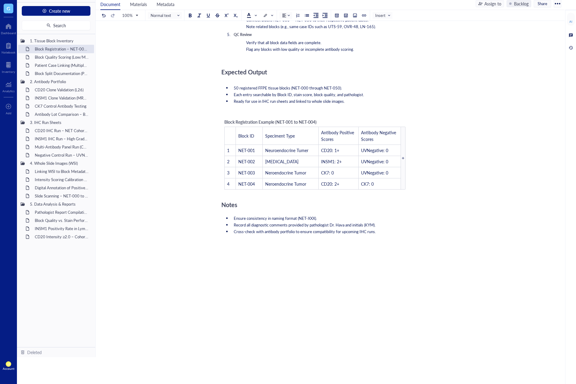
click at [291, 322] on div at bounding box center [328, 326] width 215 height 22
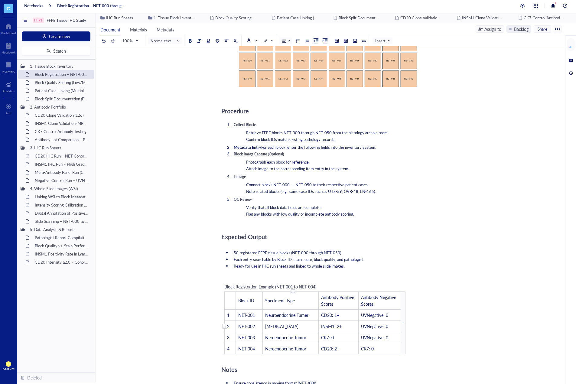
scroll to position [363, 0]
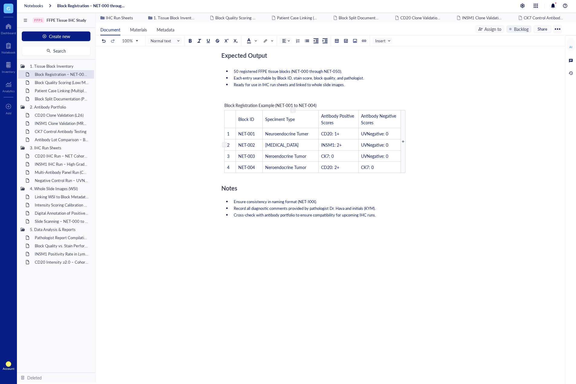
click at [294, 321] on div "Objective To register and document FFPE tissue blocks labeled NET-000 through N…" at bounding box center [328, 65] width 215 height 691
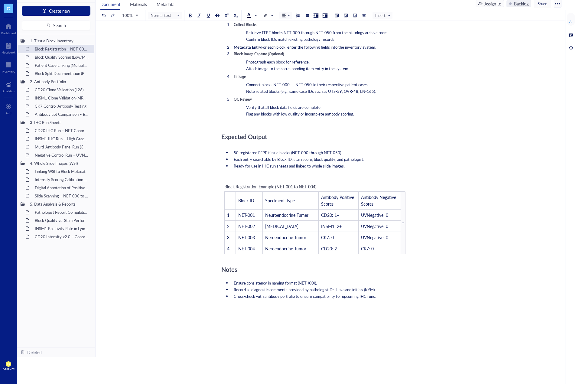
scroll to position [321, 0]
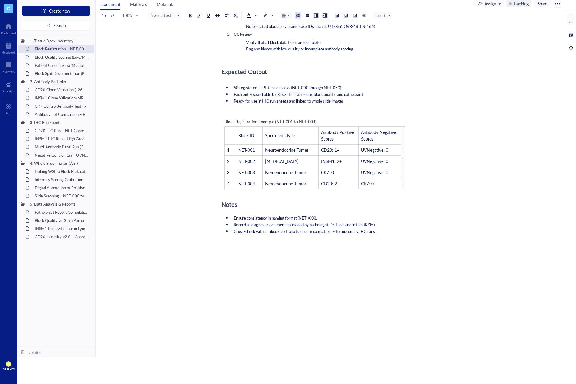
click at [269, 281] on div at bounding box center [328, 283] width 215 height 16
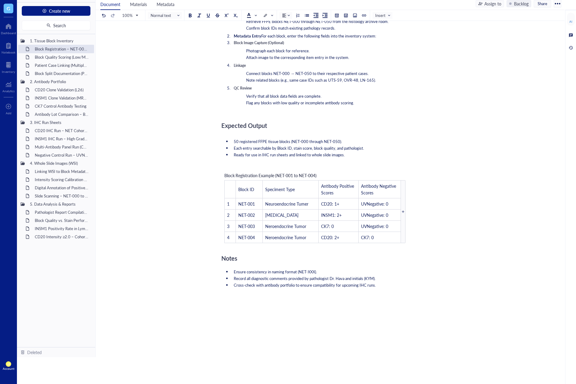
scroll to position [278, 0]
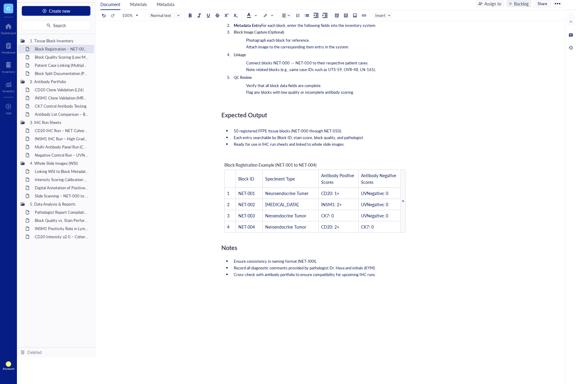
click at [269, 284] on div "﻿" at bounding box center [328, 284] width 215 height 5
click at [329, 338] on div "Objective To register and document FFPE tissue blocks labeled NET-000 through N…" at bounding box center [328, 103] width 215 height 647
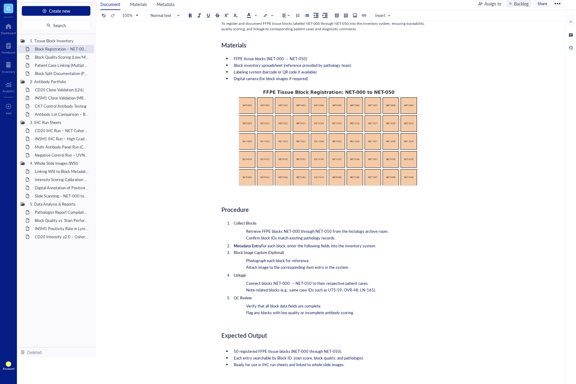
scroll to position [251, 0]
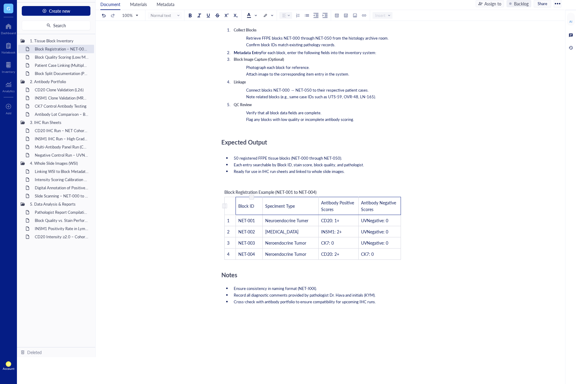
drag, startPoint x: 385, startPoint y: 206, endPoint x: 252, endPoint y: 200, distance: 133.5
click at [252, 200] on tr "﻿ Block ID Speciment Type Antibody Positive Scores Antibody Negative Scores" at bounding box center [312, 206] width 176 height 18
click at [363, 331] on div "Objective To register and document FFPE tissue blocks labeled NET-000 through N…" at bounding box center [328, 116] width 215 height 618
click at [351, 181] on div "﻿ Type ‘/’ for commands" at bounding box center [328, 181] width 215 height 5
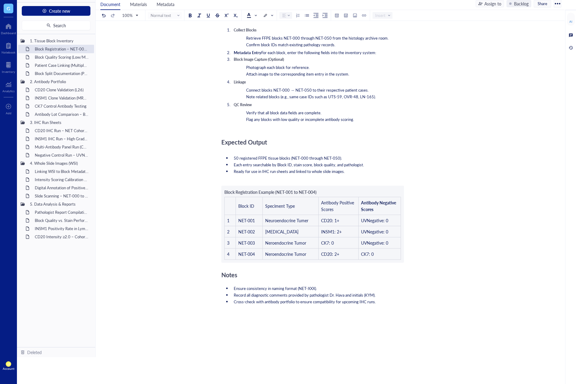
click at [376, 299] on span "Cross-check with antibody portfolio to ensure compatibility for upcoming IHC ru…" at bounding box center [305, 302] width 142 height 6
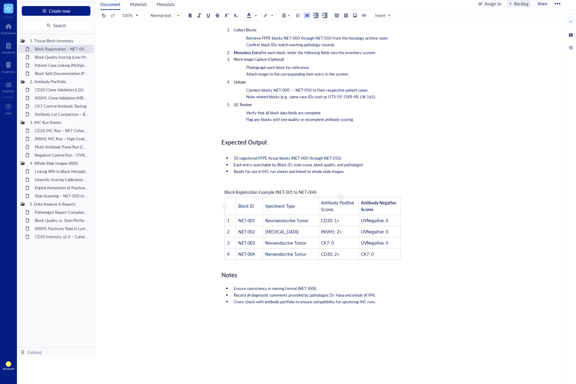
click at [317, 198] on td "Speciment Type" at bounding box center [290, 206] width 56 height 18
click at [309, 183] on div "﻿" at bounding box center [328, 181] width 215 height 5
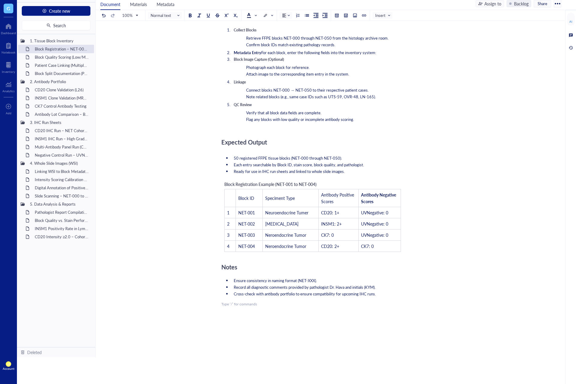
click at [327, 349] on div "Objective To register and document FFPE tissue blocks labeled NET-000 through N…" at bounding box center [328, 112] width 215 height 610
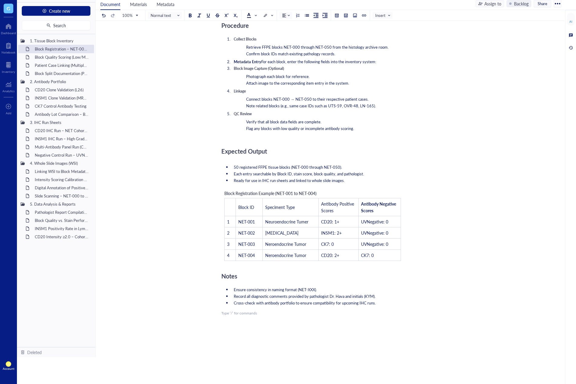
scroll to position [181, 0]
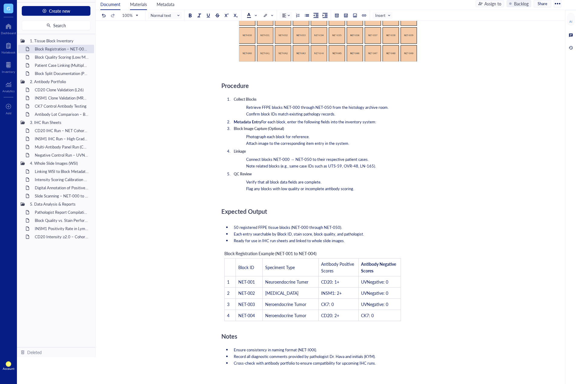
click at [145, 7] on li "Materials" at bounding box center [138, 3] width 27 height 13
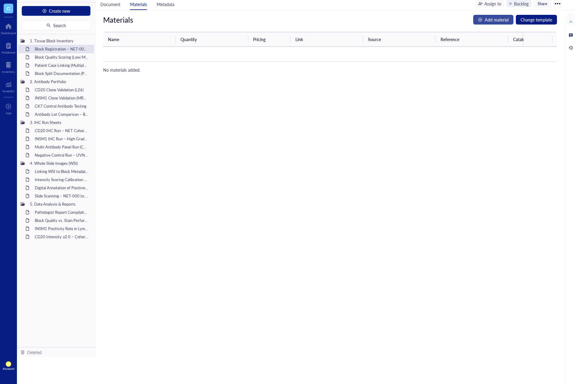
click at [484, 22] on button "Add material" at bounding box center [493, 20] width 40 height 10
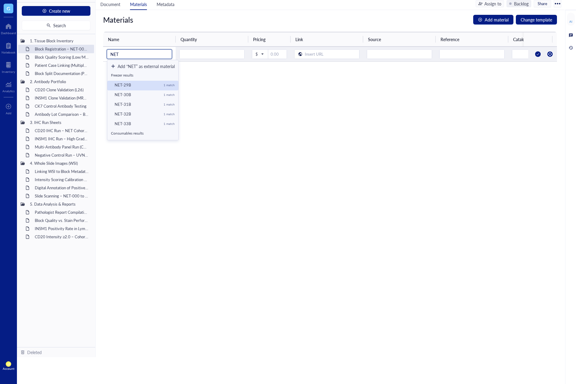
click at [137, 84] on div "NET-29B" at bounding box center [137, 84] width 44 height 5
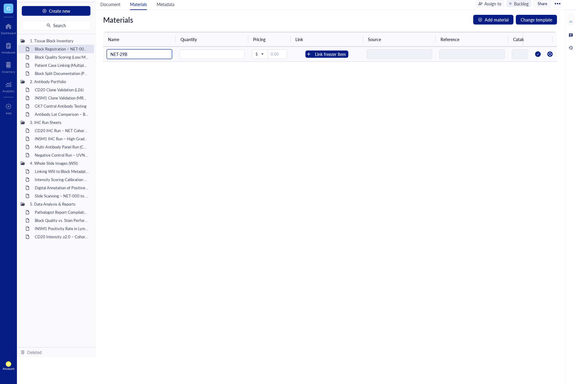
type input "NET-29B"
click at [322, 50] on td "Link freezer item" at bounding box center [327, 54] width 73 height 15
click at [324, 52] on div "Link freezer item" at bounding box center [330, 54] width 31 height 7
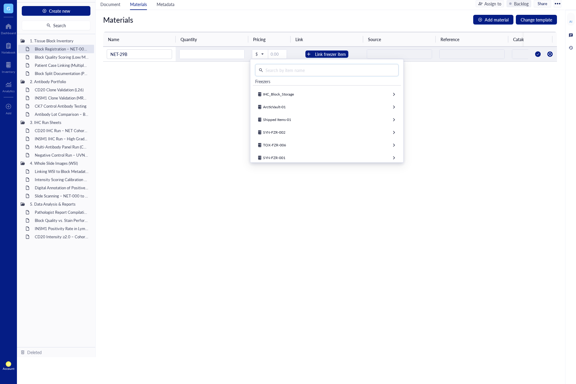
click at [299, 69] on input "text" at bounding box center [329, 70] width 132 height 9
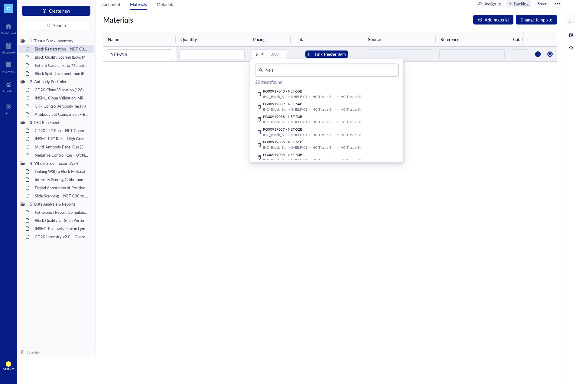
drag, startPoint x: 304, startPoint y: 74, endPoint x: 283, endPoint y: 71, distance: 21.1
click at [283, 71] on input "NET" at bounding box center [329, 70] width 132 height 9
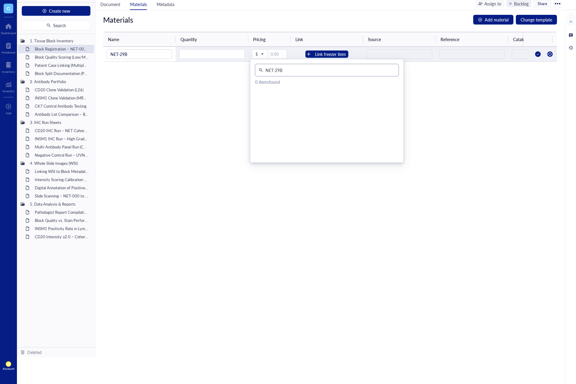
click at [305, 83] on div "0 items found" at bounding box center [327, 80] width 148 height 9
click at [275, 89] on div at bounding box center [326, 92] width 143 height 9
click at [278, 81] on div "0 items found" at bounding box center [327, 80] width 148 height 9
click at [317, 206] on div "Materials Add material Change template Name Quantity Pricing Link Source Refere…" at bounding box center [330, 183] width 469 height 347
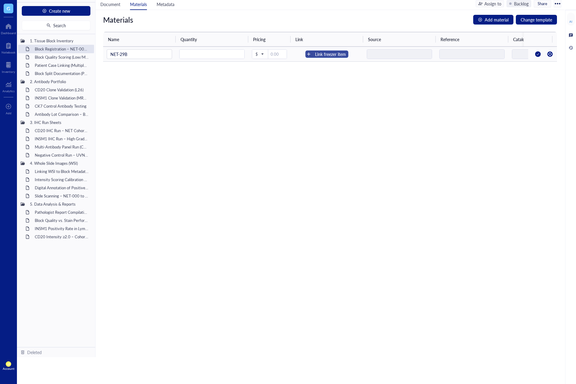
click at [342, 52] on div "Link freezer item" at bounding box center [330, 54] width 31 height 7
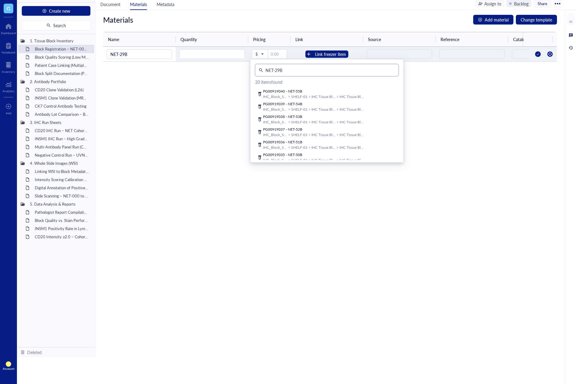
drag, startPoint x: 314, startPoint y: 69, endPoint x: 291, endPoint y: 70, distance: 23.6
click at [291, 70] on input "NET-29B" at bounding box center [329, 70] width 132 height 9
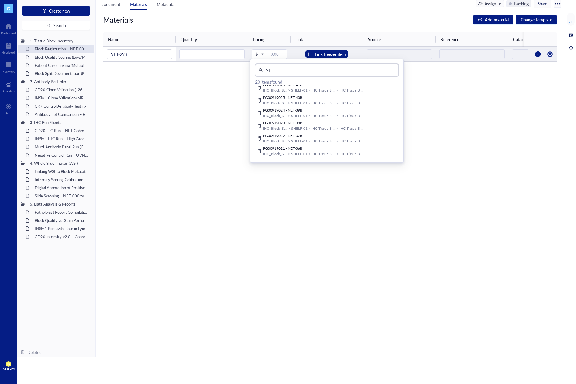
type input "N"
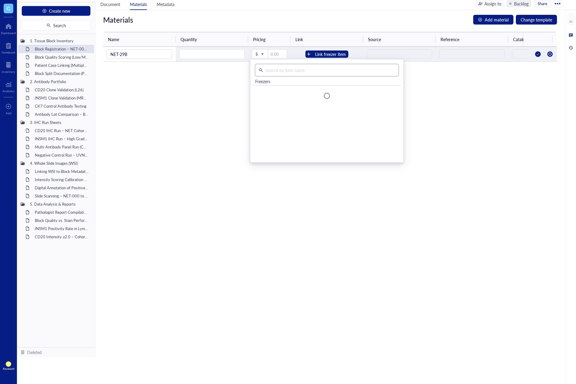
scroll to position [0, 0]
click at [314, 213] on div "Materials Add material Change template Name Quantity Pricing Link Source Refere…" at bounding box center [330, 183] width 469 height 347
click at [337, 50] on td "Link freezer item" at bounding box center [327, 54] width 73 height 15
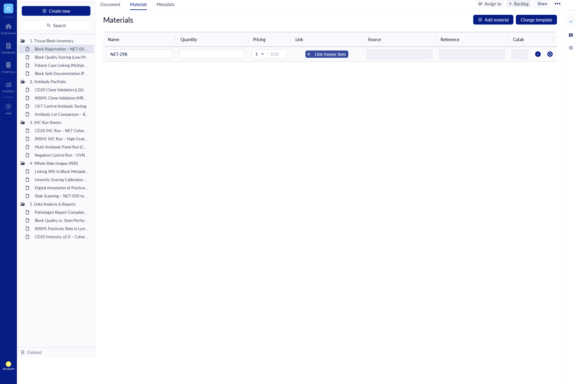
click at [337, 51] on div "Link freezer item" at bounding box center [330, 54] width 31 height 7
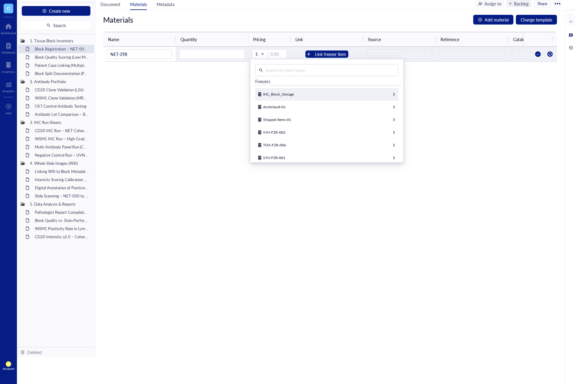
click at [304, 94] on div "IHC_Block_Storage" at bounding box center [326, 94] width 143 height 13
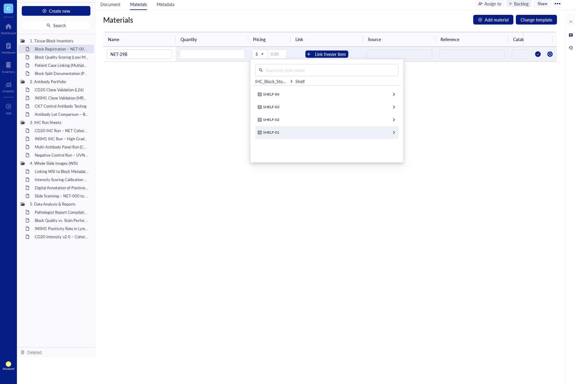
click at [315, 126] on div "SHELF-01" at bounding box center [326, 132] width 143 height 13
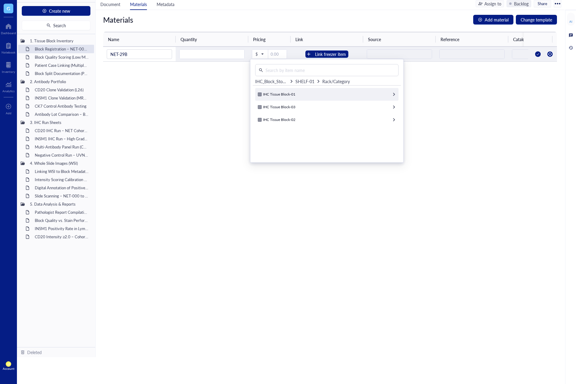
click at [319, 93] on div "IHC Tissue Block-01" at bounding box center [326, 94] width 143 height 13
click at [328, 93] on div "IHC Tissue Block-01-Box-01" at bounding box center [326, 94] width 143 height 13
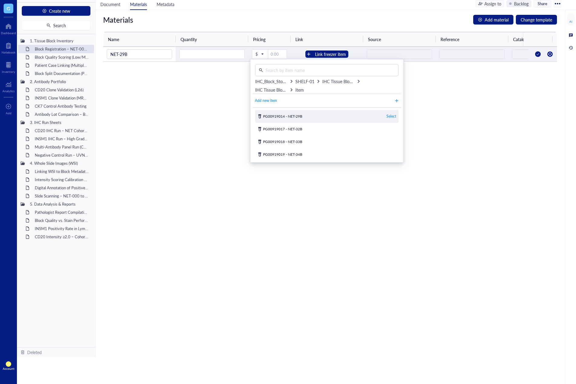
click at [388, 116] on div "Select" at bounding box center [391, 116] width 10 height 5
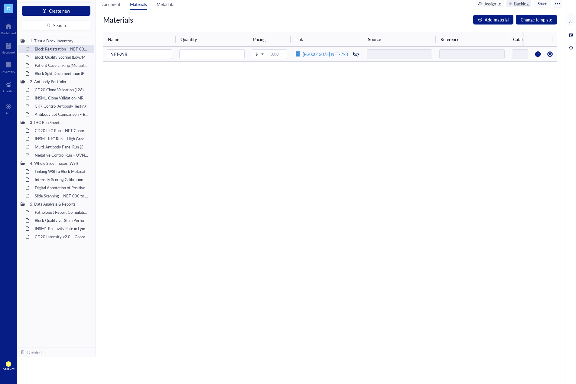
click at [533, 56] on div at bounding box center [538, 54] width 10 height 10
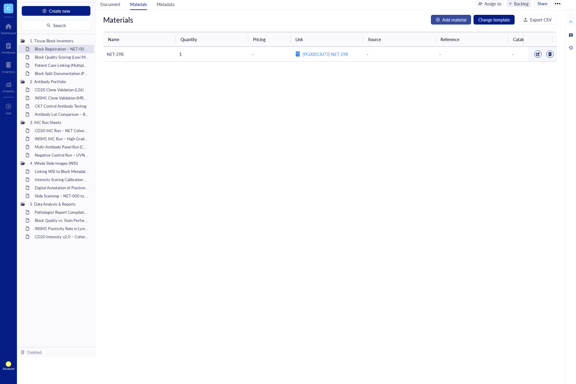
click at [461, 19] on span "Add material" at bounding box center [454, 19] width 24 height 7
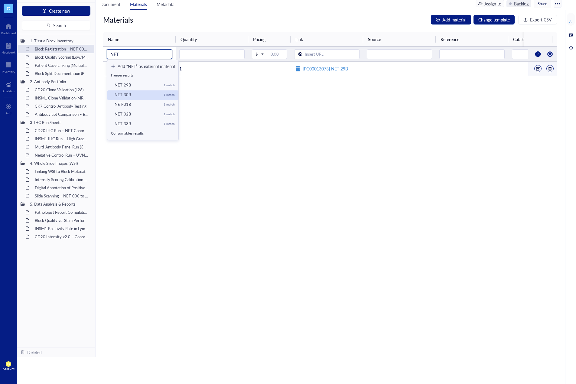
click at [140, 96] on div "NET-30B" at bounding box center [137, 94] width 44 height 5
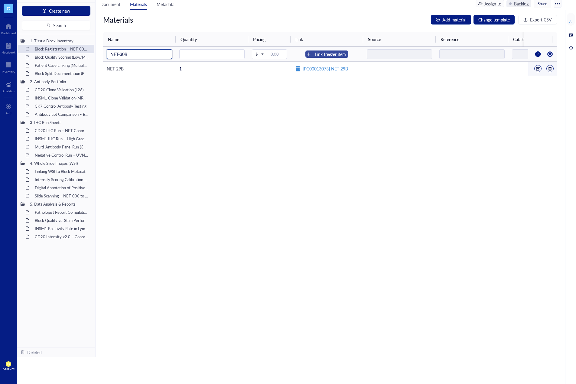
type input "NET-30B"
click at [325, 54] on div "Link freezer item" at bounding box center [330, 54] width 31 height 7
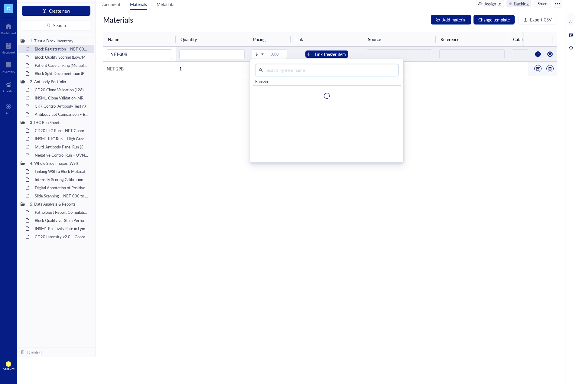
click at [322, 73] on input "text" at bounding box center [329, 70] width 132 height 9
type input "NET-30B"
click at [300, 95] on span "SHELF-01" at bounding box center [299, 96] width 16 height 5
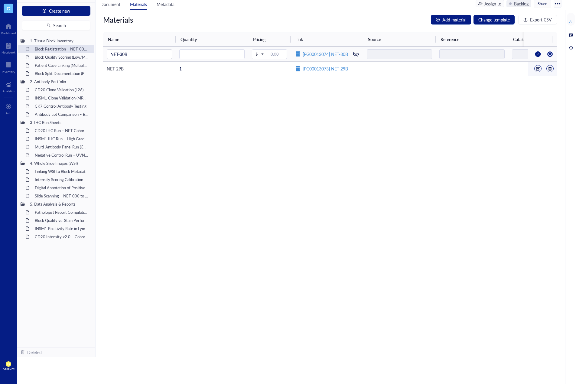
click at [533, 54] on div at bounding box center [538, 54] width 10 height 10
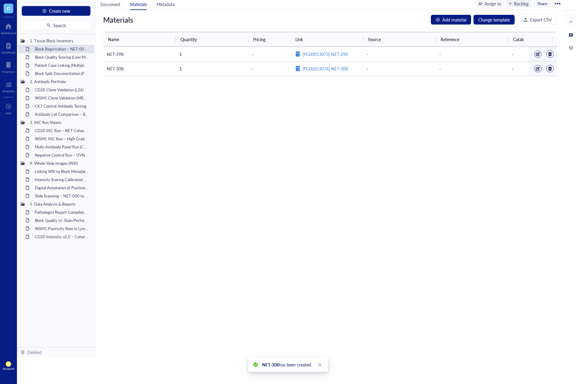
click at [276, 199] on div "Materials Add material Change template Export CSV Name Quantity Pricing Link So…" at bounding box center [330, 183] width 469 height 347
click at [173, 7] on span "Metadata" at bounding box center [166, 4] width 18 height 6
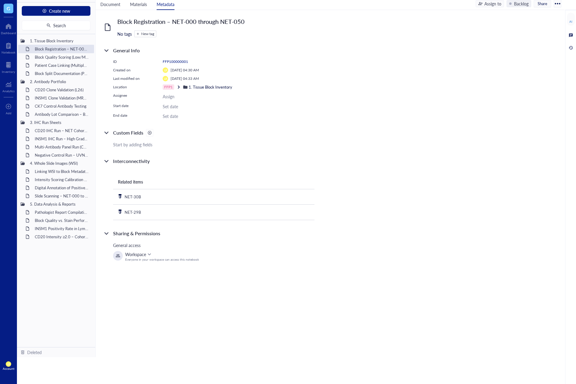
click at [146, 136] on div at bounding box center [149, 132] width 7 height 7
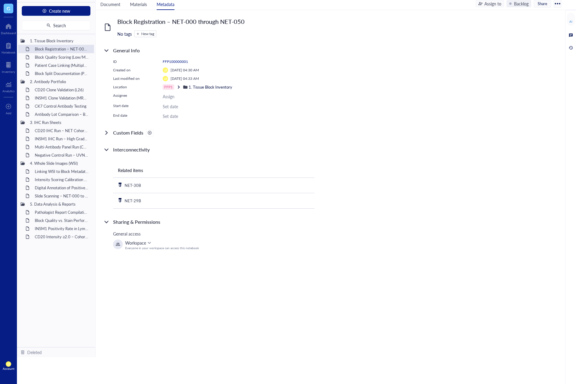
click at [148, 132] on div at bounding box center [150, 133] width 4 height 4
click at [110, 133] on div at bounding box center [107, 133] width 10 height 10
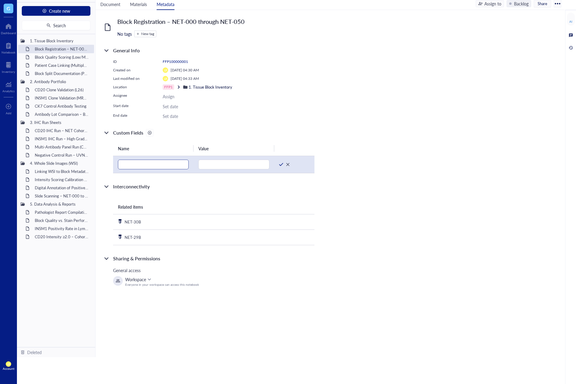
click at [146, 163] on input "text" at bounding box center [153, 165] width 71 height 10
type input "Antigen Retrieval Temperature"
click at [204, 164] on input "text" at bounding box center [233, 165] width 71 height 10
paste input "95–100 °C"
type input "95–100 °C"
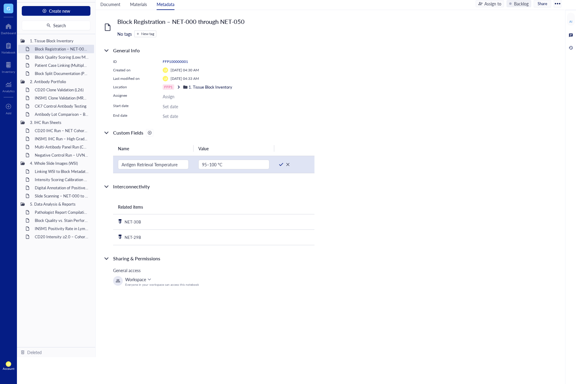
click at [281, 165] on div at bounding box center [281, 164] width 4 height 4
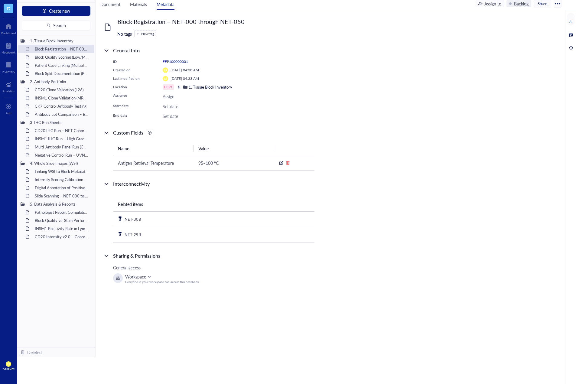
click at [151, 133] on div at bounding box center [150, 133] width 4 height 4
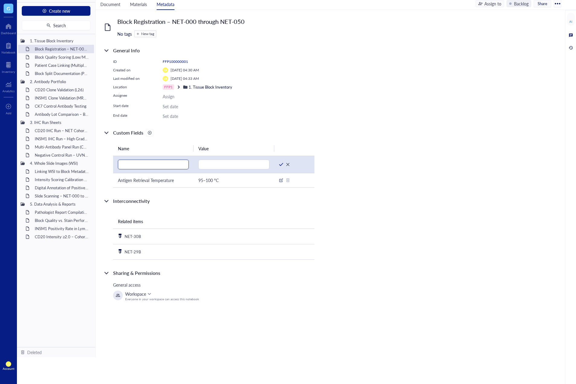
click at [131, 167] on input "text" at bounding box center [153, 165] width 71 height 10
paste input "Citrate buffer, pH"
type input "Citrate buffer, pH"
click at [214, 166] on input "text" at bounding box center [233, 165] width 71 height 10
drag, startPoint x: 244, startPoint y: 164, endPoint x: 197, endPoint y: 162, distance: 46.6
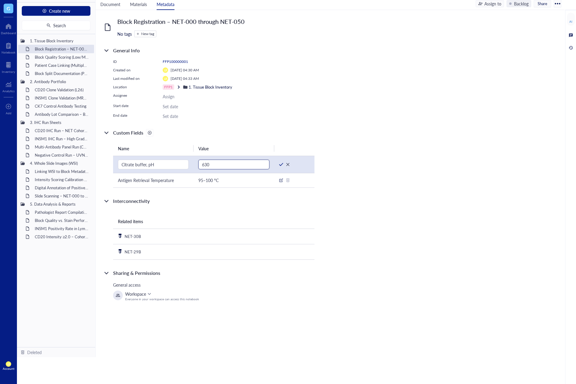
click at [197, 164] on td "630" at bounding box center [234, 164] width 80 height 17
type input "6.0"
click at [279, 165] on div at bounding box center [281, 164] width 4 height 4
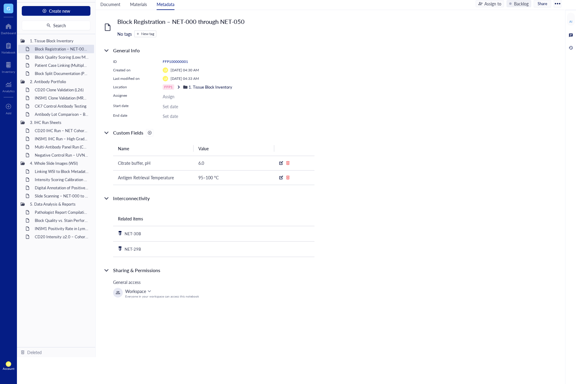
click at [151, 133] on div at bounding box center [150, 133] width 4 height 4
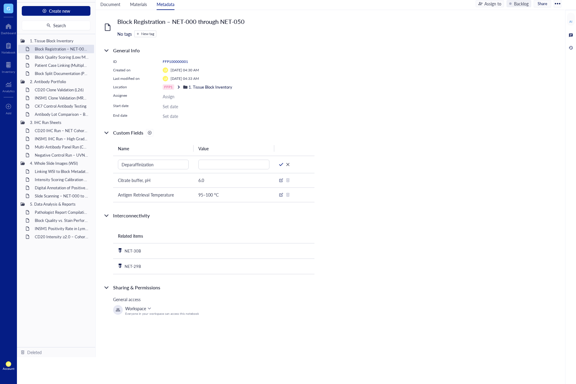
type input "Deparaffinization"
click at [246, 162] on input "text" at bounding box center [233, 165] width 71 height 10
paste input "Xylene, 2 × 5 min"
type input "Xylene, 2 × 5 min"
click at [282, 167] on td at bounding box center [294, 164] width 40 height 17
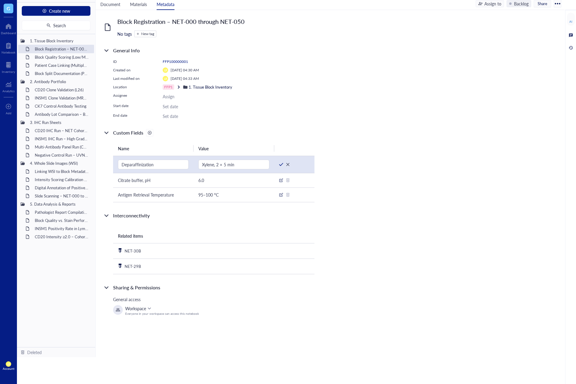
click at [281, 164] on div at bounding box center [281, 164] width 4 height 4
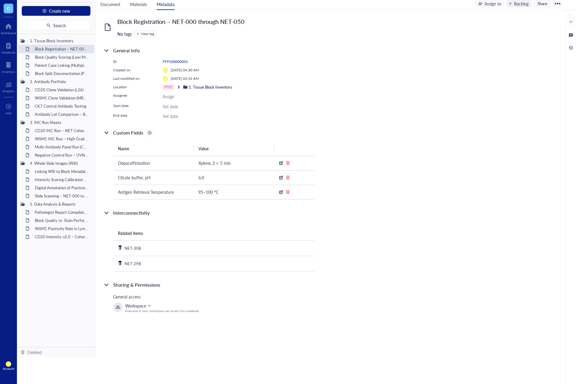
click at [150, 133] on div at bounding box center [150, 133] width 4 height 4
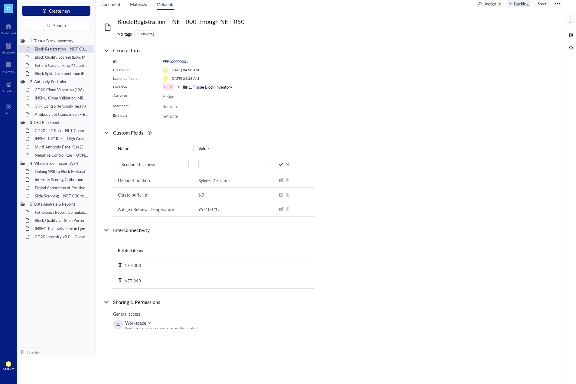
type input "Section Thickness"
click at [261, 163] on input "text" at bounding box center [233, 165] width 71 height 10
paste input "4–5 µm"
type input "4–5 µm"
click at [282, 164] on div at bounding box center [281, 164] width 4 height 4
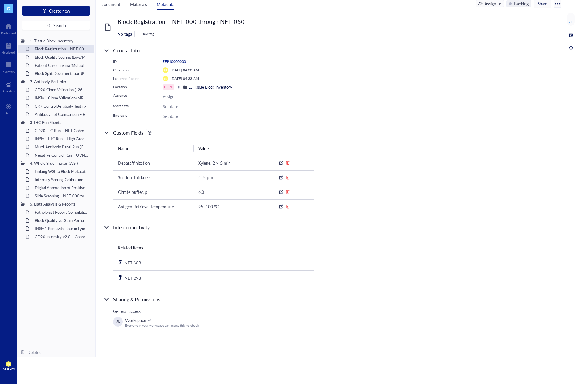
click at [152, 135] on div at bounding box center [149, 132] width 7 height 7
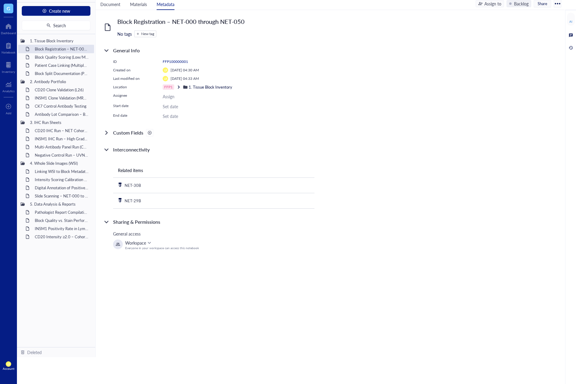
click at [150, 131] on div at bounding box center [150, 133] width 4 height 4
click at [107, 132] on div at bounding box center [107, 133] width 10 height 10
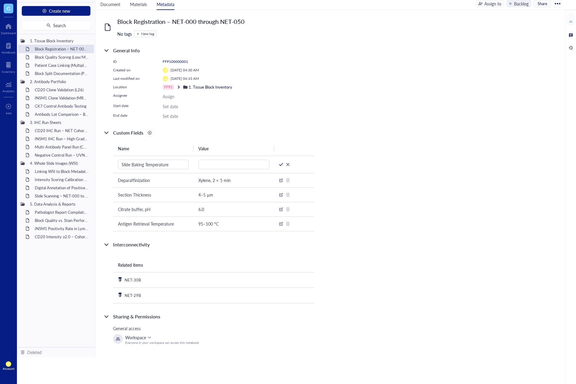
type input "Slide Baking Temperature"
click at [222, 169] on td at bounding box center [234, 164] width 80 height 17
click at [240, 164] on input "text" at bounding box center [233, 165] width 71 height 10
paste input "60 °C (1 hour)"
type input "60 °C (1 hour)"
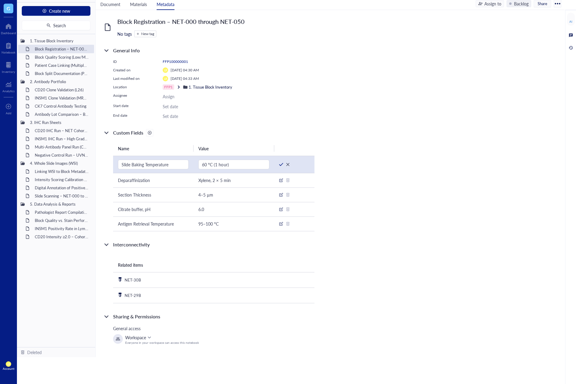
click at [282, 164] on div at bounding box center [281, 164] width 4 height 4
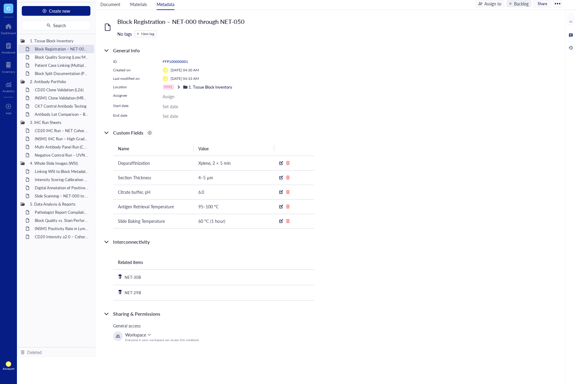
click at [370, 196] on div "Block Registration – NET-000 through NET-050 No tags New tag General Info ID FF…" at bounding box center [330, 183] width 469 height 347
click at [150, 133] on div at bounding box center [150, 133] width 4 height 4
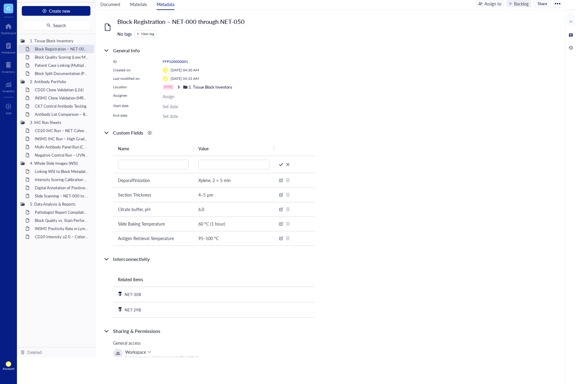
click at [150, 133] on div at bounding box center [150, 133] width 4 height 4
click at [187, 138] on div "Name Value Deparaffinization Xylene, 2 × 5 min Section Thickness 4–5 µm Citrate…" at bounding box center [209, 190] width 212 height 109
click at [288, 164] on div at bounding box center [288, 164] width 4 height 4
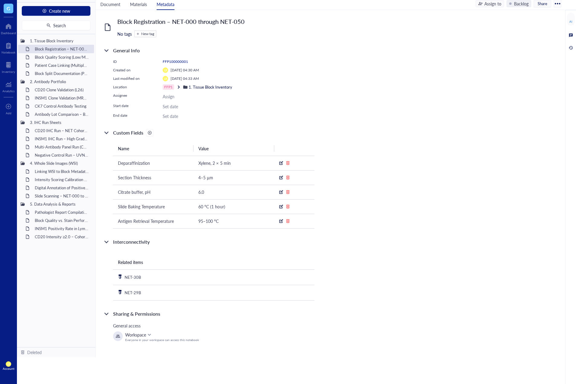
click at [143, 132] on div "Custom Fields" at bounding box center [128, 132] width 30 height 7
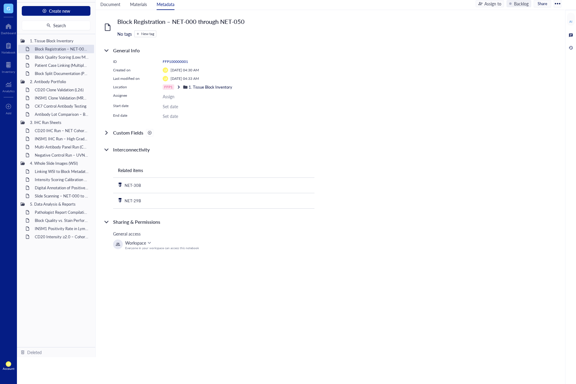
click at [143, 132] on div "Custom Fields" at bounding box center [128, 132] width 30 height 7
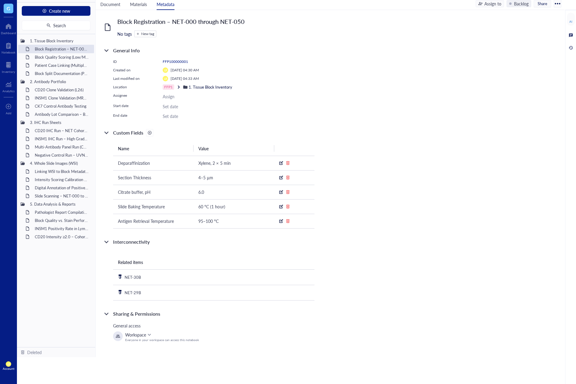
click at [153, 134] on div at bounding box center [149, 132] width 7 height 7
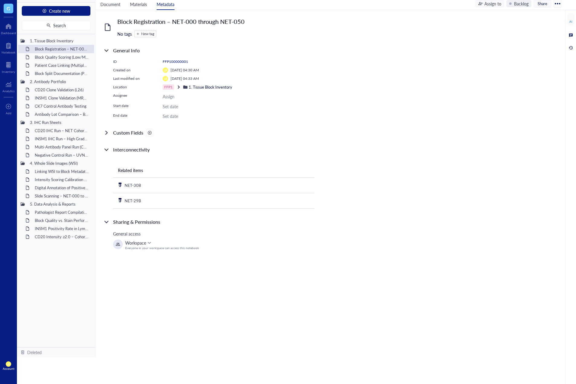
click at [156, 134] on div "Custom Fields" at bounding box center [209, 132] width 212 height 7
click at [153, 134] on div at bounding box center [149, 132] width 7 height 7
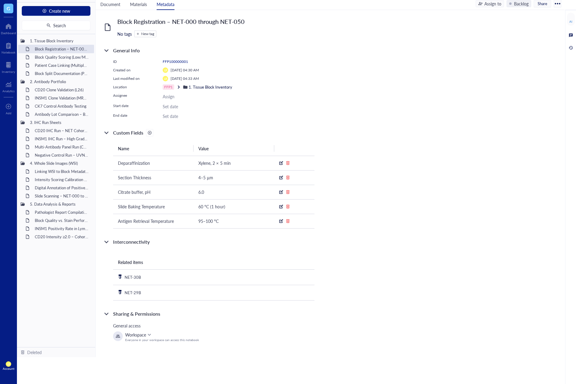
click at [152, 133] on div at bounding box center [149, 132] width 7 height 7
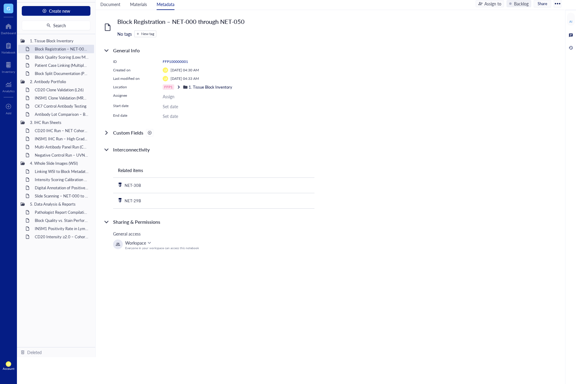
click at [152, 133] on div at bounding box center [149, 132] width 7 height 7
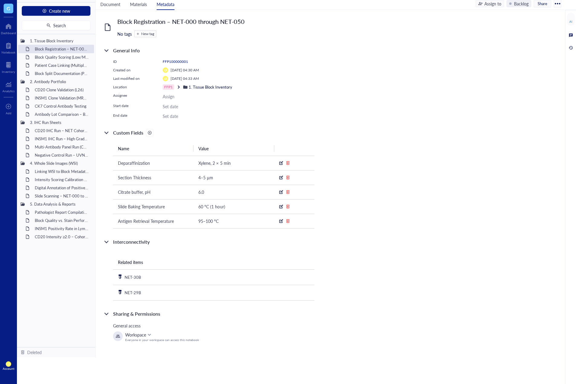
click at [153, 133] on div at bounding box center [149, 132] width 7 height 7
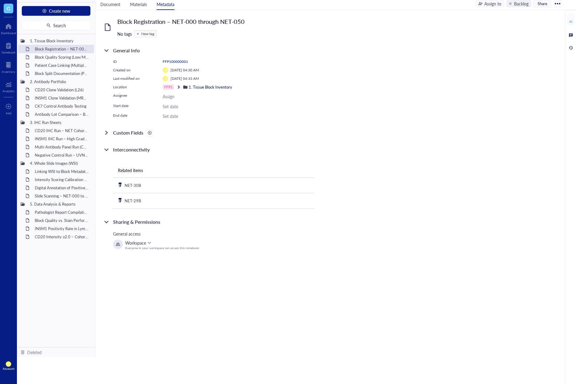
click at [153, 133] on div at bounding box center [149, 132] width 7 height 7
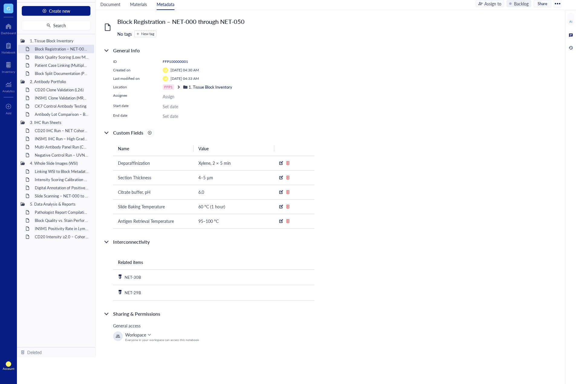
click at [326, 144] on div "Block Registration – NET-000 through NET-050 No tags New tag General Info ID FF…" at bounding box center [330, 183] width 469 height 347
click at [9, 49] on div at bounding box center [9, 46] width 14 height 10
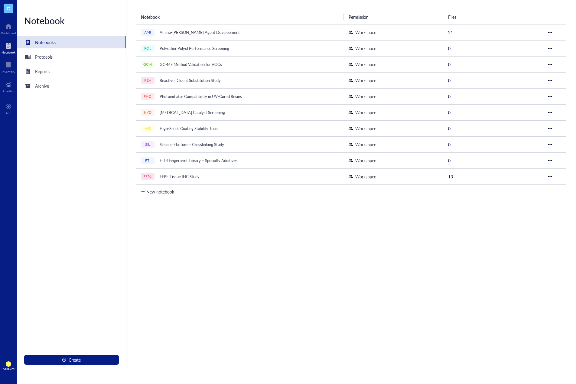
scroll to position [15, 0]
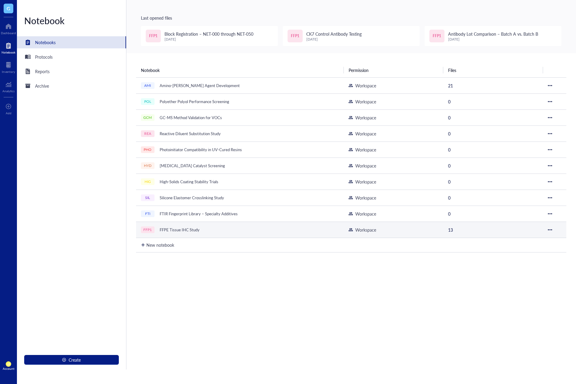
click at [549, 229] on div at bounding box center [550, 230] width 4 height 4
click at [522, 238] on div "Settings" at bounding box center [521, 238] width 15 height 7
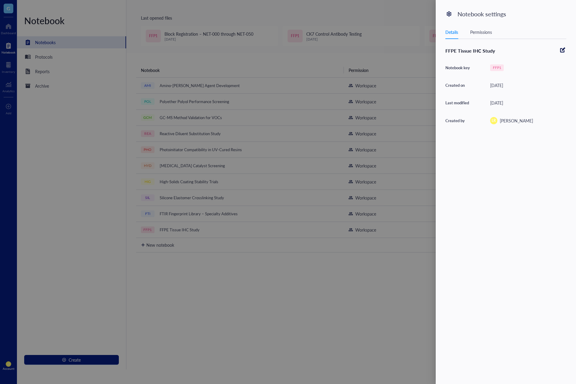
click at [377, 307] on div at bounding box center [288, 192] width 576 height 384
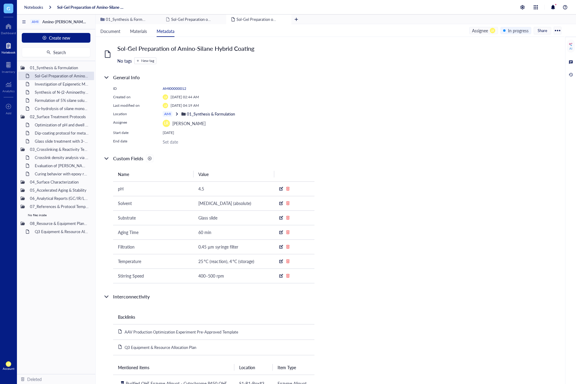
click at [10, 43] on div at bounding box center [9, 46] width 14 height 10
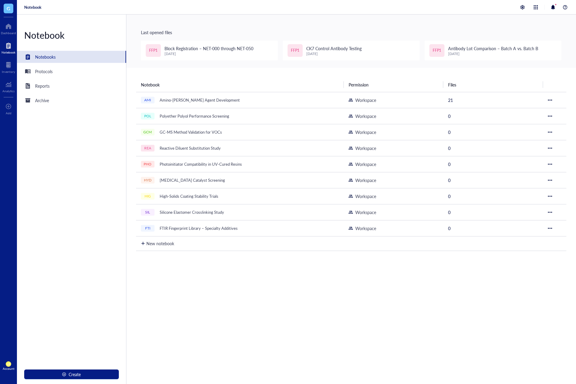
click at [57, 57] on div "Notebooks" at bounding box center [71, 57] width 109 height 12
click at [6, 30] on div at bounding box center [8, 26] width 15 height 10
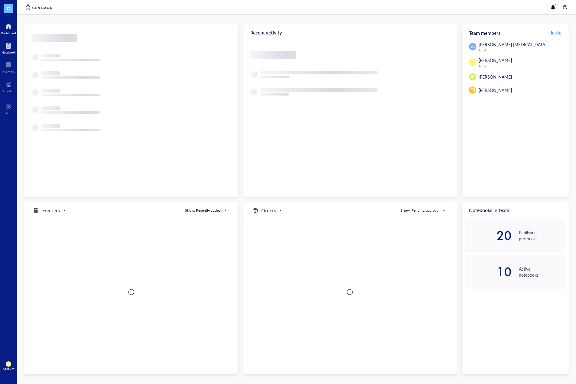
click at [7, 50] on div at bounding box center [9, 46] width 14 height 10
